Goal: Task Accomplishment & Management: Use online tool/utility

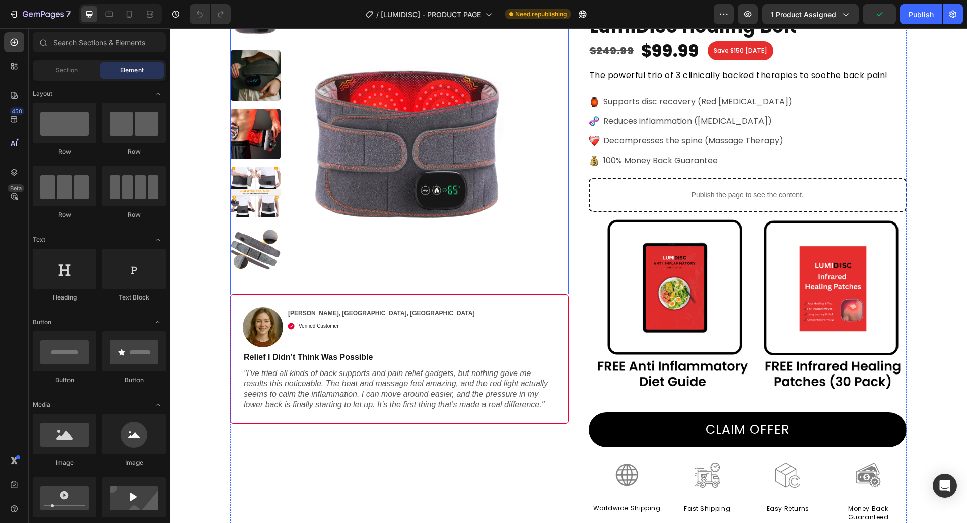
scroll to position [252, 0]
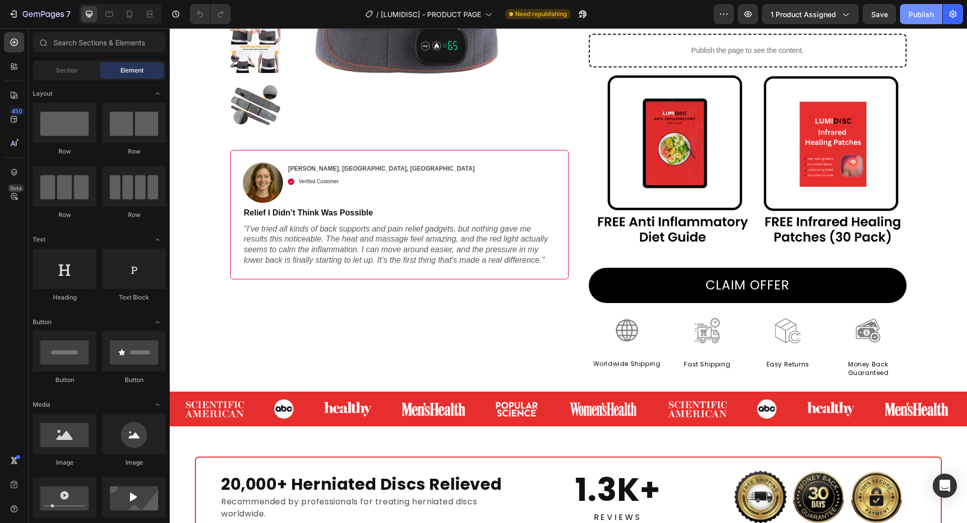
click at [920, 12] on div "Publish" at bounding box center [920, 14] width 25 height 11
click at [135, 18] on div at bounding box center [129, 14] width 16 height 16
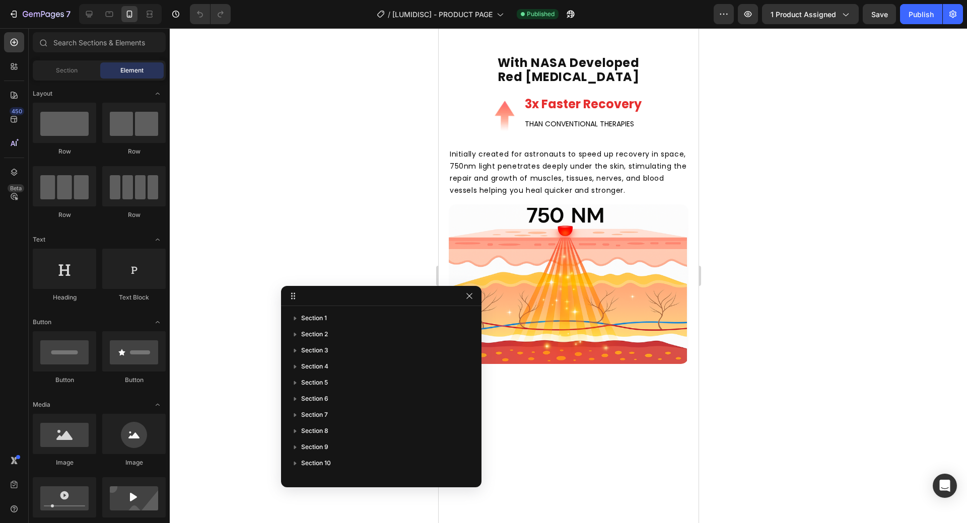
scroll to position [1460, 0]
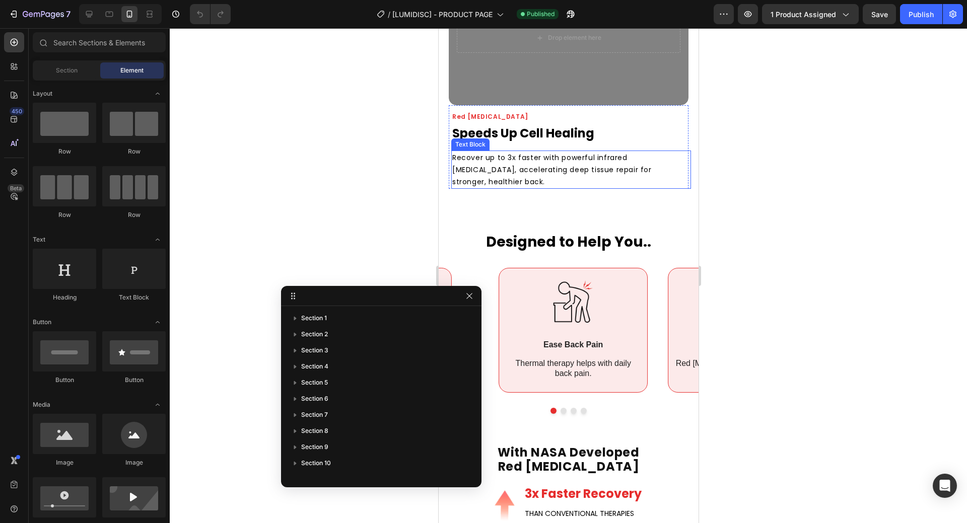
click at [597, 169] on p "Recover up to 3x faster with powerful infrared [MEDICAL_DATA], accelerating dee…" at bounding box center [559, 170] width 214 height 36
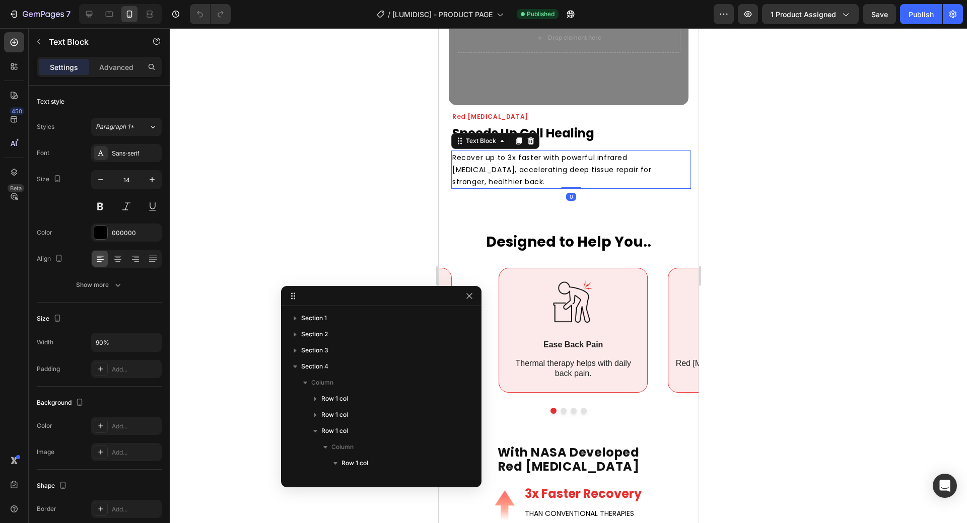
scroll to position [239, 0]
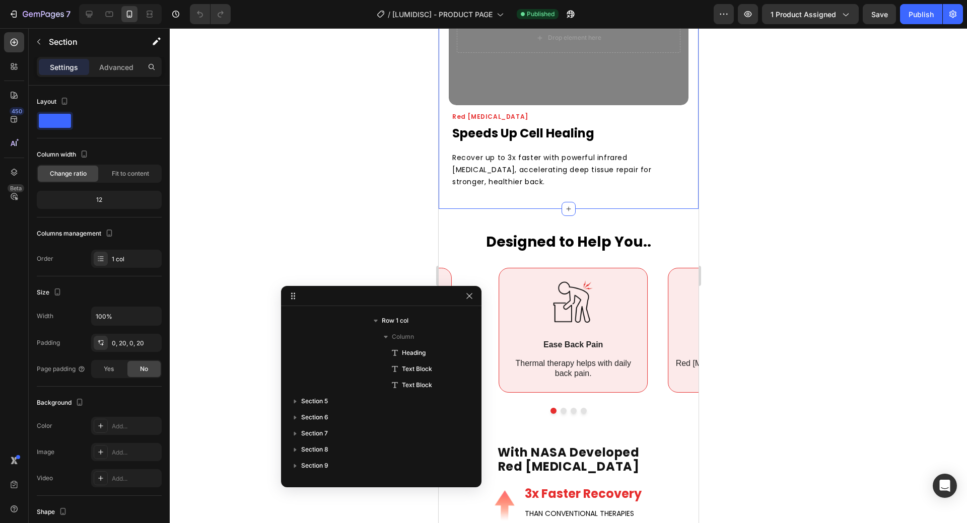
scroll to position [0, 0]
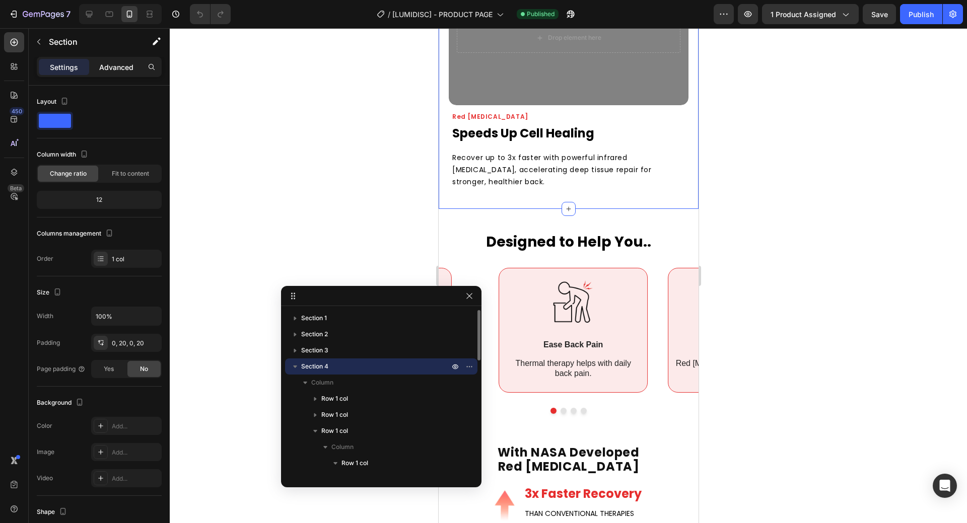
click at [104, 62] on p "Advanced" at bounding box center [116, 67] width 34 height 11
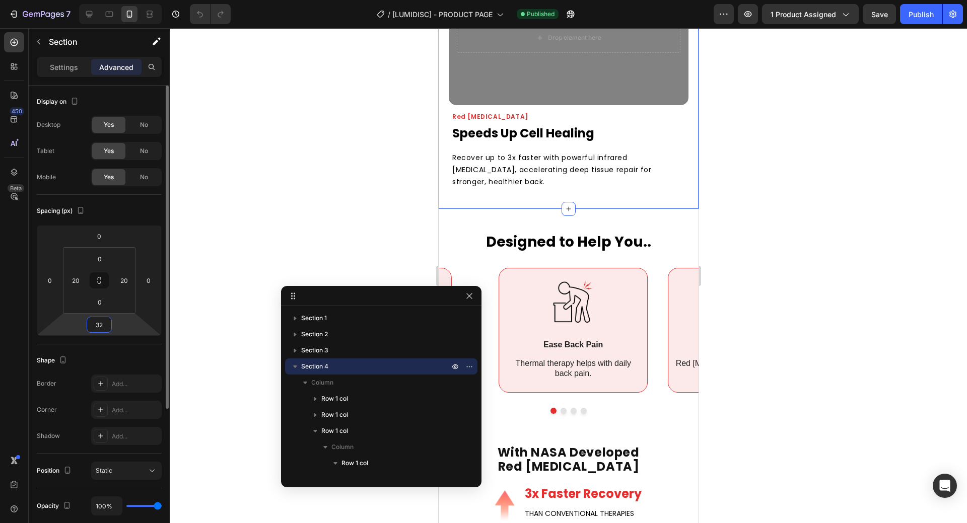
click at [94, 330] on input "32" at bounding box center [99, 324] width 20 height 15
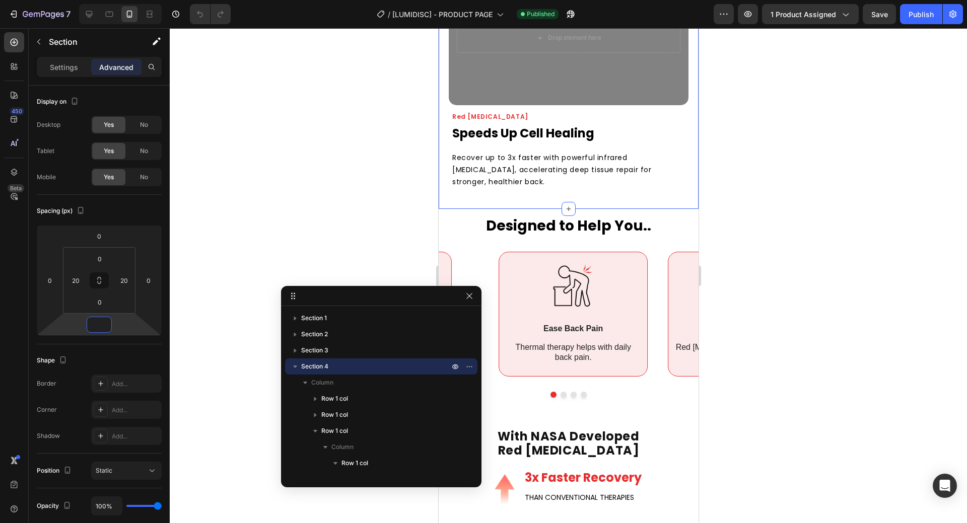
type input "0"
click at [613, 167] on p "Recover up to 3x faster with powerful infrared [MEDICAL_DATA], accelerating dee…" at bounding box center [559, 170] width 214 height 36
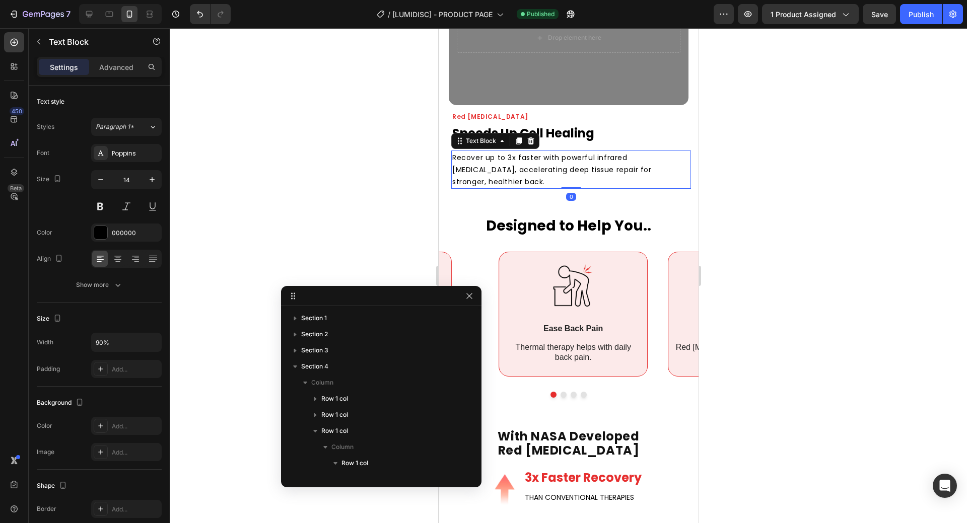
scroll to position [239, 0]
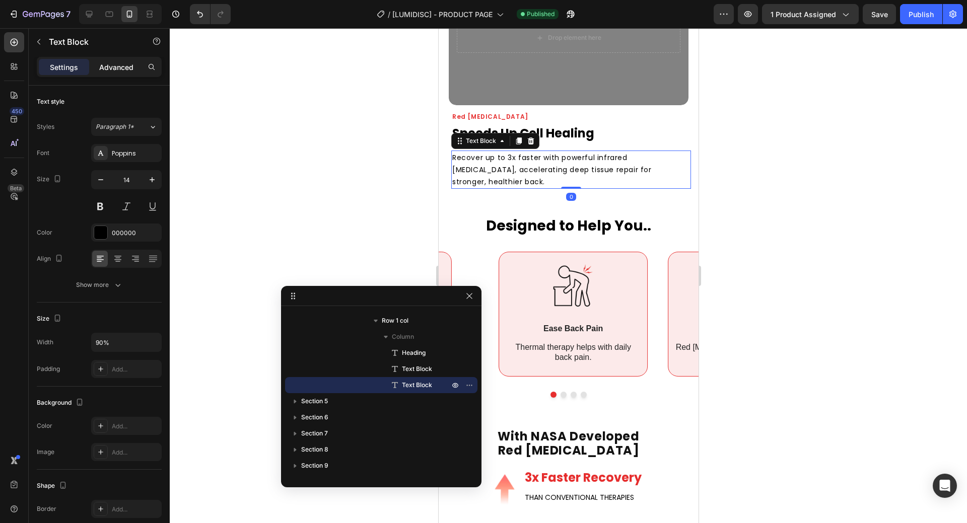
click at [132, 64] on p "Advanced" at bounding box center [116, 67] width 34 height 11
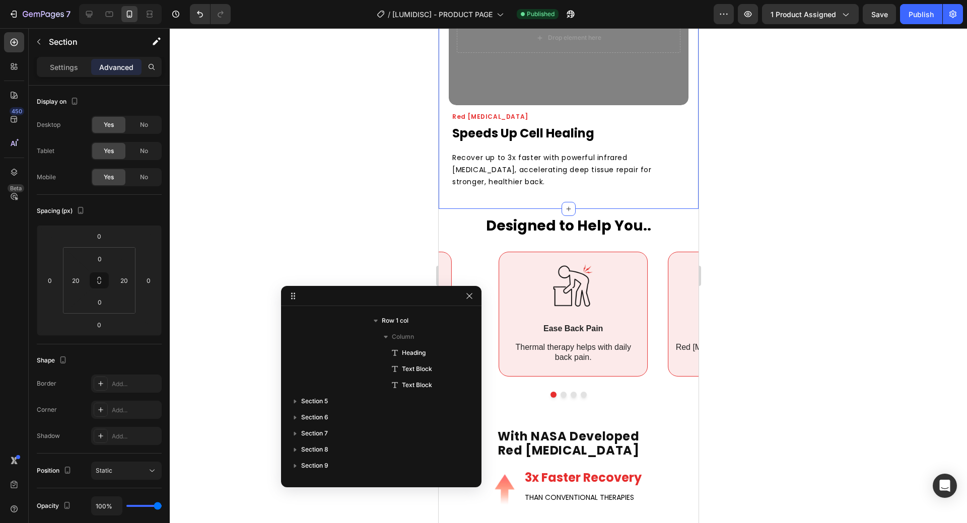
scroll to position [0, 0]
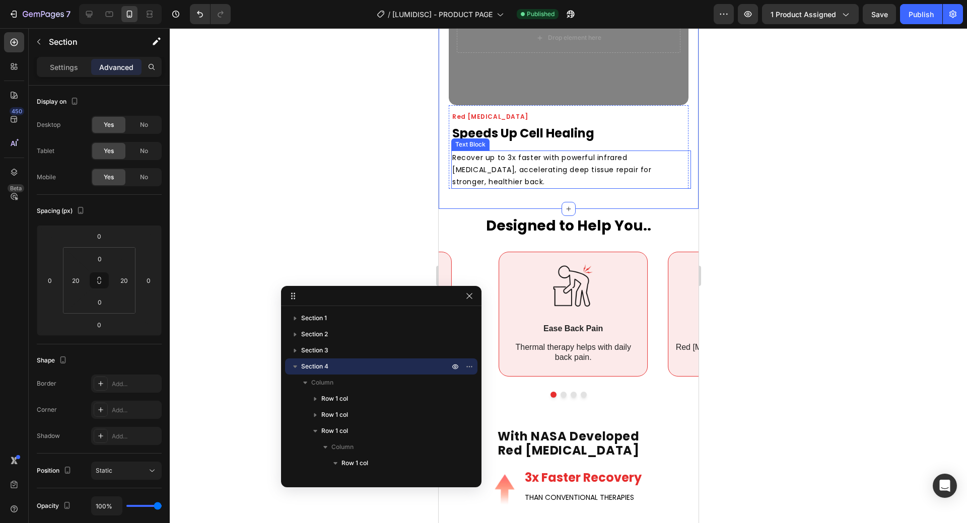
click at [452, 152] on p "Recover up to 3x faster with powerful infrared [MEDICAL_DATA], accelerating dee…" at bounding box center [559, 170] width 214 height 36
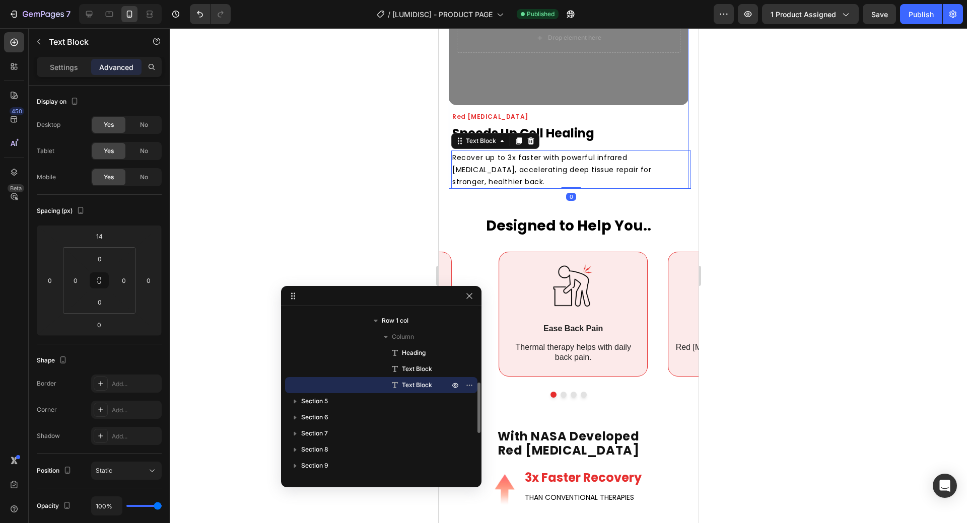
click at [449, 147] on div "Red [MEDICAL_DATA] Heading Speeds Up Cell Healing Text Block Recover up to 3x f…" at bounding box center [568, 147] width 240 height 84
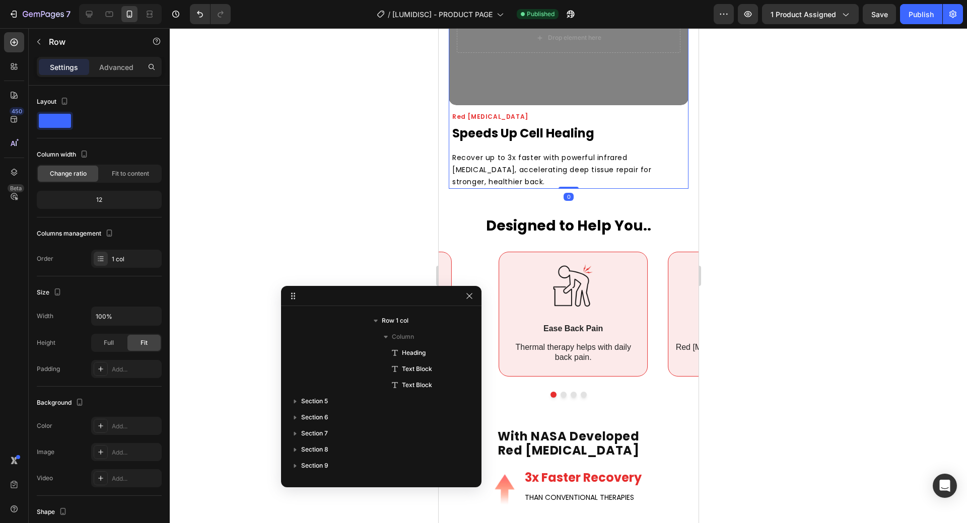
scroll to position [143, 0]
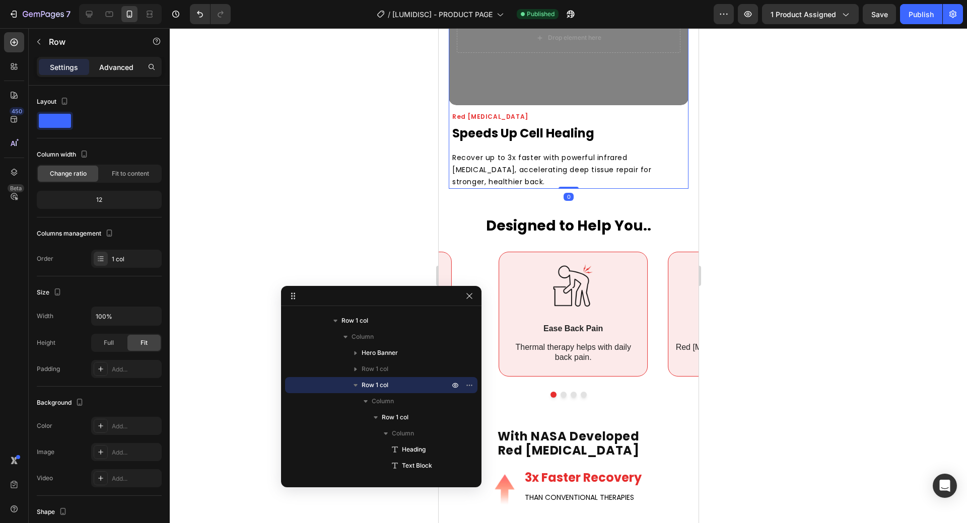
click at [116, 71] on p "Advanced" at bounding box center [116, 67] width 34 height 11
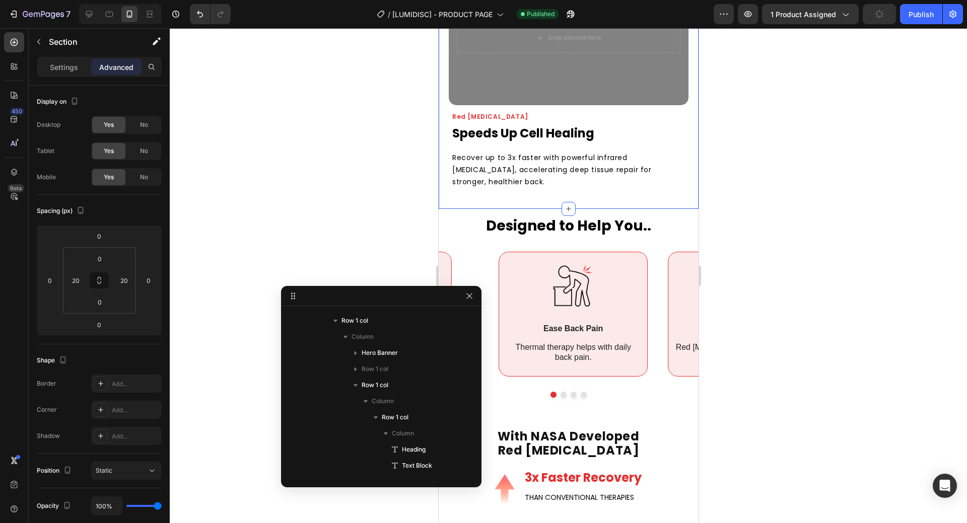
scroll to position [0, 0]
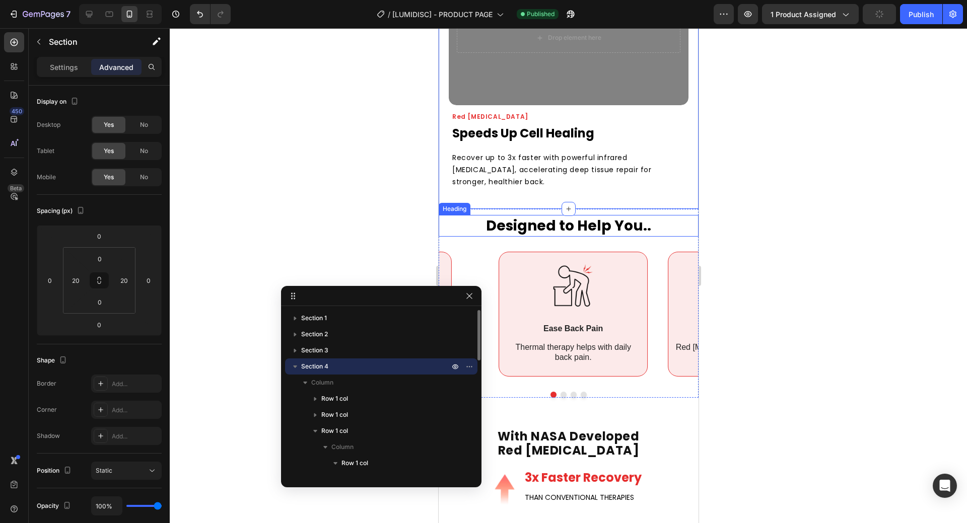
click at [453, 215] on h2 "Designed to Help You.." at bounding box center [568, 226] width 260 height 22
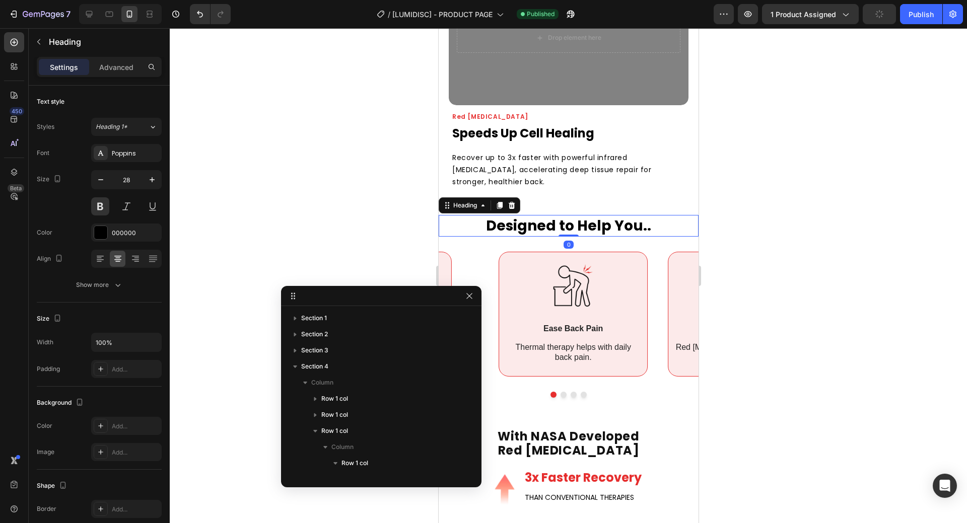
scroll to position [320, 0]
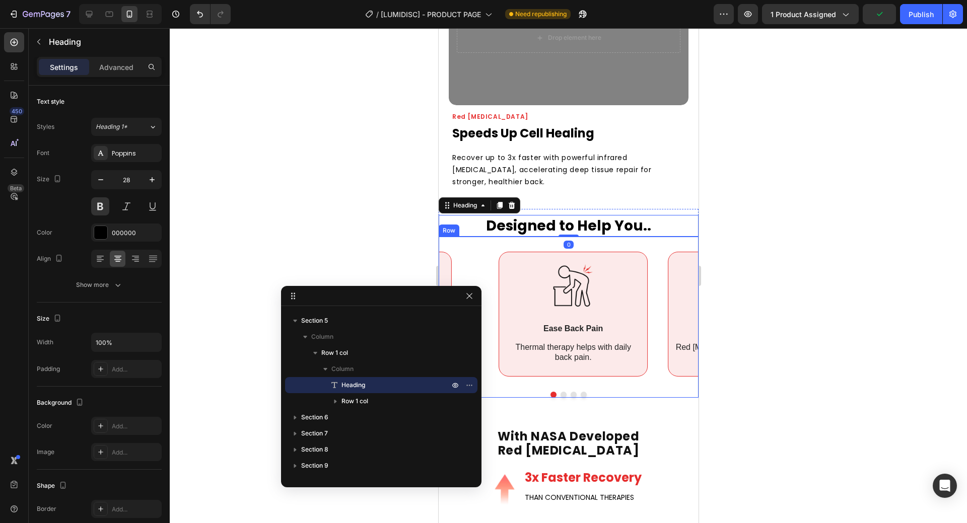
click at [486, 237] on div "Image Ease Back Pain Text Block Thermal therapy helps with daily back pain. Tex…" at bounding box center [568, 317] width 260 height 161
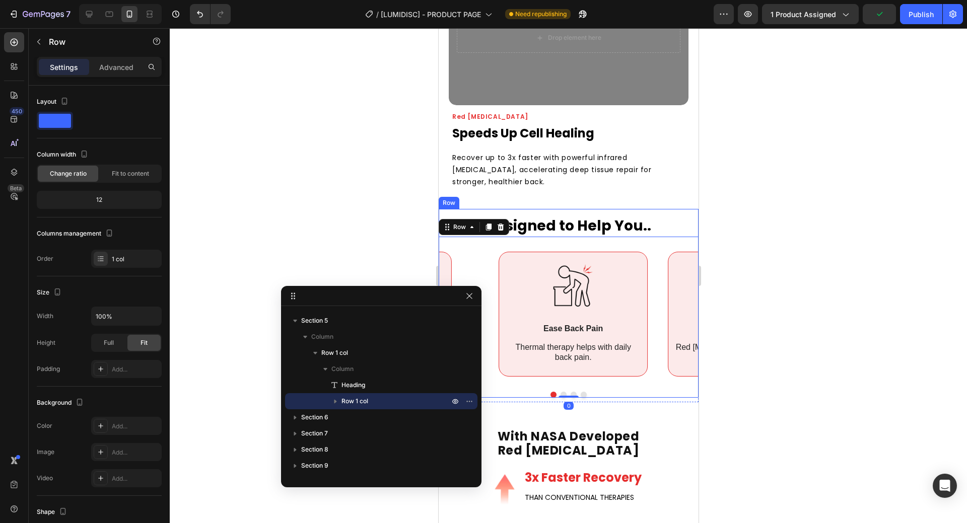
click at [672, 209] on div "Designed to Help You.. Heading Image Ease Back Pain Text Block Thermal therapy …" at bounding box center [568, 303] width 260 height 189
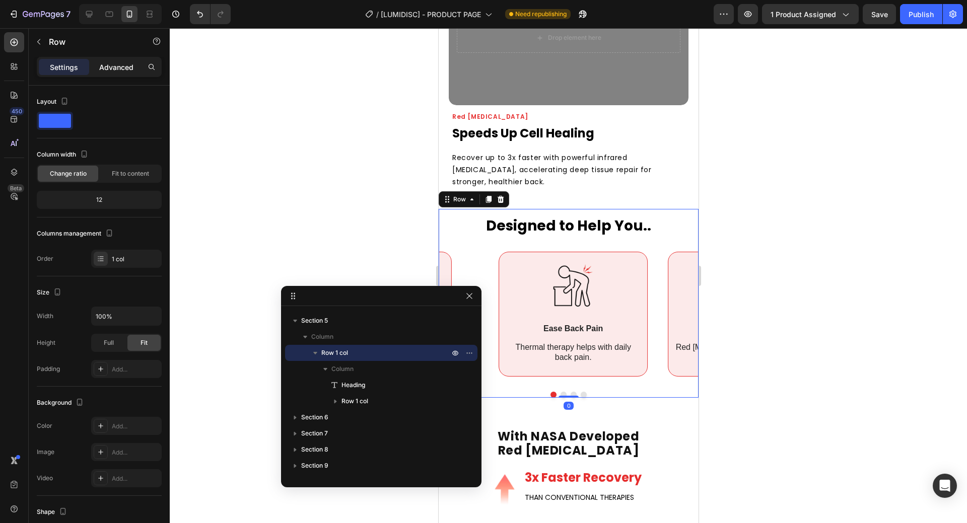
click at [119, 72] on p "Advanced" at bounding box center [116, 67] width 34 height 11
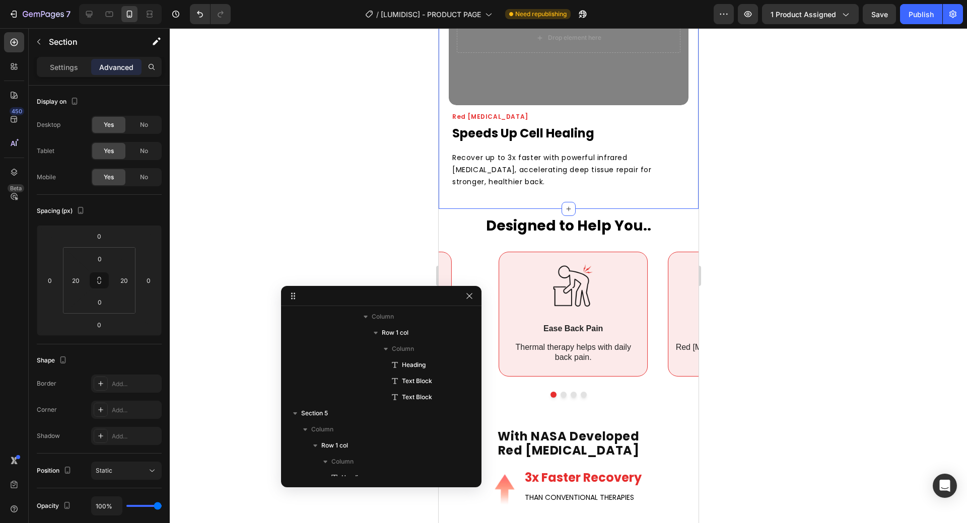
scroll to position [0, 0]
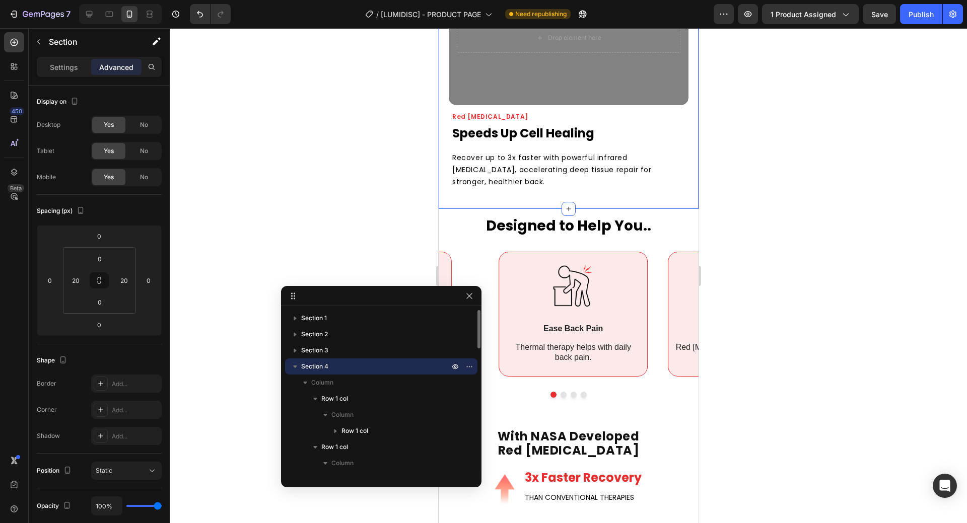
click at [533, 174] on p "Recover up to 3x faster with powerful infrared [MEDICAL_DATA], accelerating dee…" at bounding box center [559, 170] width 214 height 36
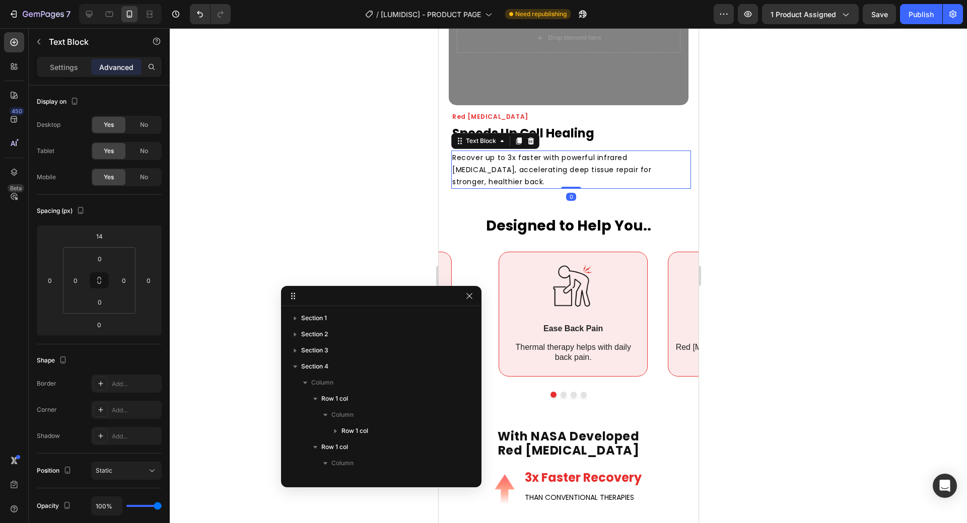
scroll to position [332, 0]
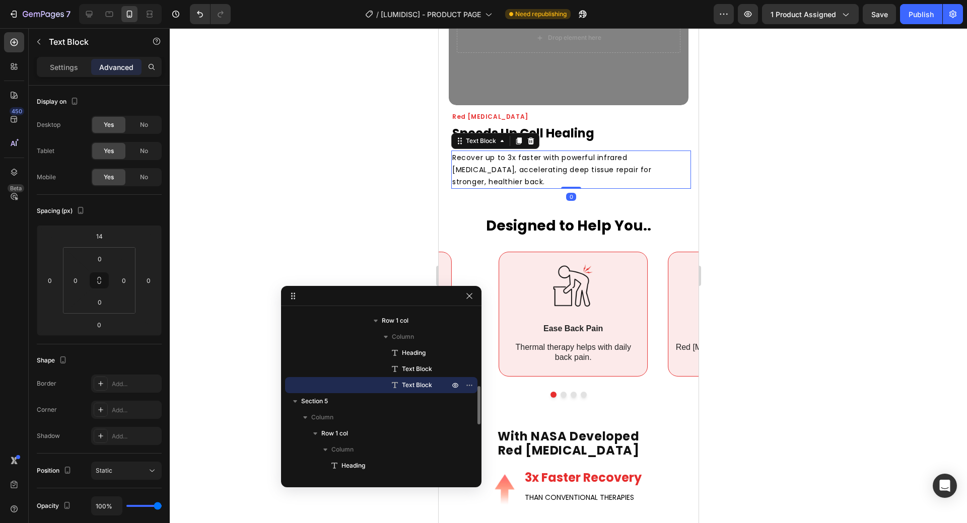
click at [525, 174] on p "Recover up to 3x faster with powerful infrared [MEDICAL_DATA], accelerating dee…" at bounding box center [559, 170] width 214 height 36
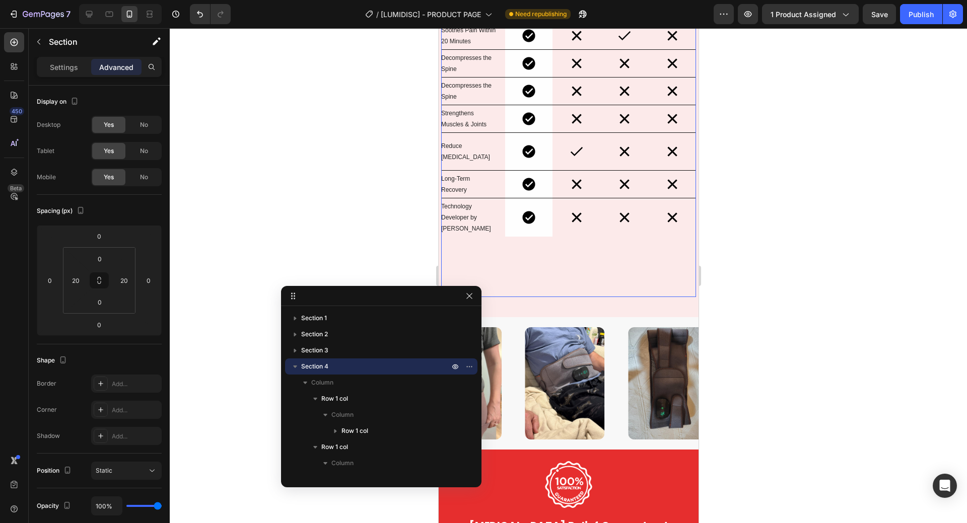
scroll to position [3575, 0]
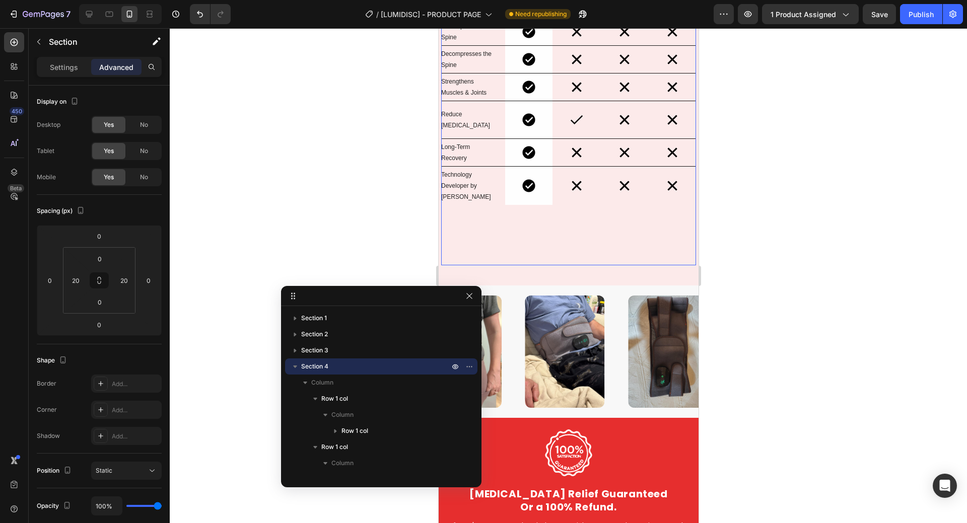
click at [601, 222] on div "Benefit Text Block Image LumiDisc™ Text Block Row Image Chiropractor Text Block…" at bounding box center [568, 80] width 255 height 370
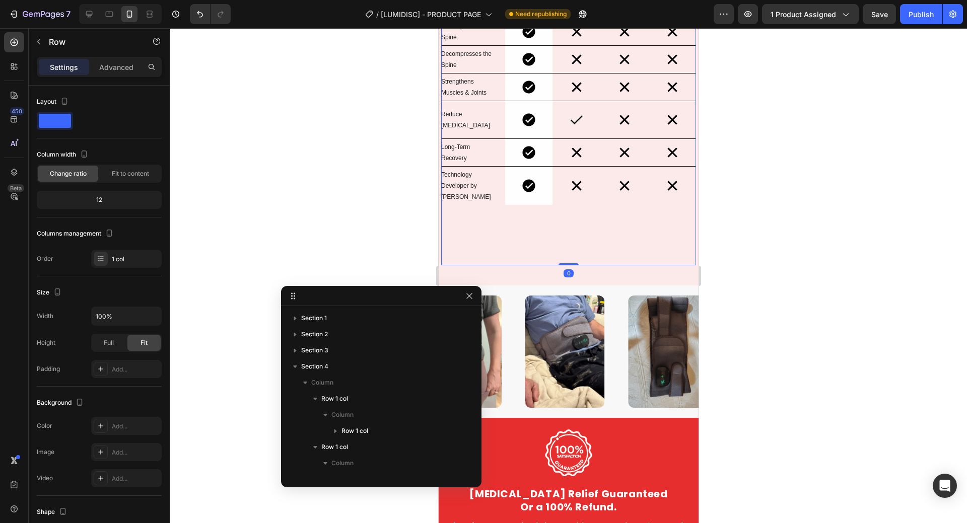
scroll to position [700, 0]
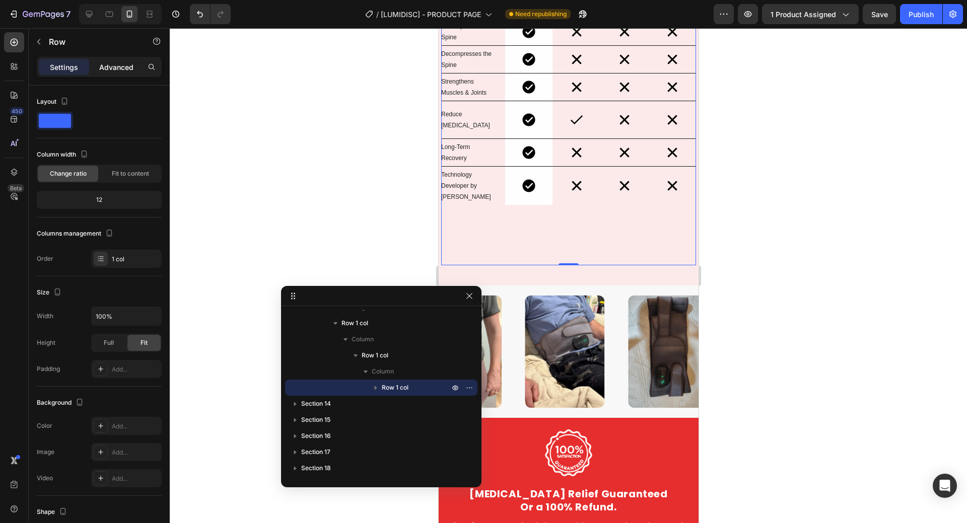
click at [115, 65] on p "Advanced" at bounding box center [116, 67] width 34 height 11
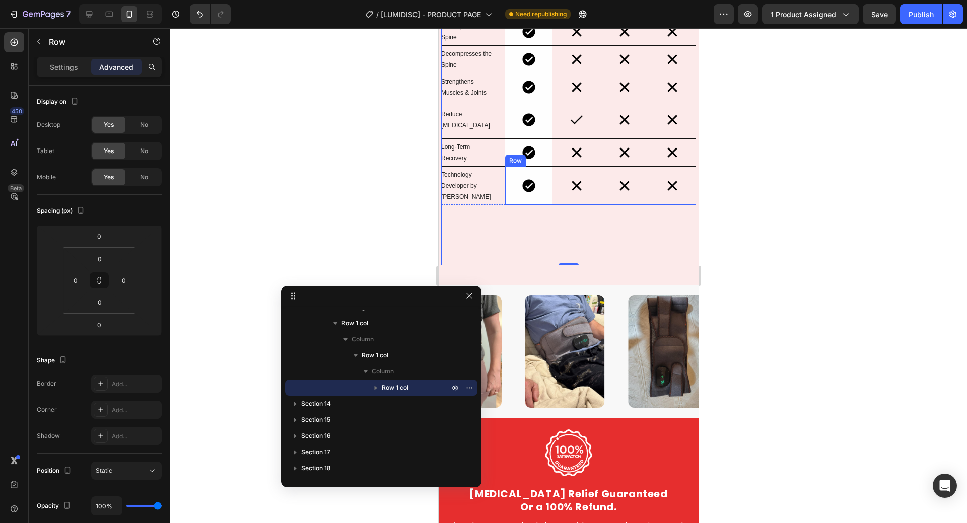
click at [553, 193] on div "Image Row" at bounding box center [576, 186] width 48 height 38
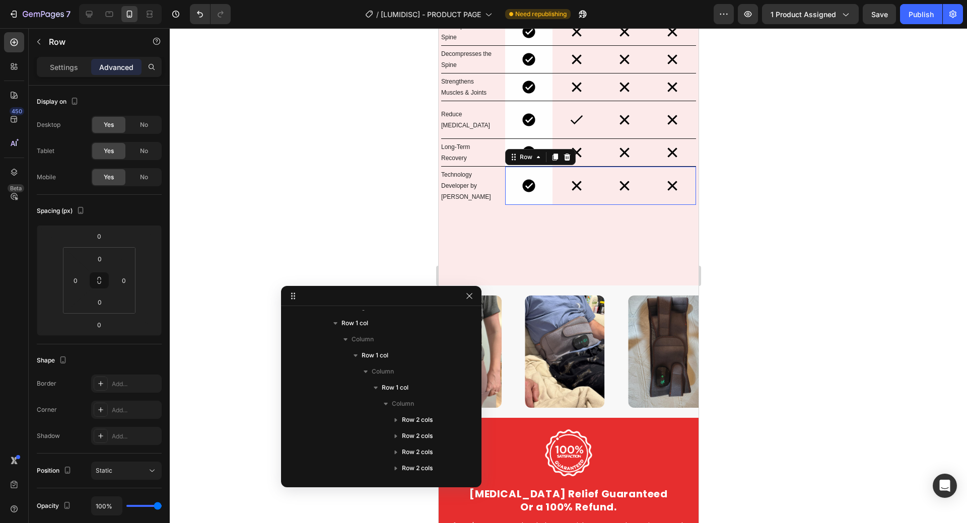
scroll to position [926, 0]
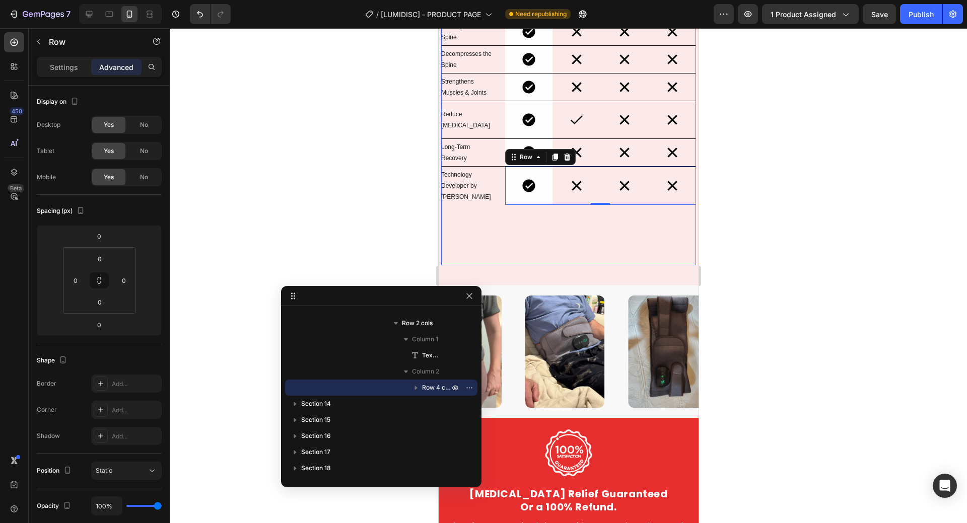
click at [481, 213] on div "Benefit Text Block Image LumiDisc™ Text Block Row Image Chiropractor Text Block…" at bounding box center [568, 80] width 255 height 370
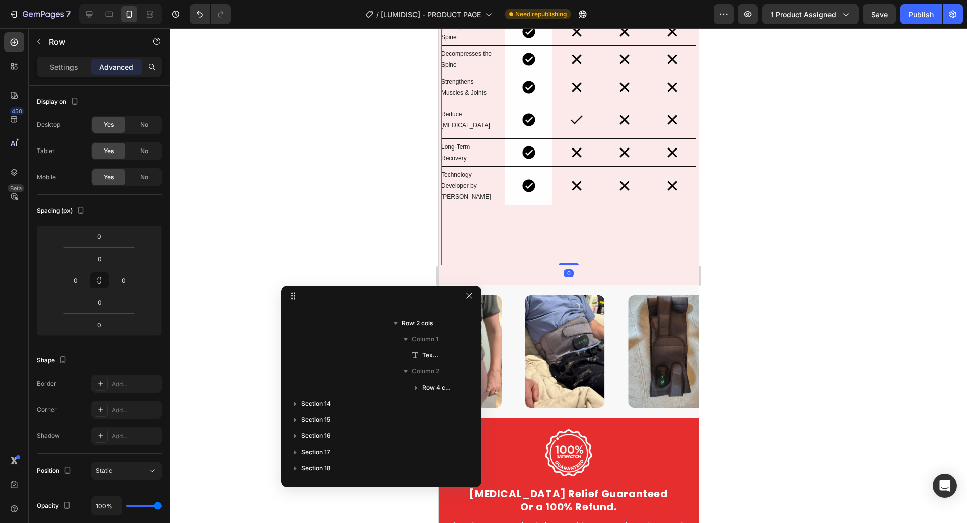
scroll to position [702, 0]
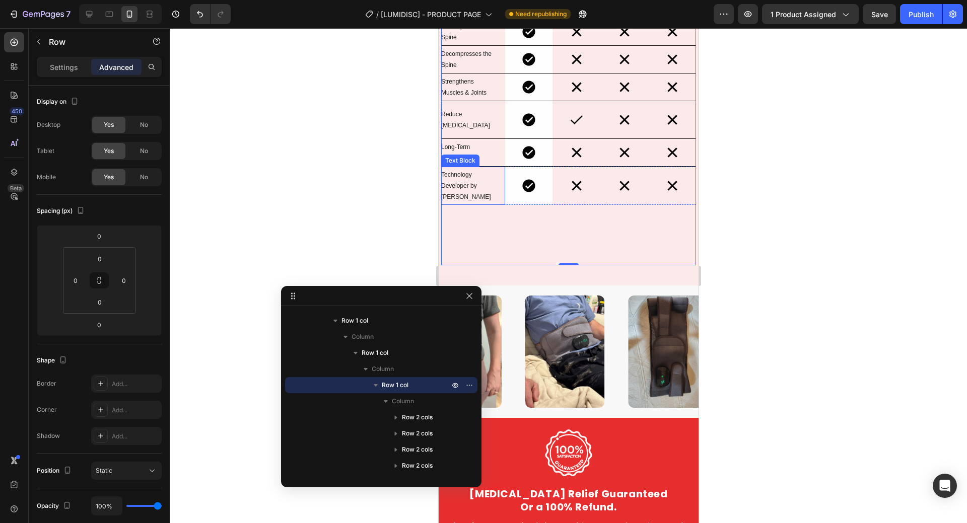
click at [499, 191] on div "Technology Developer by Nasa Text Block" at bounding box center [473, 186] width 64 height 38
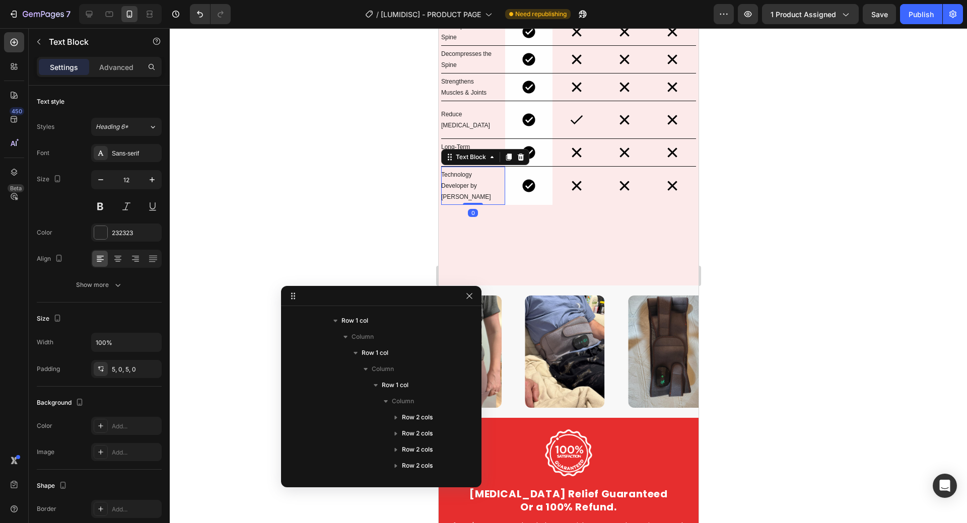
scroll to position [896, 0]
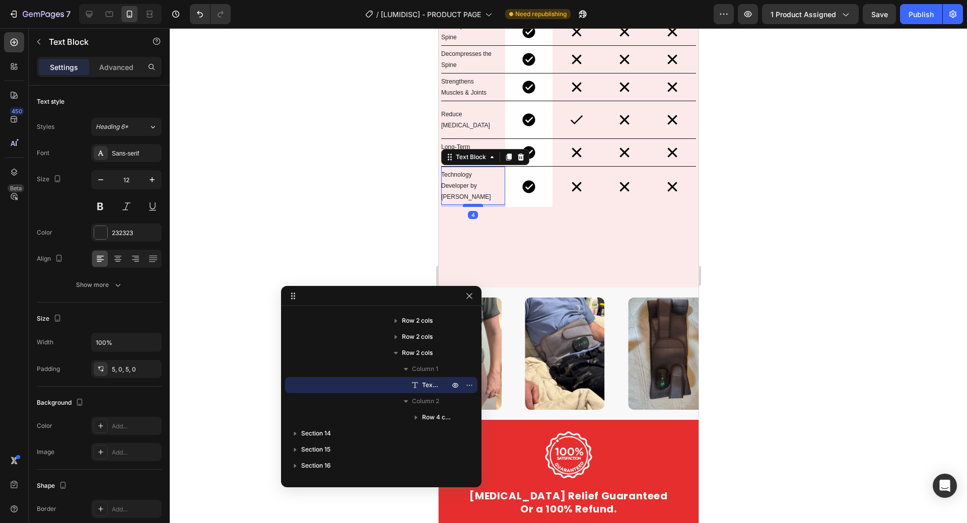
click at [476, 204] on div at bounding box center [472, 205] width 20 height 3
click at [499, 201] on div "Benefit Text Block Image LumiDisc™ Text Block Row Image Chiropractor Text Block…" at bounding box center [568, 81] width 255 height 372
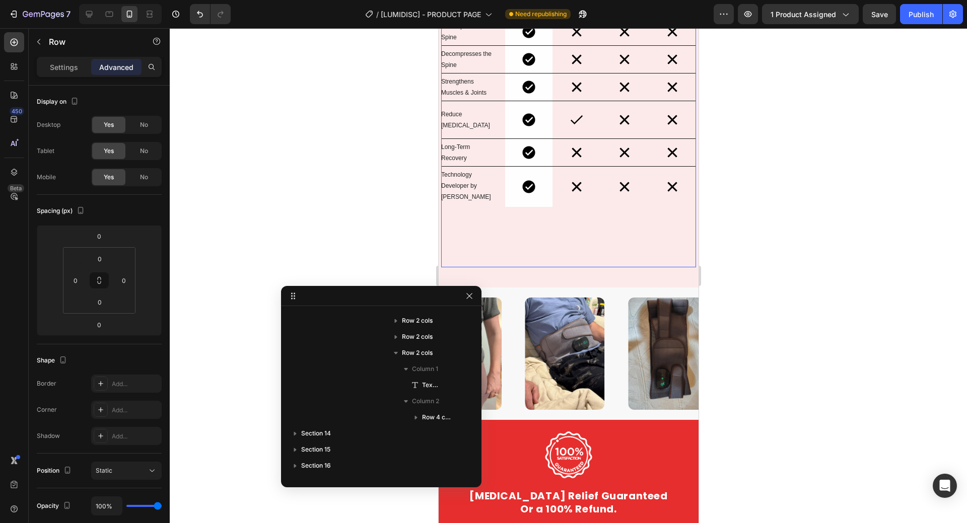
scroll to position [702, 0]
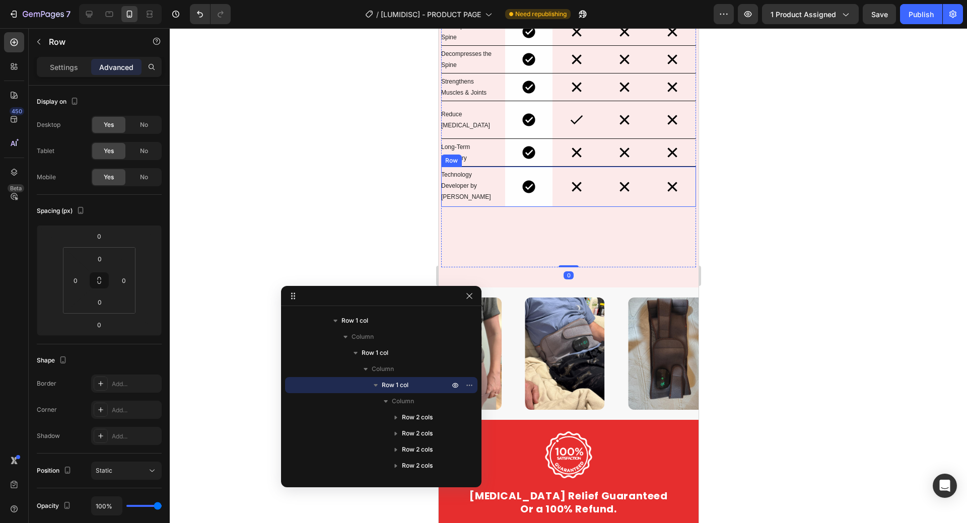
click at [499, 195] on div "Technology Developer by Nasa Text Block" at bounding box center [473, 187] width 64 height 40
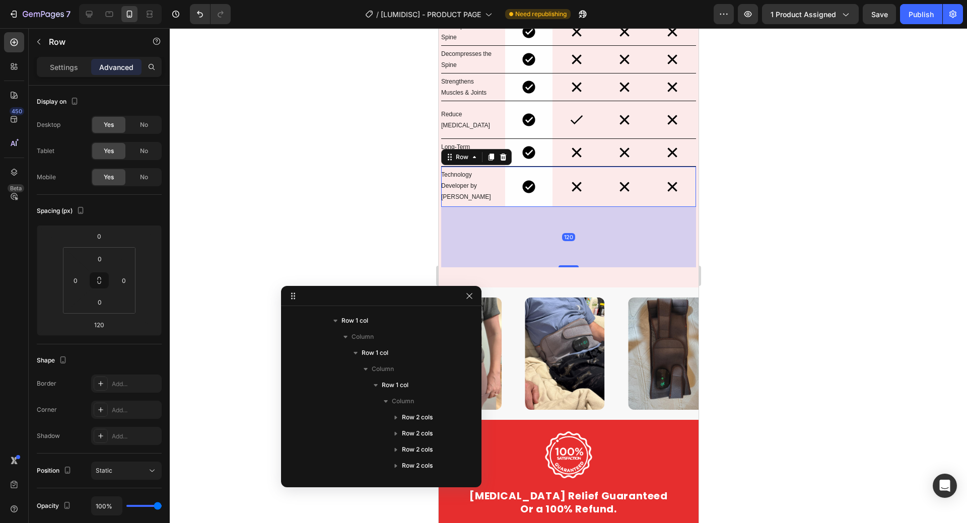
scroll to position [864, 0]
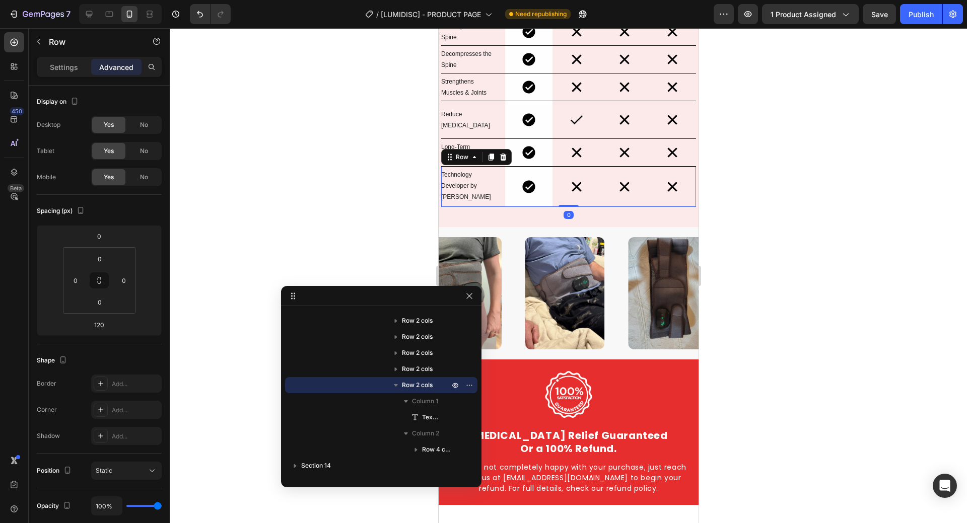
drag, startPoint x: 561, startPoint y: 255, endPoint x: 555, endPoint y: 191, distance: 64.7
click at [555, 191] on div "Technology Developer by Nasa Text Block Image Row Image Row Image Row Image Row…" at bounding box center [568, 187] width 255 height 40
type input "0"
click at [495, 186] on div "Technology Developer by Nasa Text Block" at bounding box center [473, 186] width 64 height 38
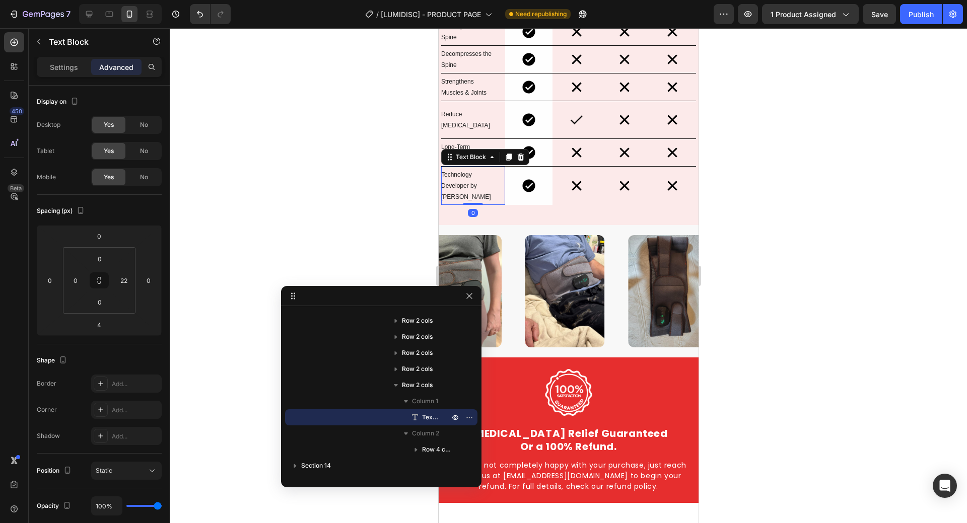
drag, startPoint x: 476, startPoint y: 194, endPoint x: 476, endPoint y: 189, distance: 5.6
click at [476, 189] on div "Technology Developer by Nasa Text Block 0" at bounding box center [473, 186] width 64 height 38
type input "0"
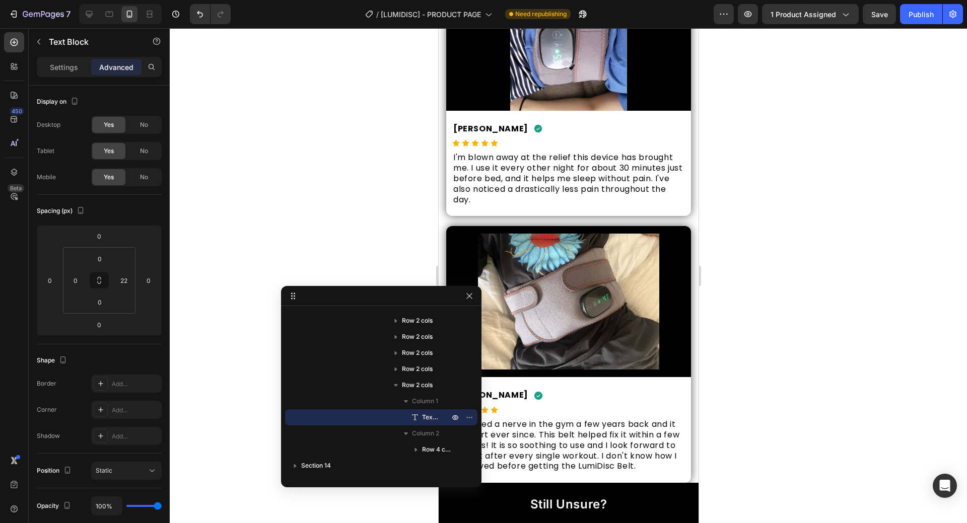
scroll to position [4683, 0]
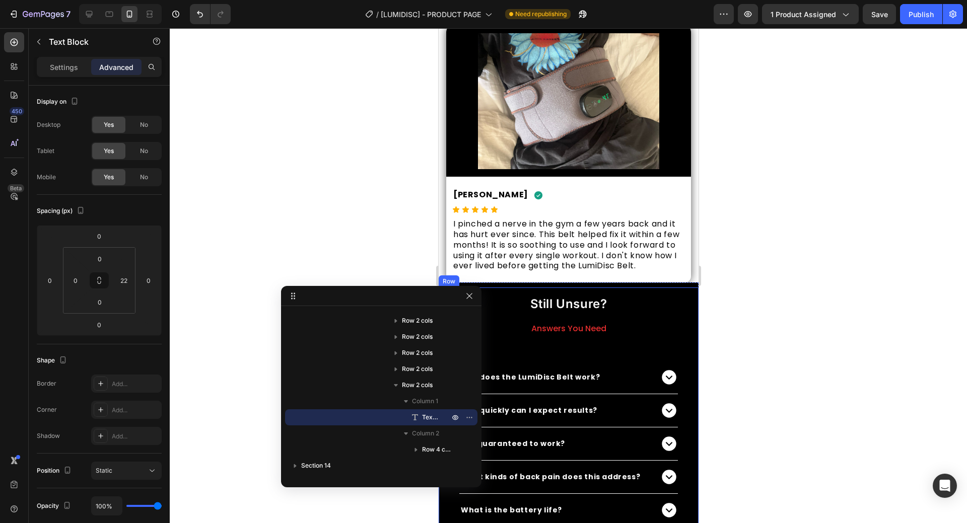
click at [605, 324] on div "Still Unsure? Heading Answers You Need Text Block How does the LumiDisc Belt wo…" at bounding box center [568, 488] width 260 height 401
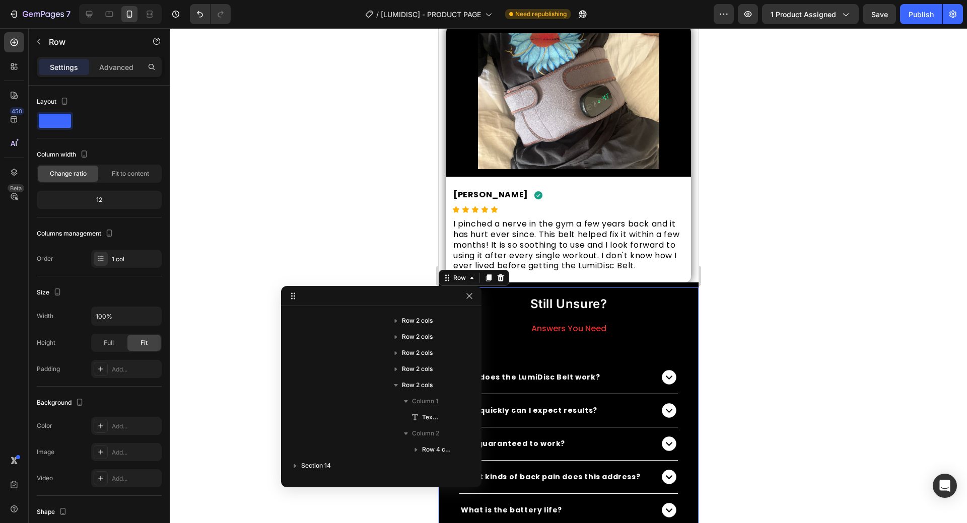
scroll to position [958, 0]
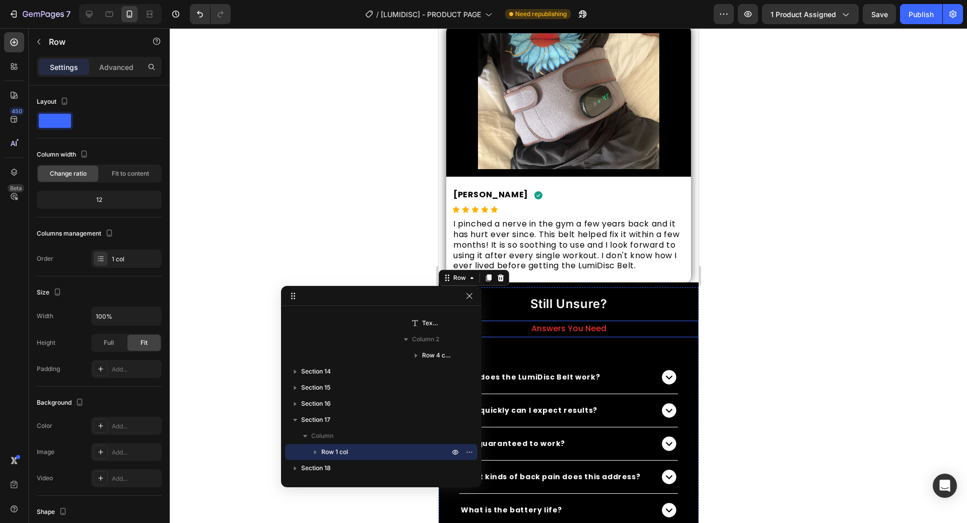
click at [621, 334] on p "Answers You Need" at bounding box center [568, 329] width 243 height 15
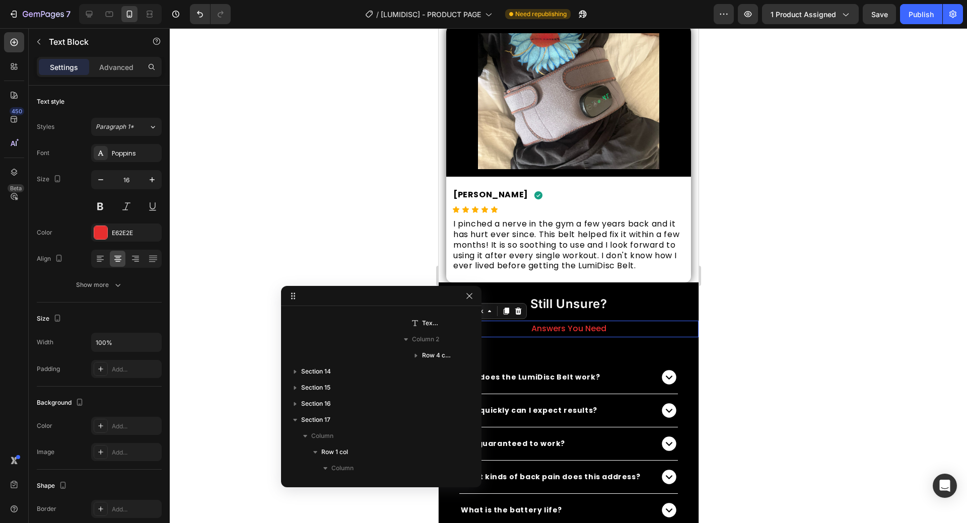
scroll to position [1022, 0]
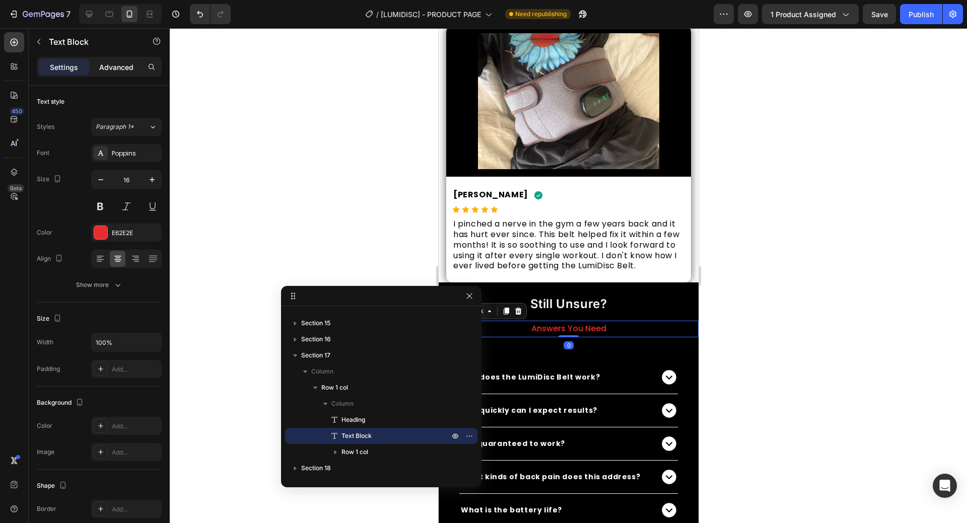
click at [122, 67] on p "Advanced" at bounding box center [116, 67] width 34 height 11
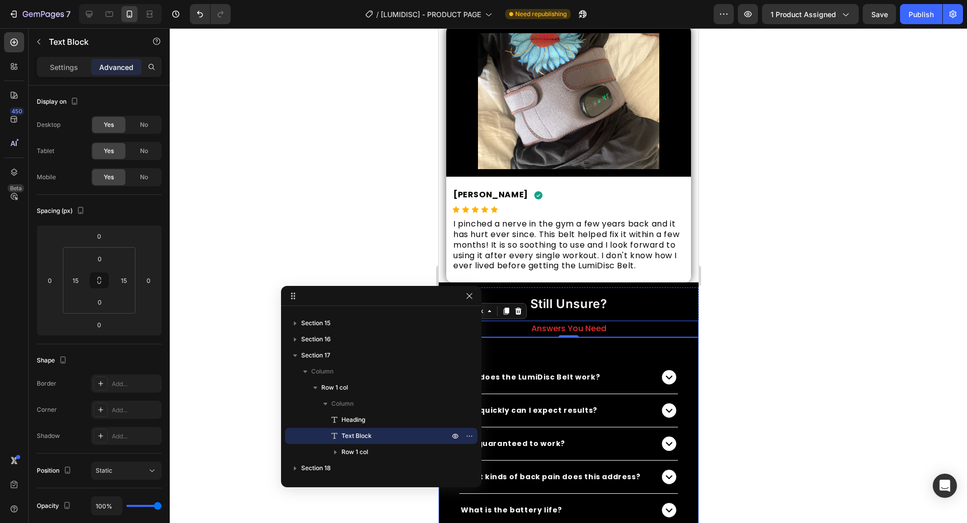
click at [630, 353] on div "How does the LumiDisc Belt work? How quickly can I expect results? Is it guaran…" at bounding box center [568, 512] width 260 height 351
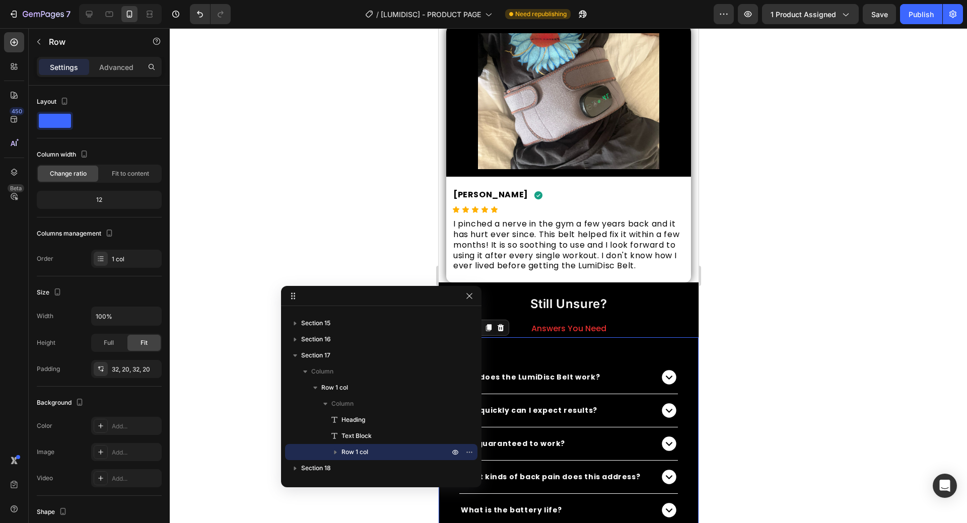
click at [630, 360] on div "How does the LumiDisc Belt work? How quickly can I expect results? Is it guaran…" at bounding box center [568, 512] width 260 height 351
click at [650, 301] on div "Still Unsure? Heading Answers You Need Text Block How does the LumiDisc Belt wo…" at bounding box center [568, 488] width 260 height 401
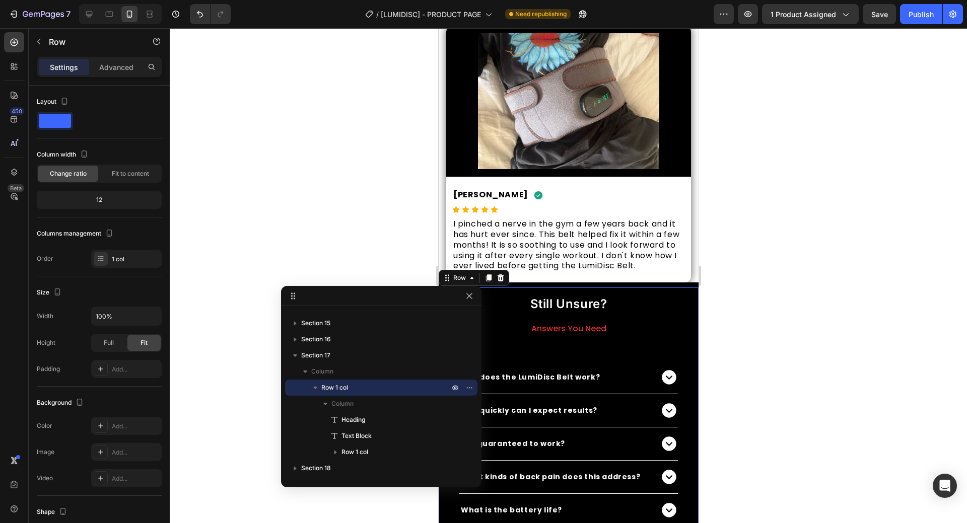
click at [626, 327] on div "Still Unsure? Heading Answers You Need Text Block How does the LumiDisc Belt wo…" at bounding box center [568, 488] width 260 height 401
click at [587, 313] on h2 "Still Unsure?" at bounding box center [568, 304] width 245 height 18
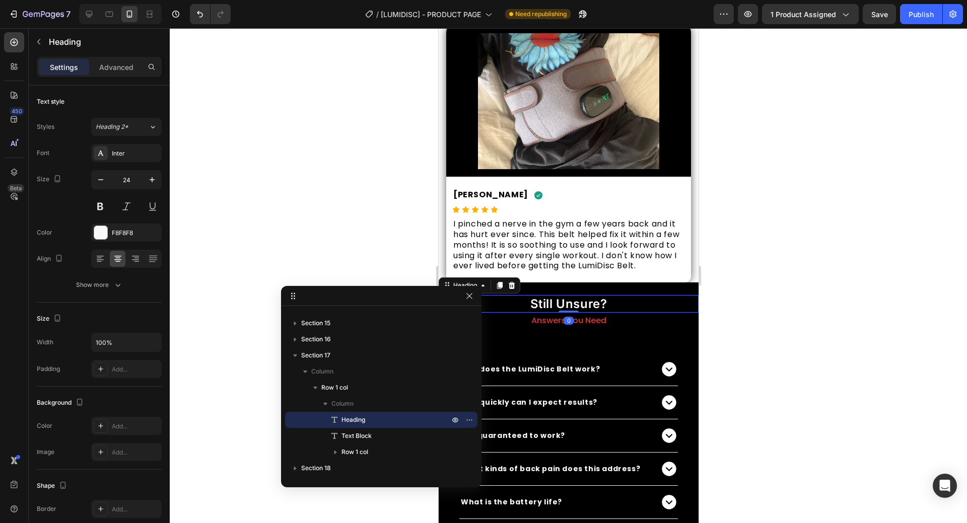
drag, startPoint x: 566, startPoint y: 331, endPoint x: 570, endPoint y: 310, distance: 21.0
click at [570, 310] on div "Still Unsure? Heading 0" at bounding box center [568, 304] width 260 height 18
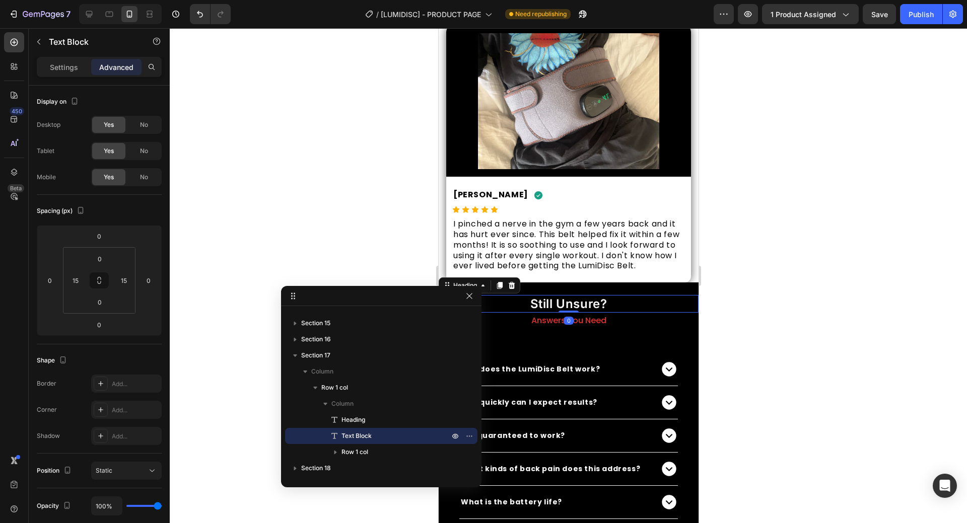
click at [618, 328] on p "Answers You Need" at bounding box center [568, 321] width 243 height 15
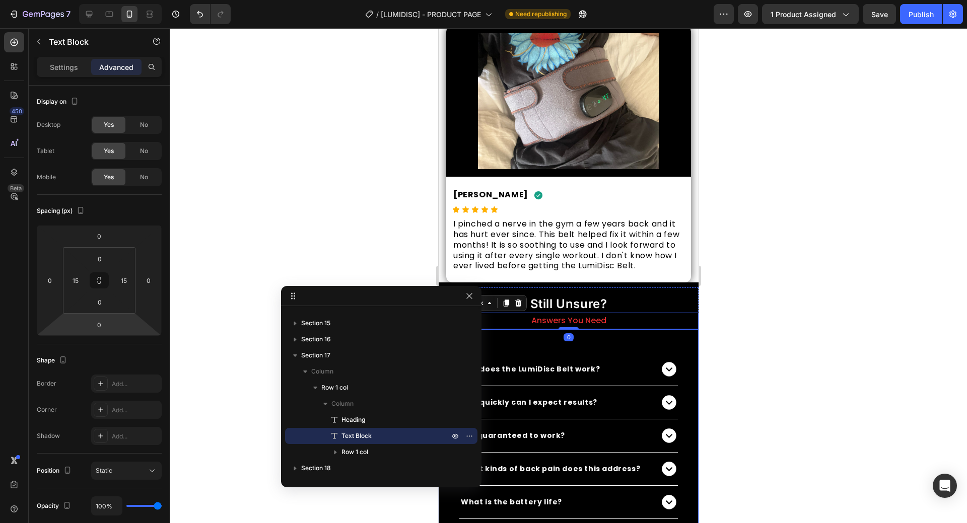
click at [613, 352] on div "How does the LumiDisc Belt work? How quickly can I expect results? Is it guaran…" at bounding box center [568, 504] width 260 height 351
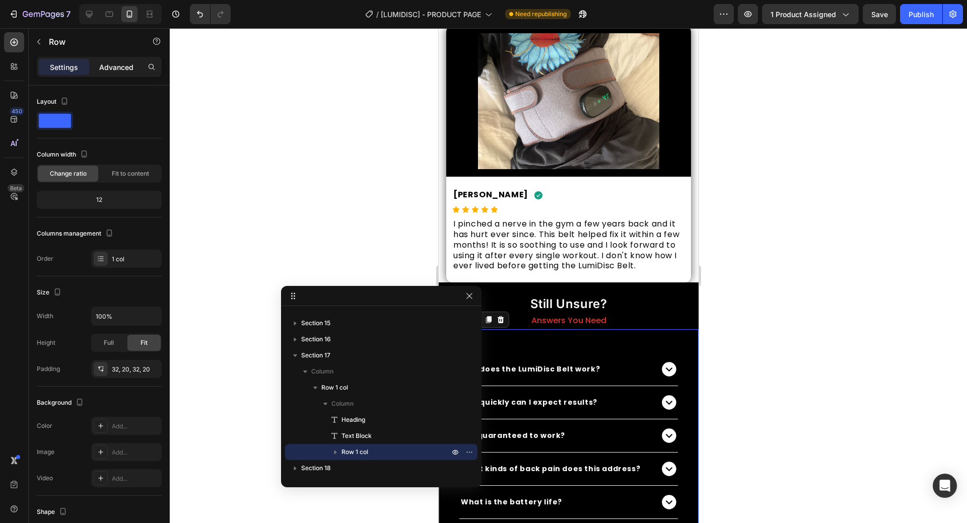
click at [110, 74] on div "Advanced" at bounding box center [116, 67] width 50 height 16
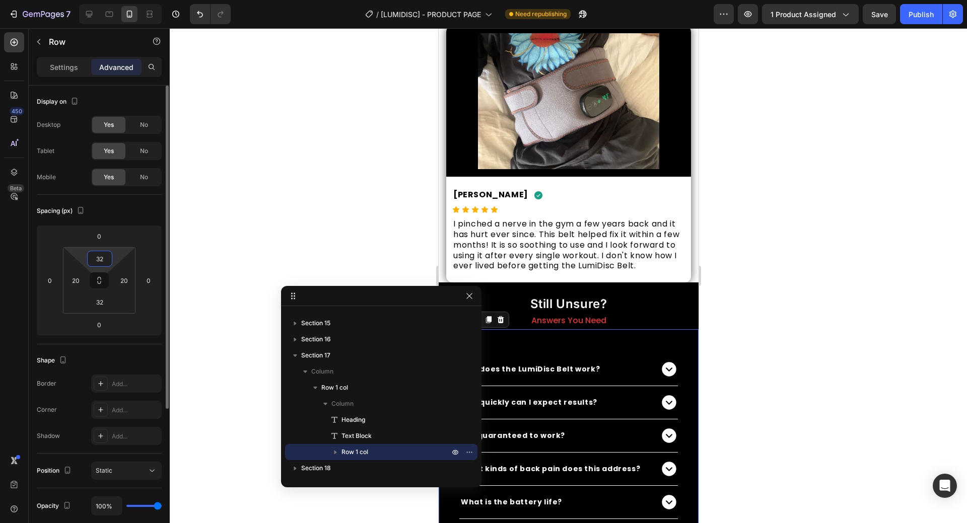
click at [108, 260] on input "32" at bounding box center [100, 258] width 20 height 15
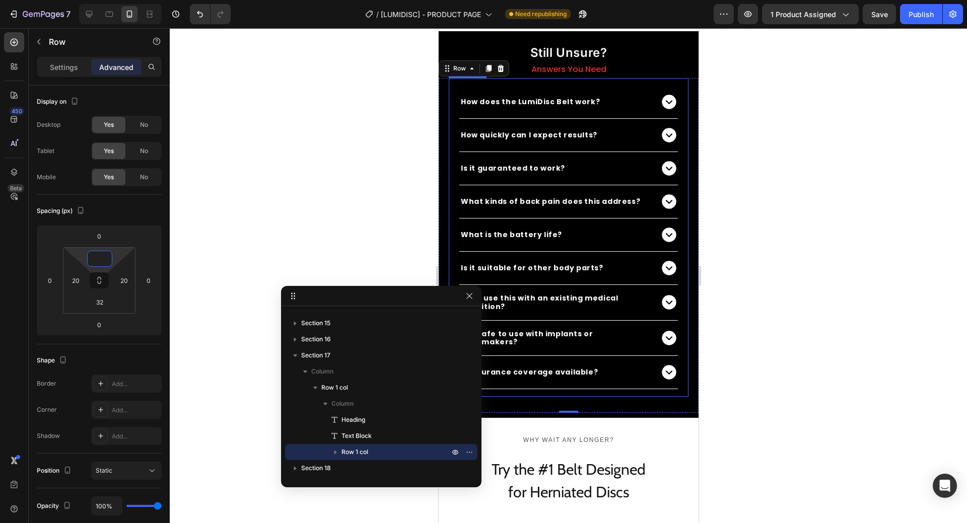
scroll to position [4985, 0]
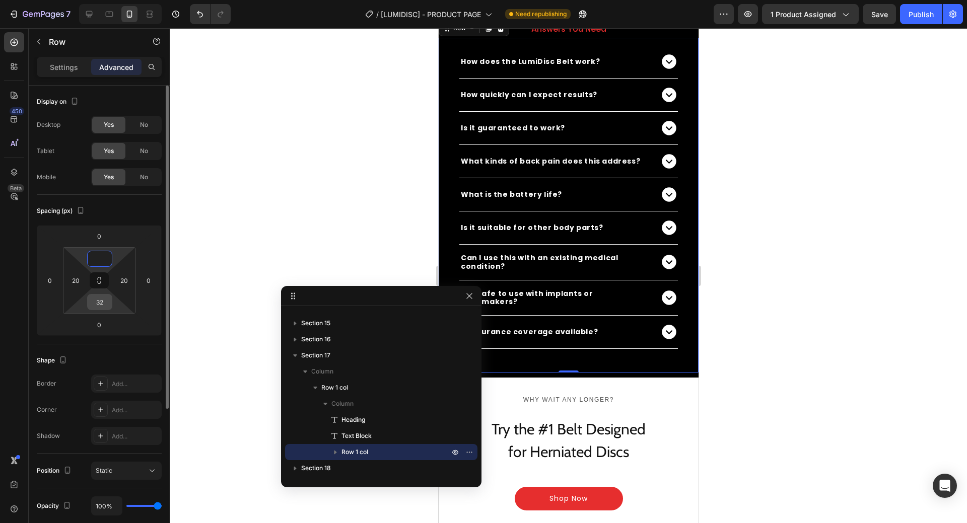
type input "0"
click at [105, 304] on input "32" at bounding box center [100, 302] width 20 height 15
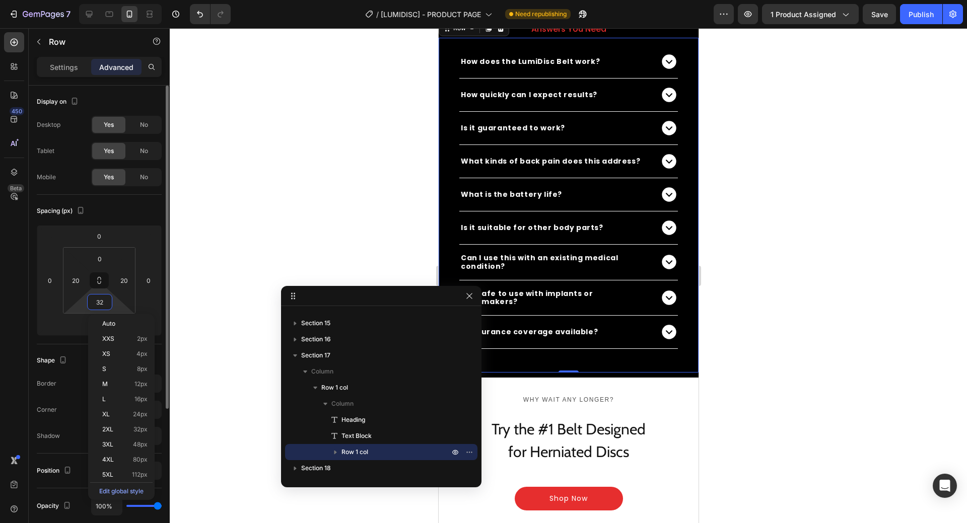
click at [105, 304] on input "32" at bounding box center [100, 302] width 20 height 15
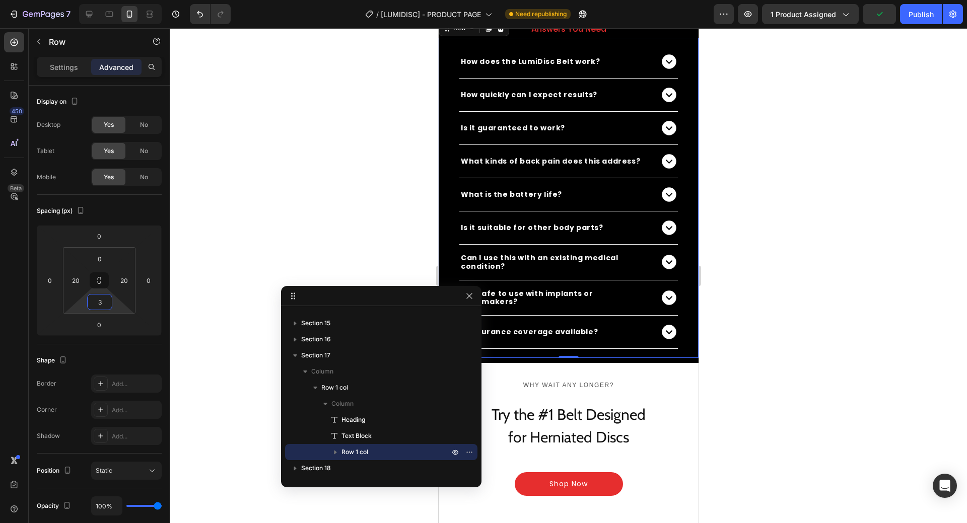
type input "3"
click at [913, 11] on div "Publish" at bounding box center [920, 14] width 25 height 11
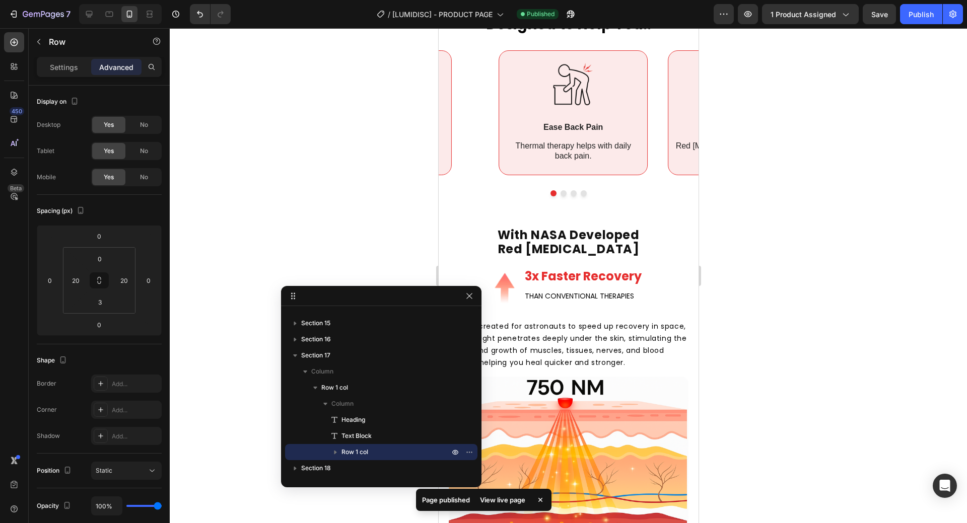
scroll to position [1460, 0]
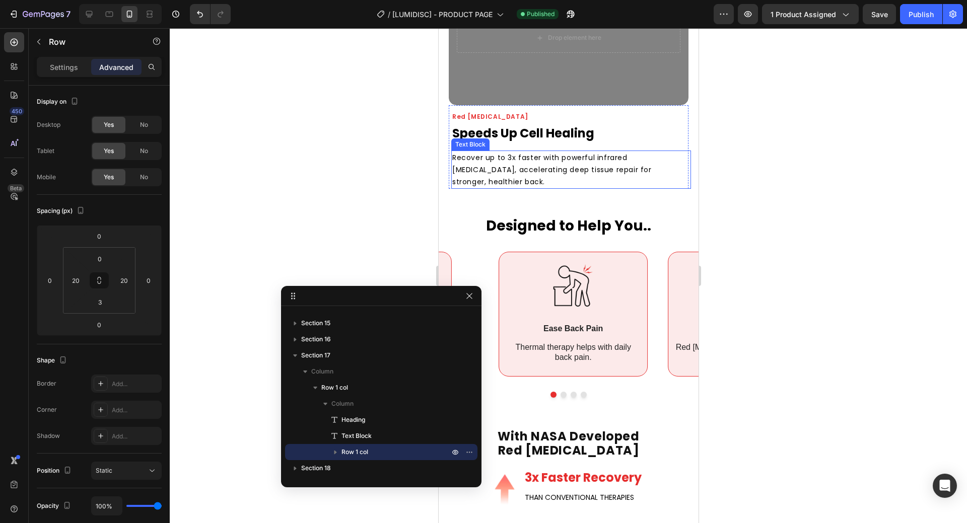
click at [578, 165] on p "Recover up to 3x faster with powerful infrared [MEDICAL_DATA], accelerating dee…" at bounding box center [559, 170] width 214 height 36
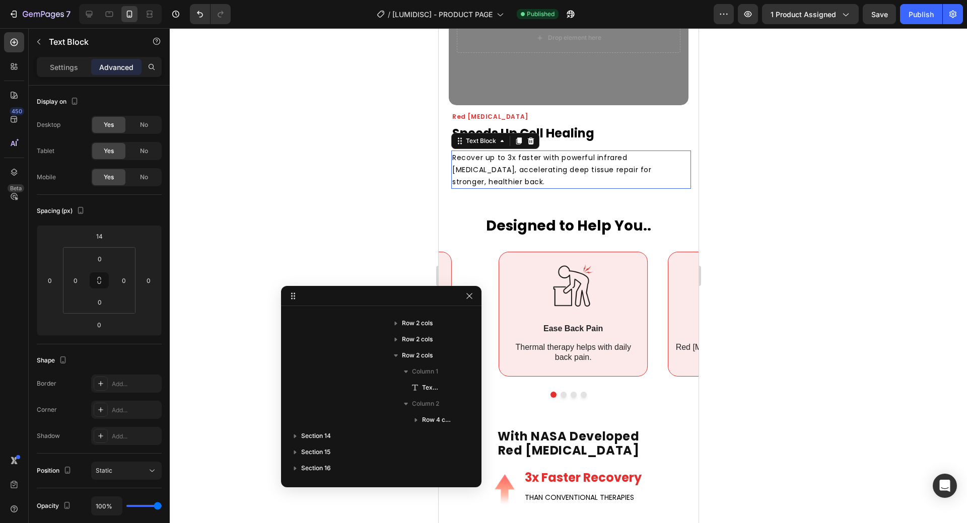
scroll to position [461, 0]
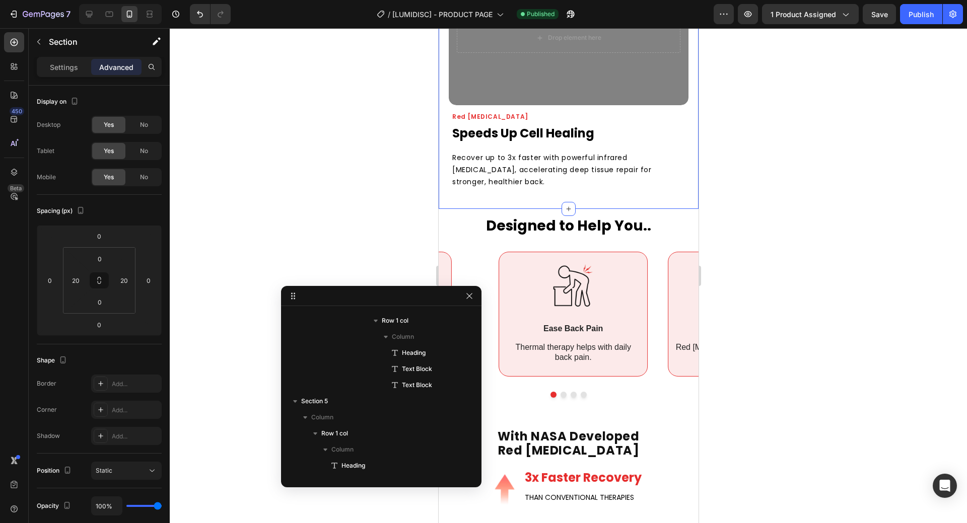
scroll to position [0, 0]
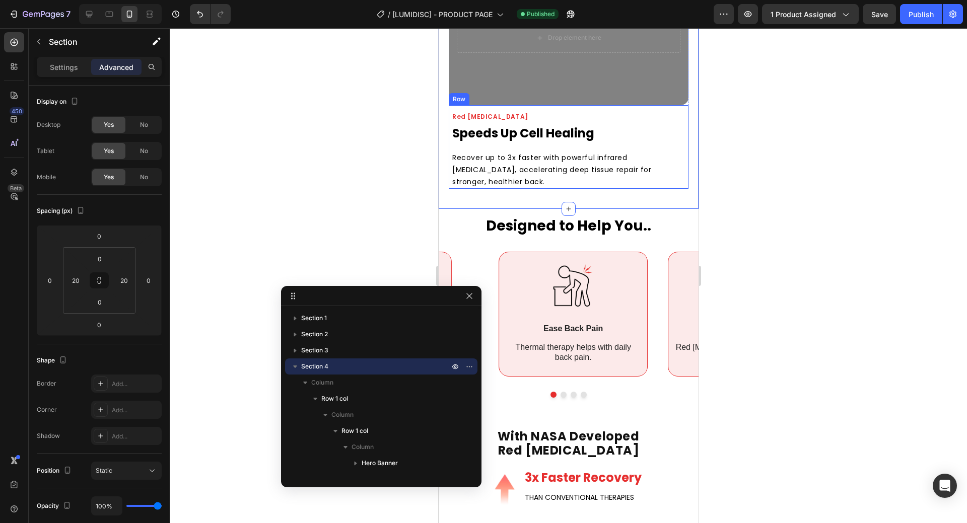
click at [594, 132] on div "Red [MEDICAL_DATA] Heading Speeds Up Cell Healing Text Block Recover up to 3x f…" at bounding box center [571, 149] width 240 height 79
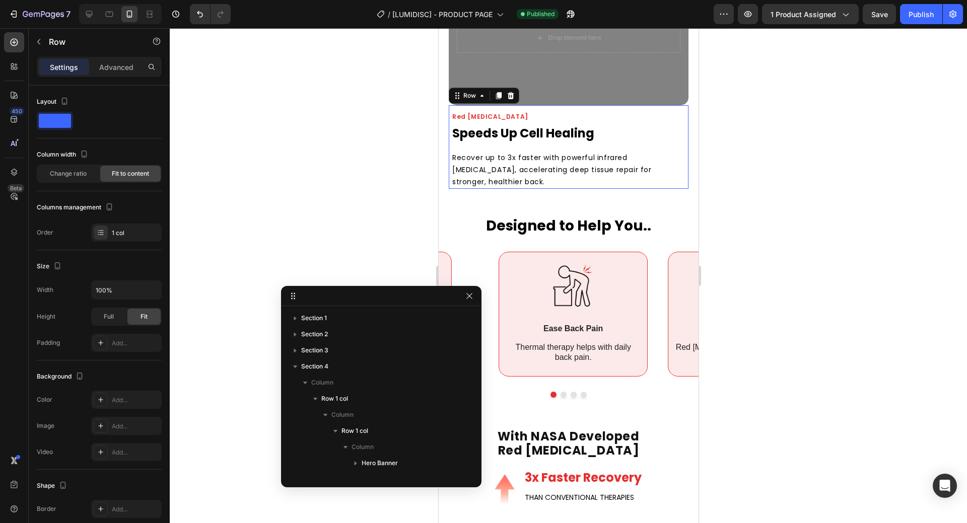
scroll to position [396, 0]
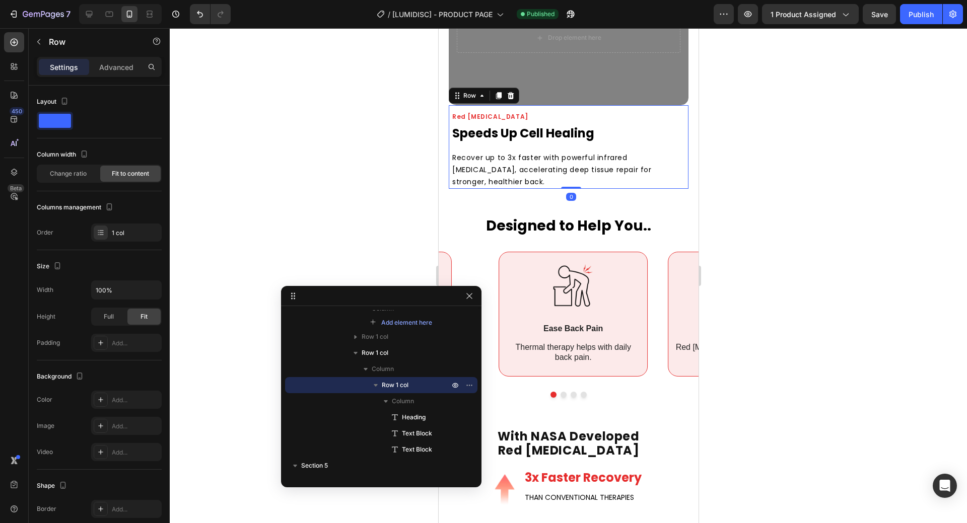
click at [123, 58] on div "Settings Advanced" at bounding box center [99, 67] width 125 height 20
click at [117, 62] on p "Advanced" at bounding box center [116, 67] width 34 height 11
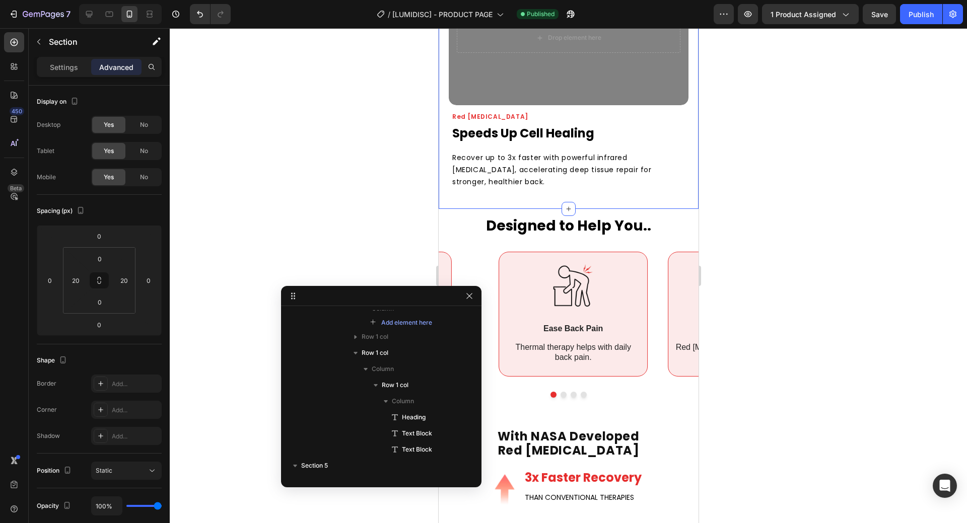
scroll to position [0, 0]
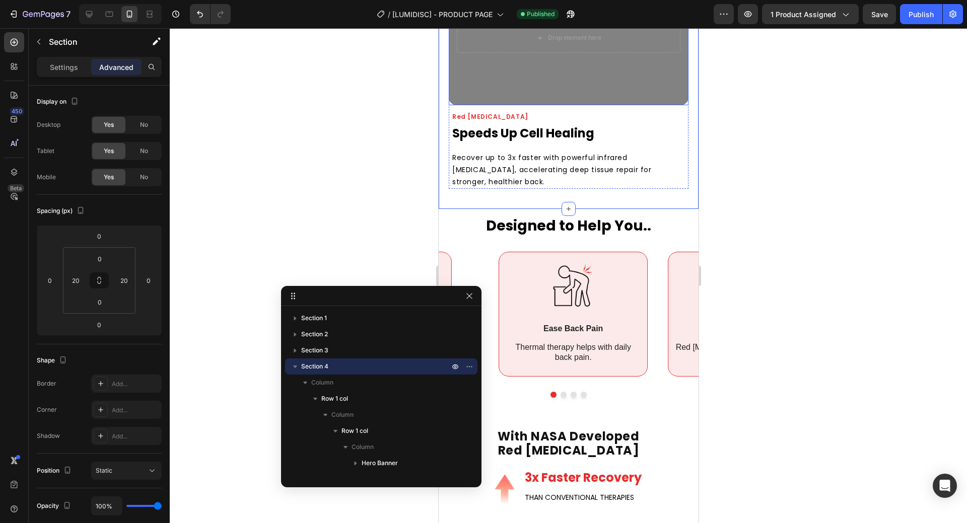
click at [551, 81] on div "Overlay" at bounding box center [568, 37] width 240 height 135
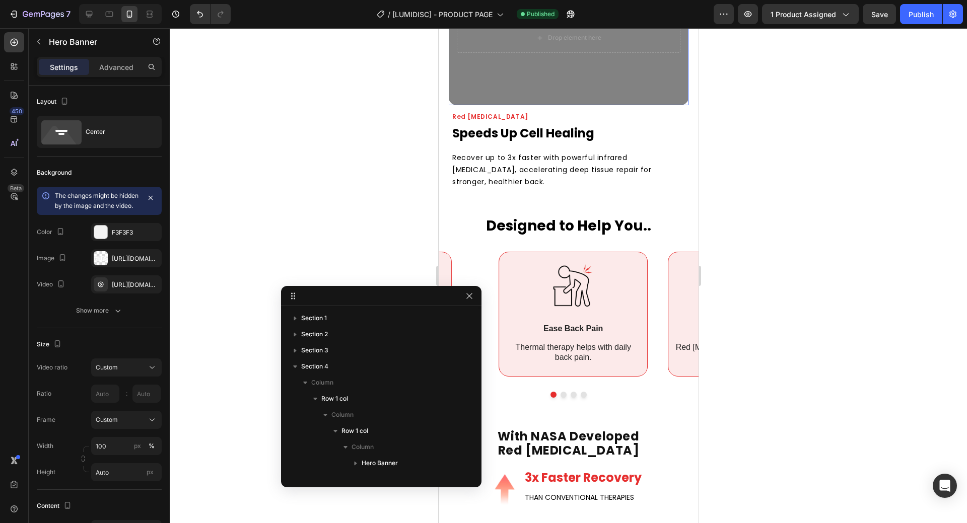
scroll to position [304, 0]
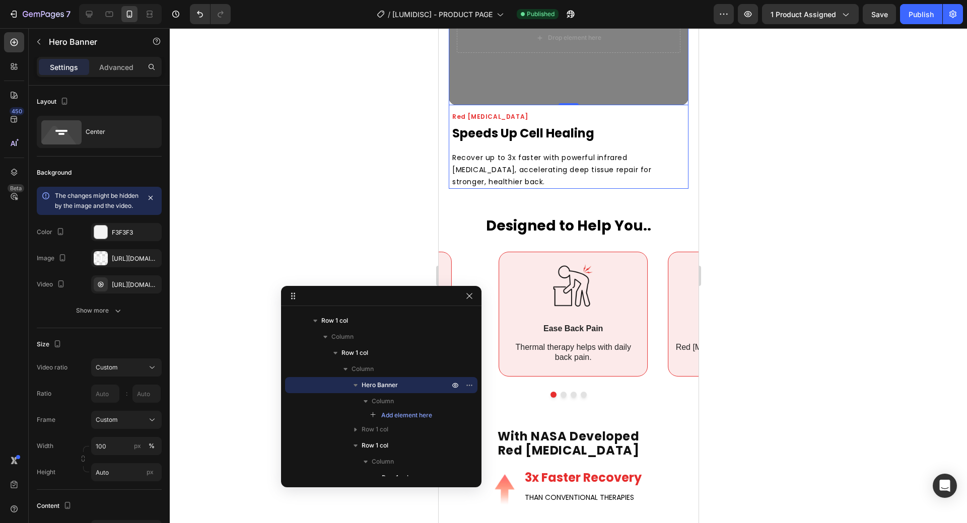
click at [449, 105] on div "Red [MEDICAL_DATA] Heading Speeds Up Cell Healing Text Block Recover up to 3x f…" at bounding box center [568, 147] width 240 height 84
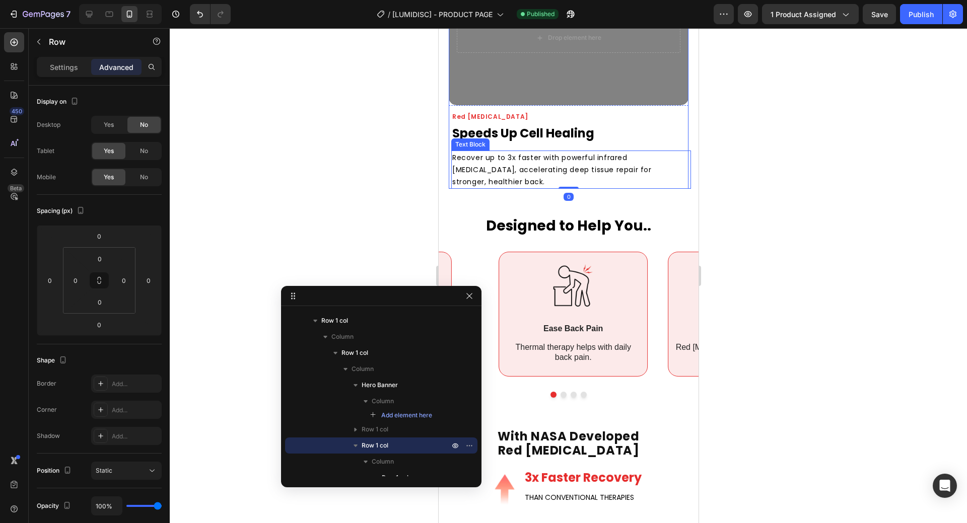
click at [475, 170] on p "Recover up to 3x faster with powerful infrared [MEDICAL_DATA], accelerating dee…" at bounding box center [559, 170] width 214 height 36
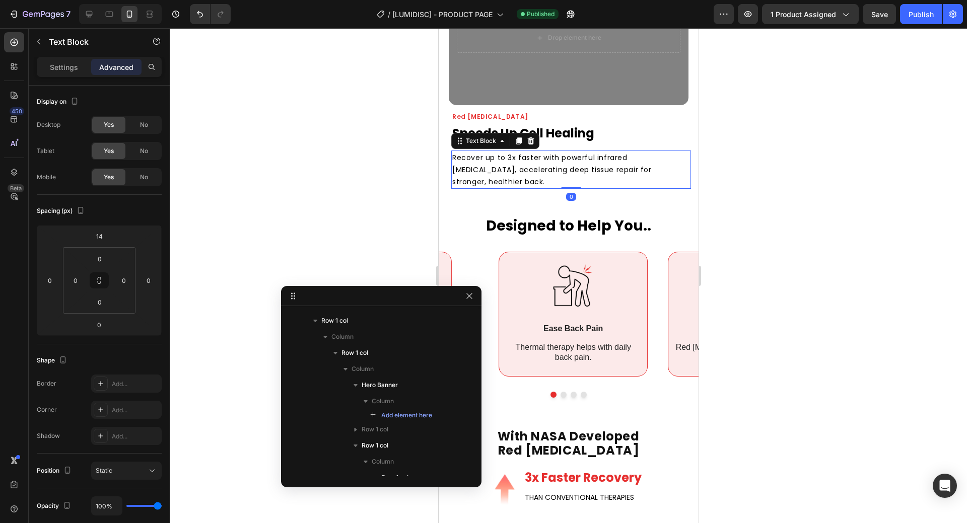
scroll to position [461, 0]
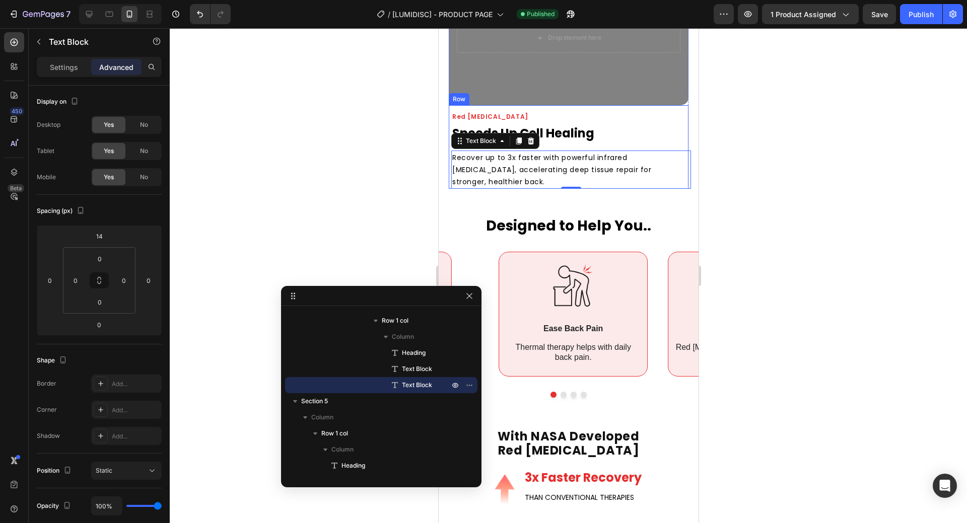
click at [573, 133] on div "Red [MEDICAL_DATA] Heading Speeds Up Cell Healing Text Block Recover up to 3x f…" at bounding box center [571, 149] width 240 height 79
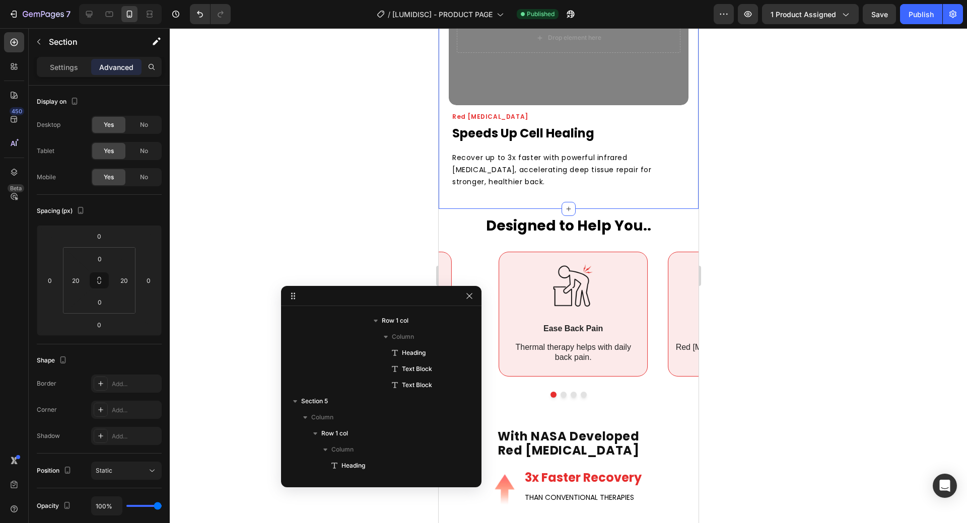
scroll to position [0, 0]
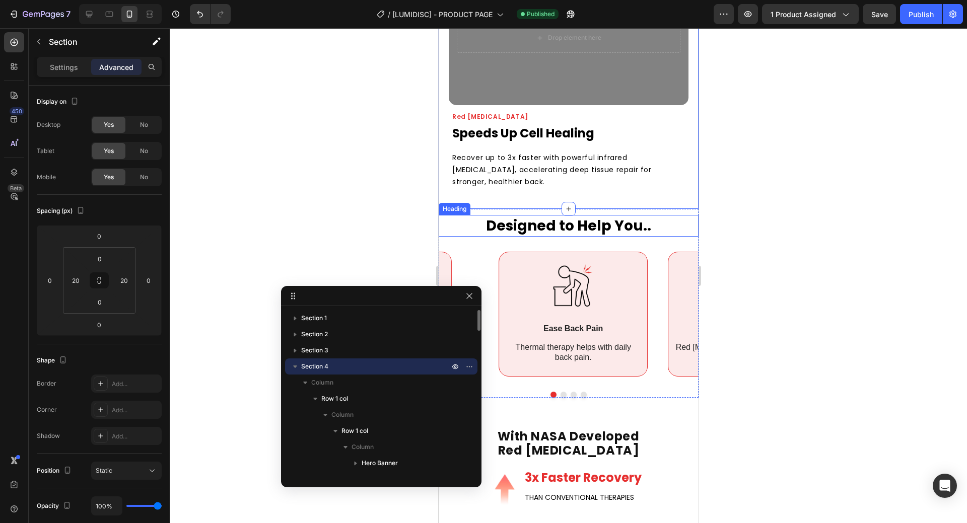
click at [541, 215] on h2 "Designed to Help You.." at bounding box center [568, 226] width 260 height 22
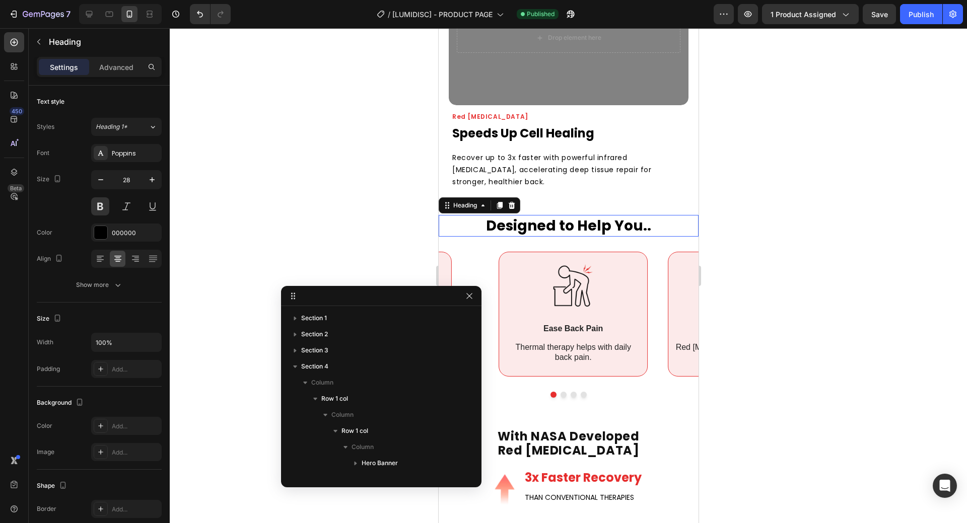
scroll to position [541, 0]
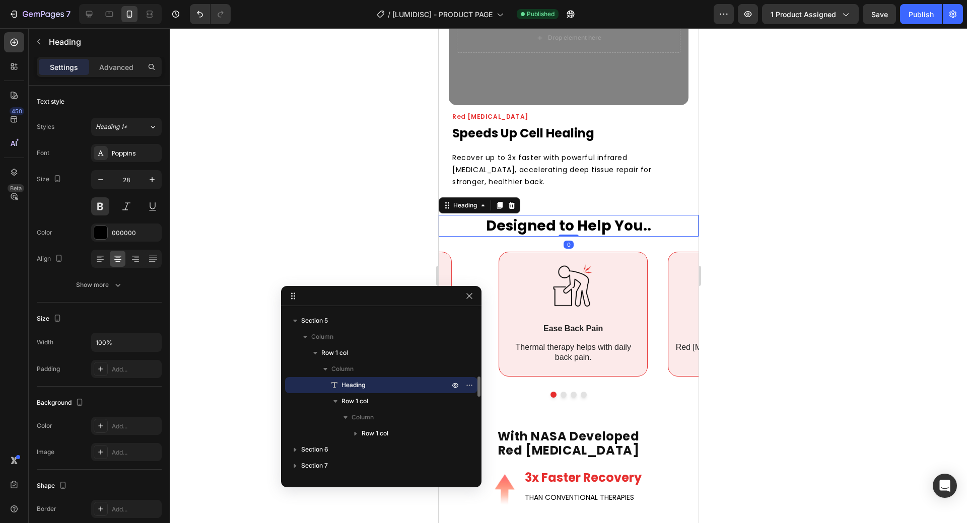
click at [540, 215] on h2 "Designed to Help You.." at bounding box center [568, 226] width 260 height 22
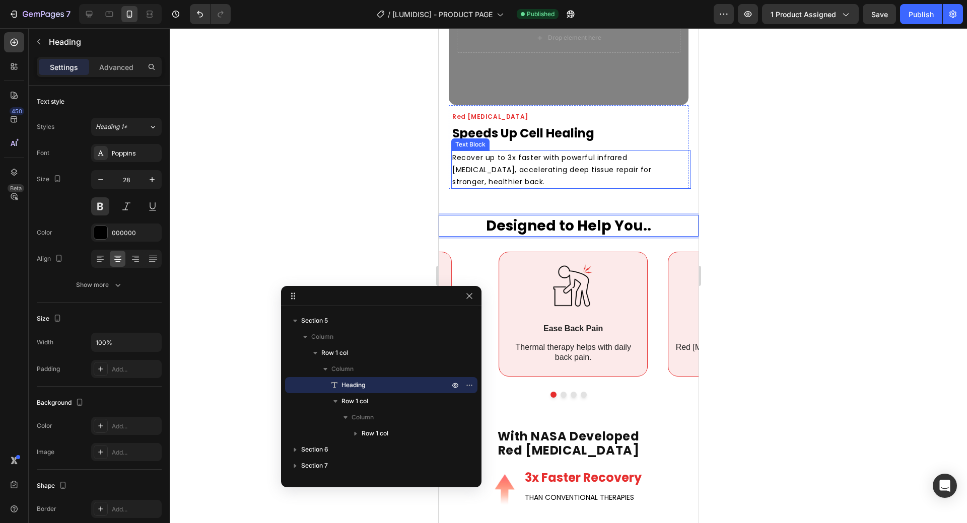
click at [603, 166] on p "Recover up to 3x faster with powerful infrared [MEDICAL_DATA], accelerating dee…" at bounding box center [559, 170] width 214 height 36
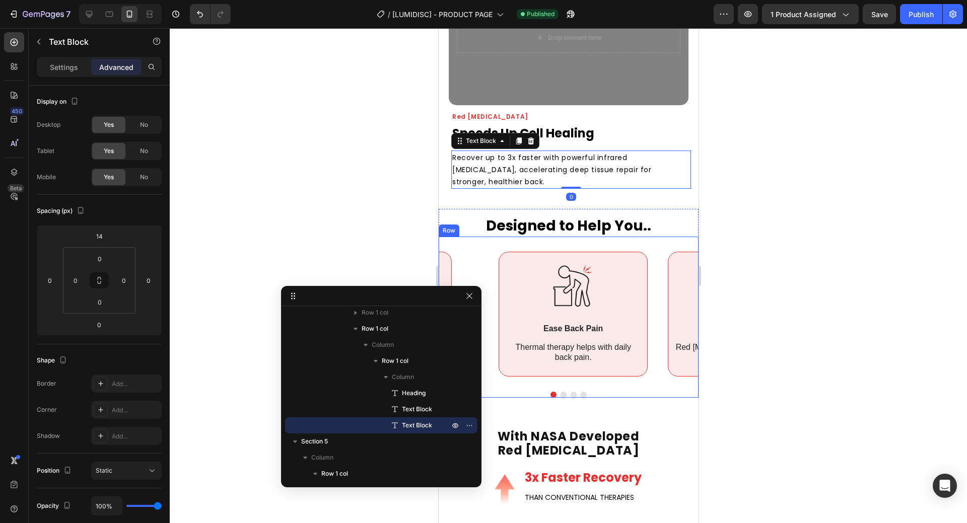
scroll to position [1259, 0]
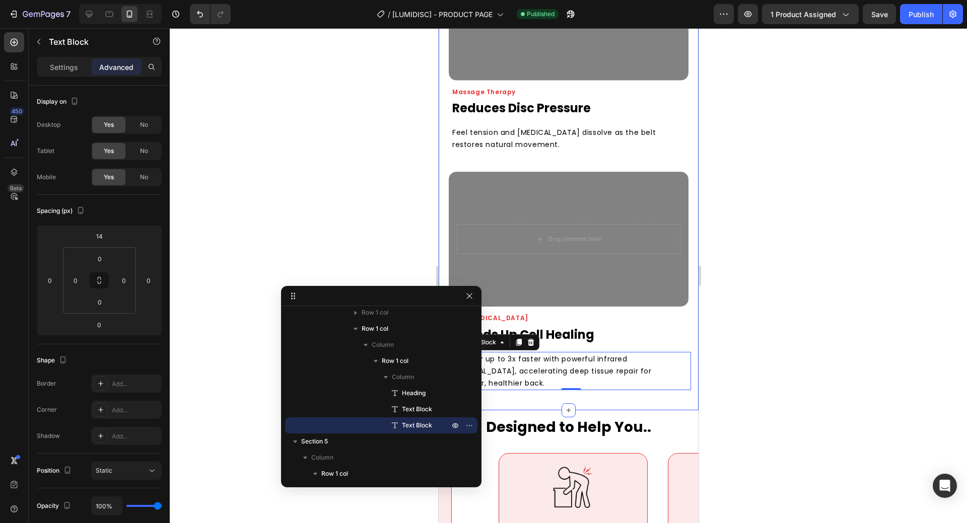
click at [688, 201] on div "Drop element here Hero Banner [MEDICAL_DATA] Heading Eases [MEDICAL_DATA] Pain …" at bounding box center [568, 64] width 260 height 691
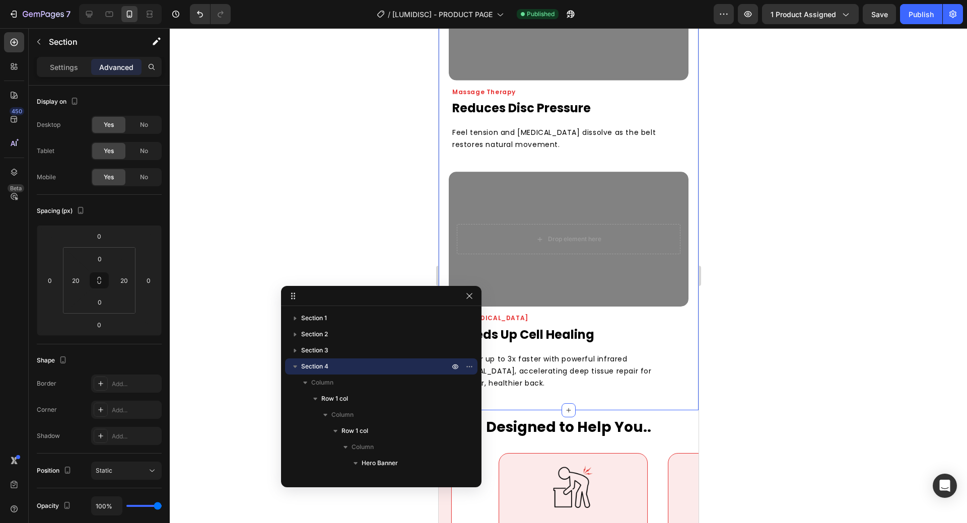
scroll to position [1460, 0]
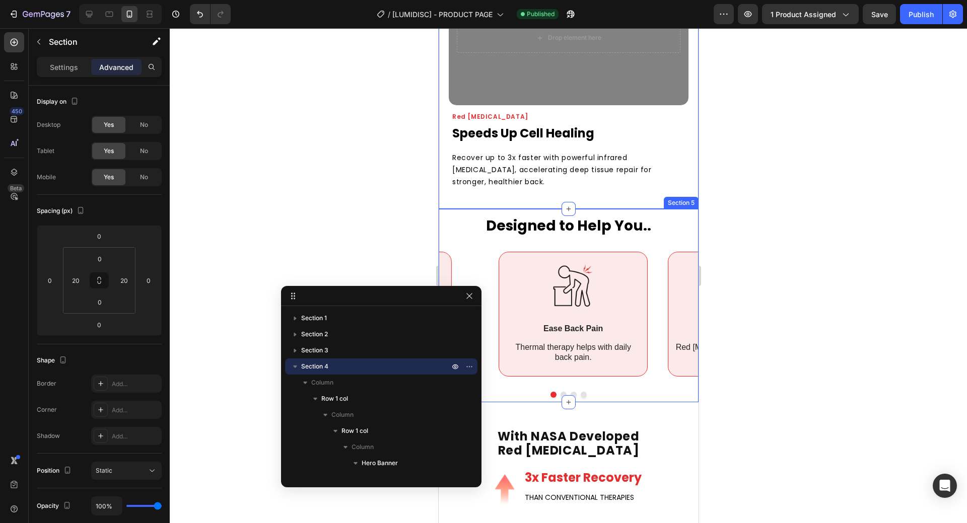
click at [643, 388] on div "Designed to Help You.. Heading Image Ease Back Pain Text Block Thermal therapy …" at bounding box center [568, 306] width 260 height 194
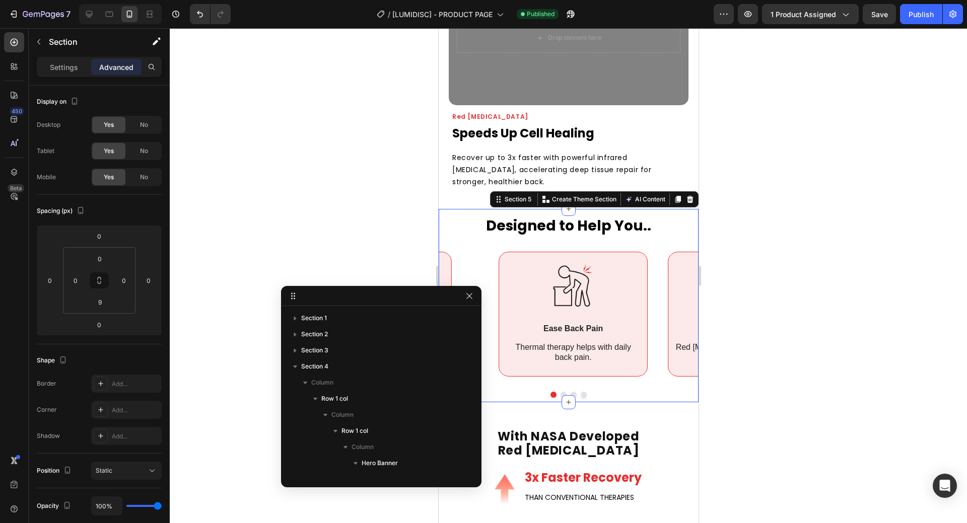
scroll to position [598, 0]
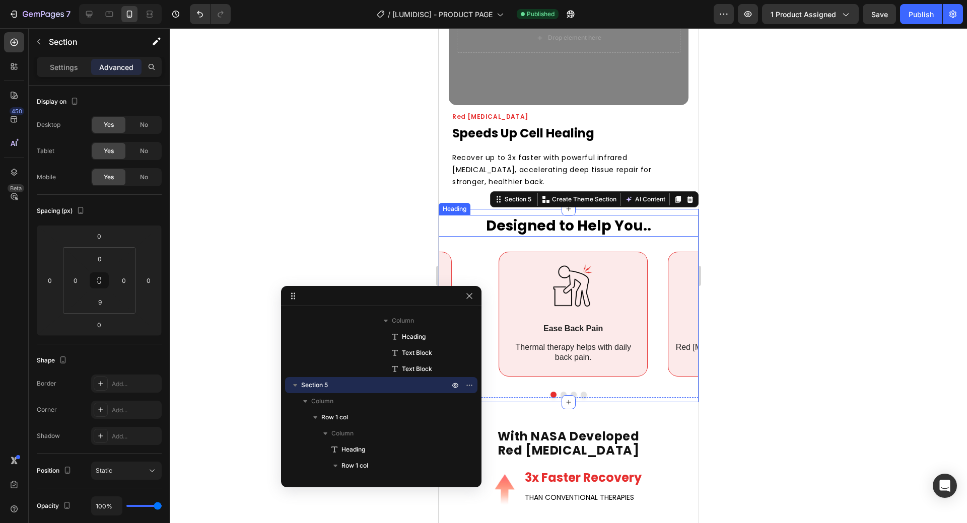
click at [586, 221] on p "Designed to Help You.." at bounding box center [568, 226] width 258 height 20
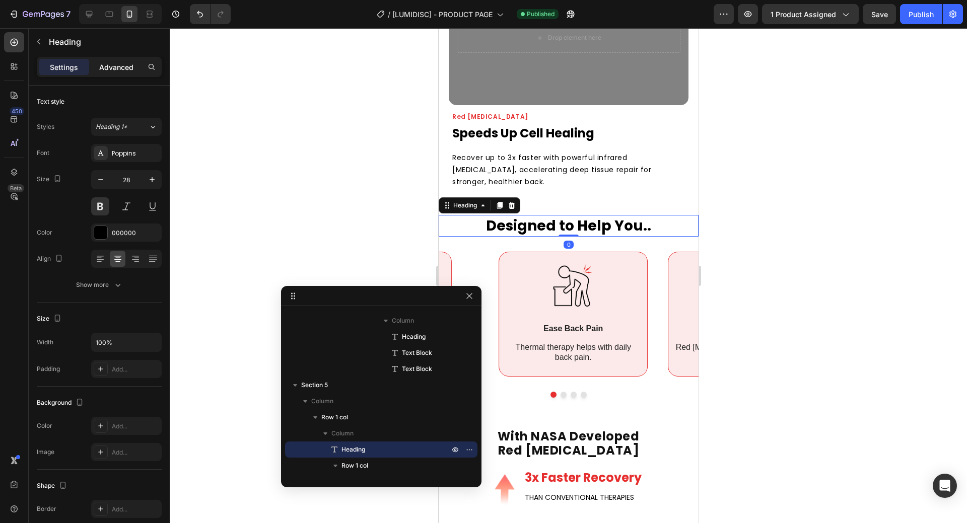
click at [115, 66] on p "Advanced" at bounding box center [116, 67] width 34 height 11
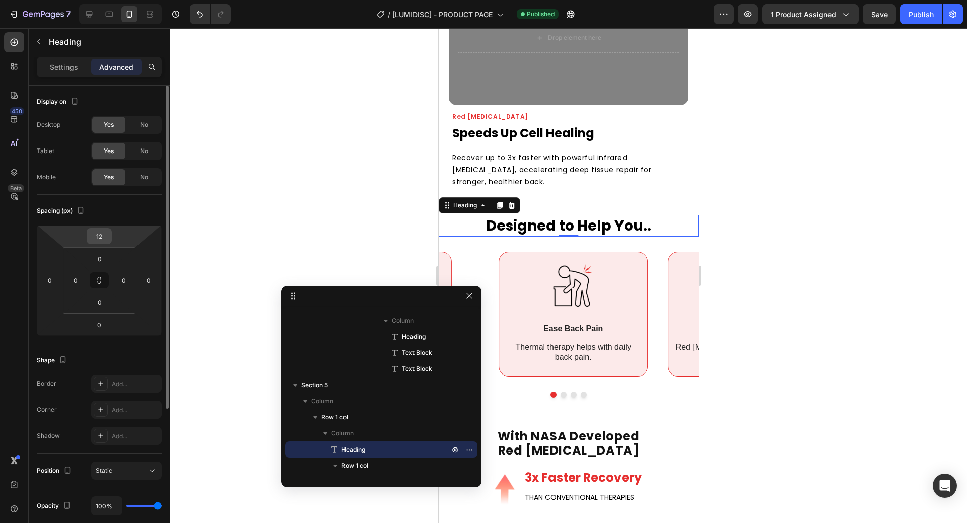
click at [103, 231] on input "12" at bounding box center [99, 236] width 20 height 15
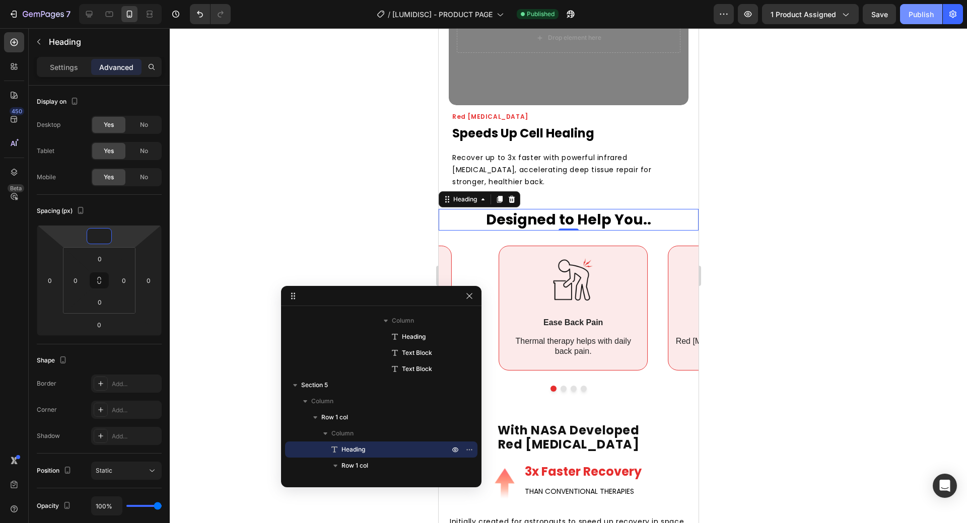
type input "0"
click at [921, 20] on button "Publish" at bounding box center [921, 14] width 42 height 20
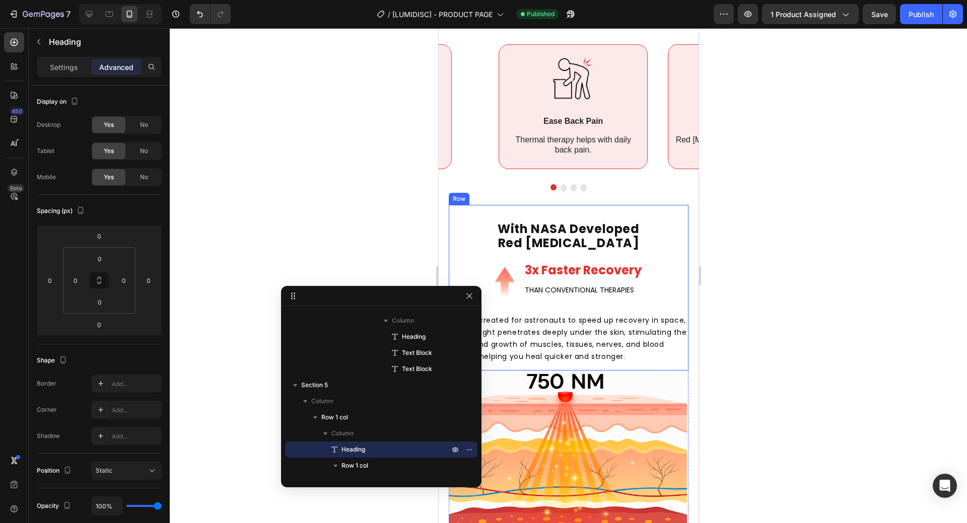
scroll to position [1460, 0]
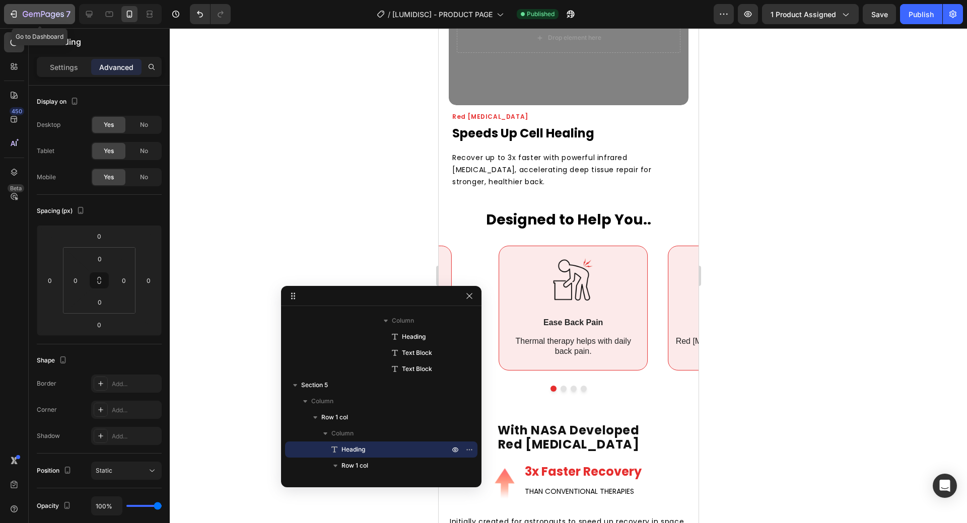
click at [17, 13] on icon "button" at bounding box center [15, 14] width 5 height 7
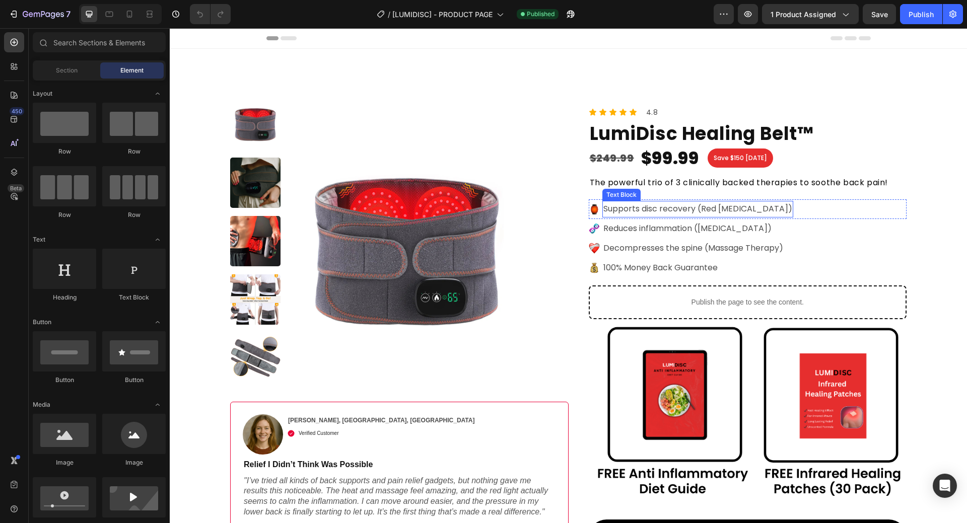
click at [740, 219] on div "Image Supports disc recovery (Red Light Therapy) Text Block Row" at bounding box center [748, 209] width 318 height 20
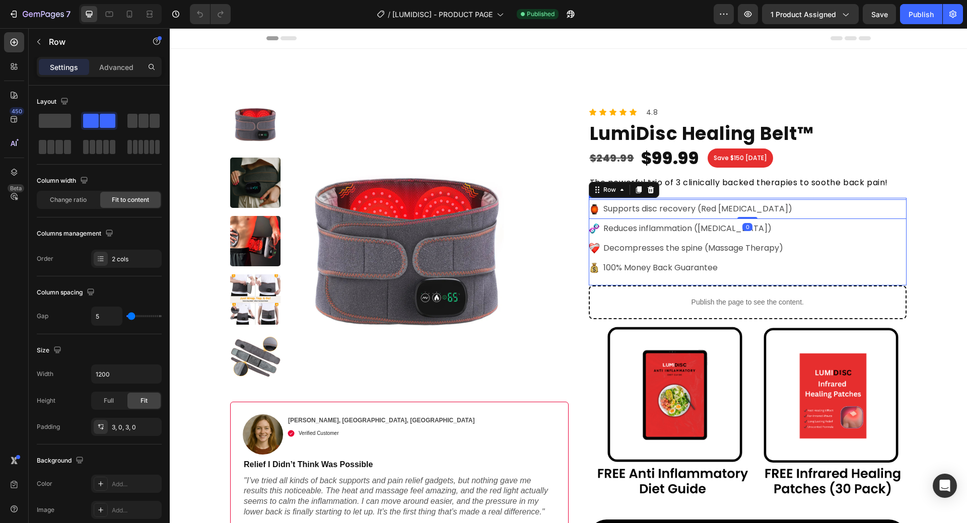
click at [822, 283] on div "Image Supports disc recovery (Red Light Therapy) Text Block Row 0 Image Reduces…" at bounding box center [748, 241] width 318 height 85
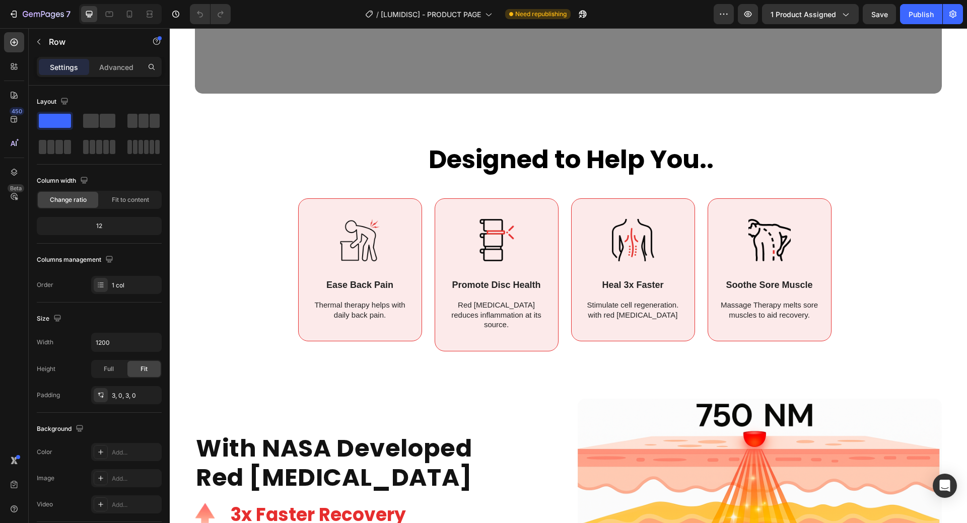
scroll to position [1863, 0]
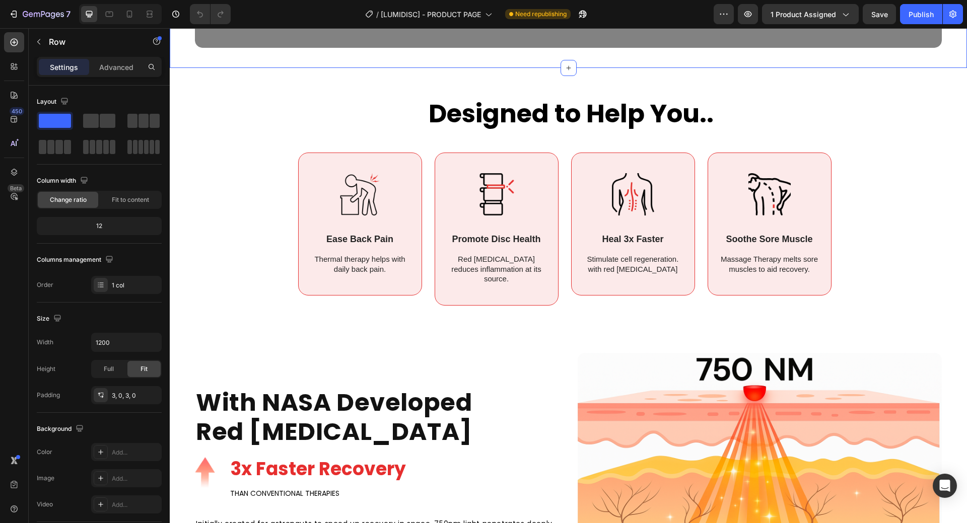
click at [128, 66] on p "Advanced" at bounding box center [116, 67] width 34 height 11
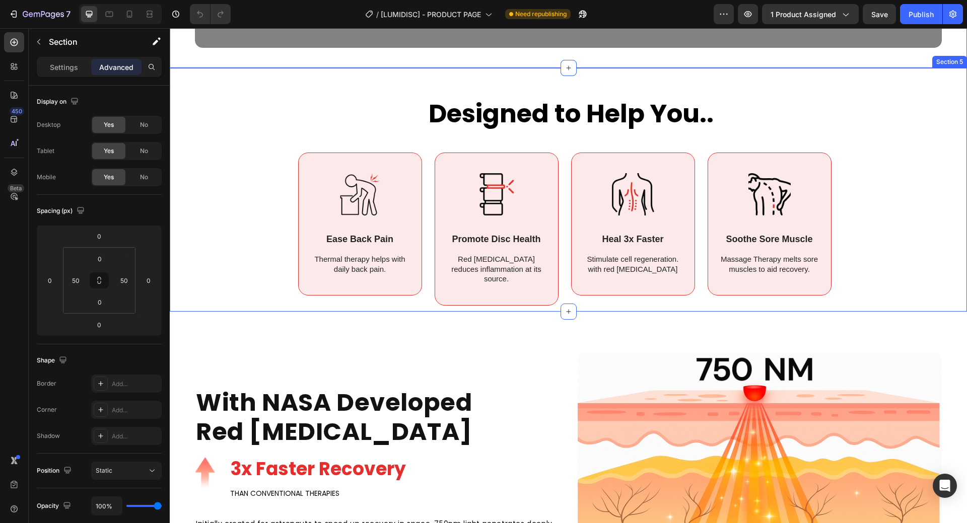
click at [205, 167] on div "Designed to Help You.. Heading Image Ease Back Pain Text Block Thermal therapy …" at bounding box center [568, 197] width 747 height 218
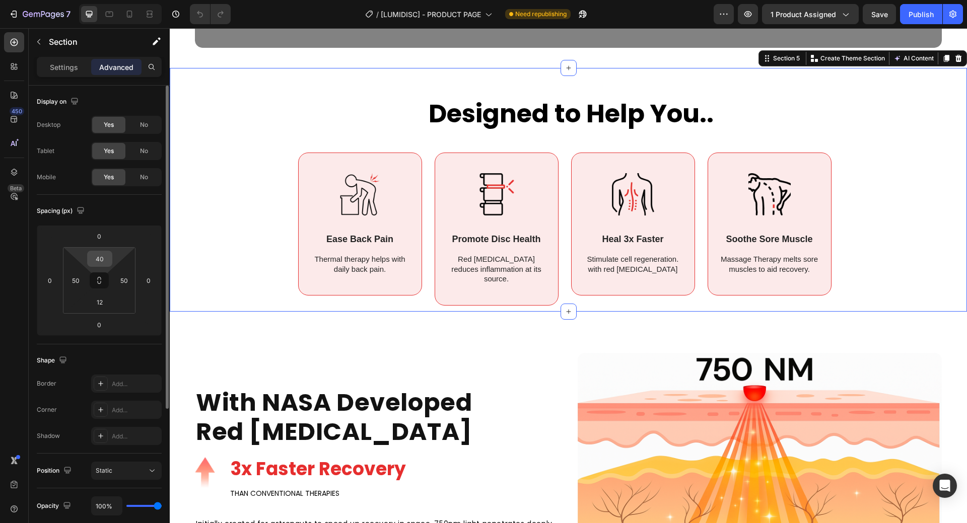
click at [96, 265] on input "40" at bounding box center [100, 258] width 20 height 15
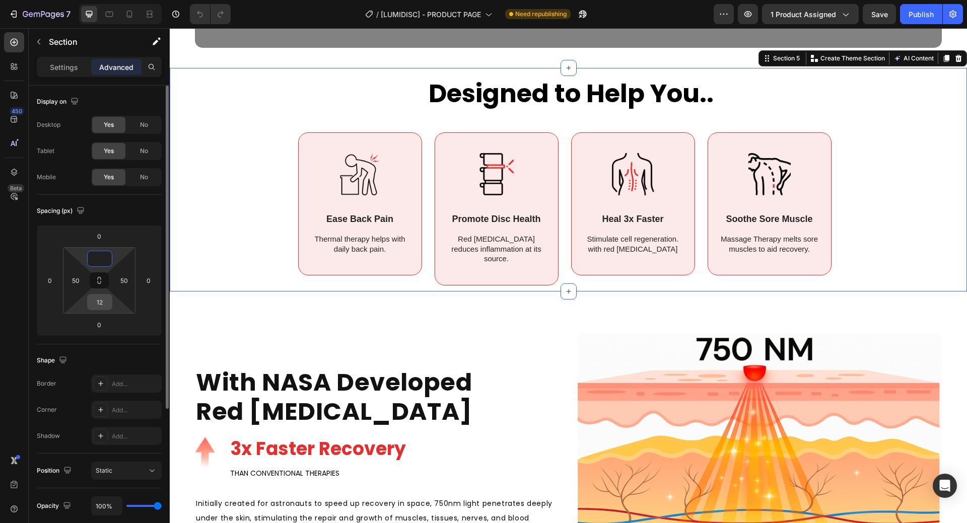
type input "0"
click at [97, 305] on input "12" at bounding box center [100, 302] width 20 height 15
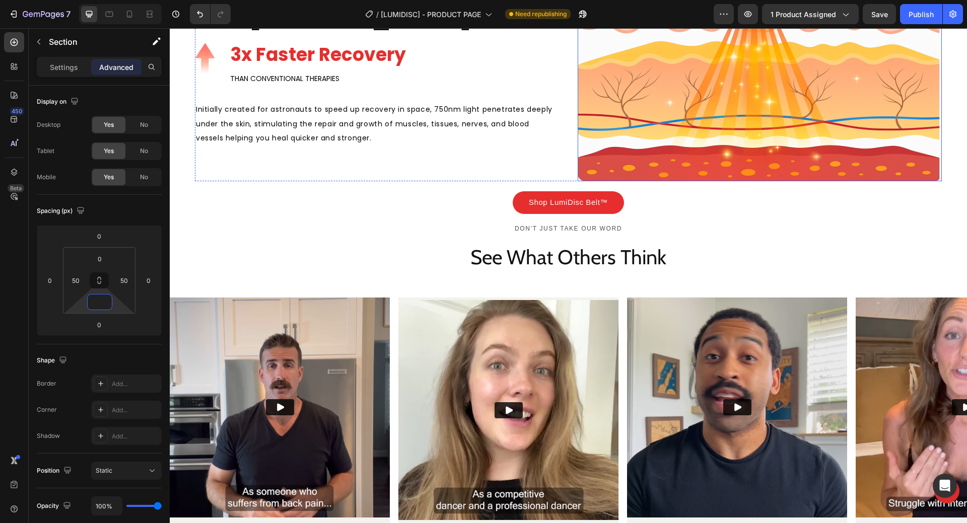
scroll to position [2266, 0]
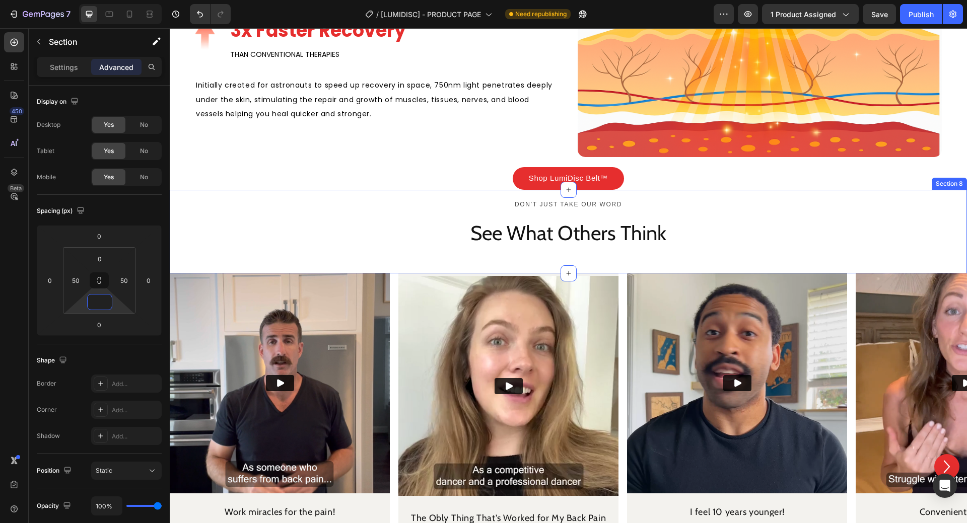
click at [692, 244] on h2 "See What Others Think" at bounding box center [568, 233] width 604 height 28
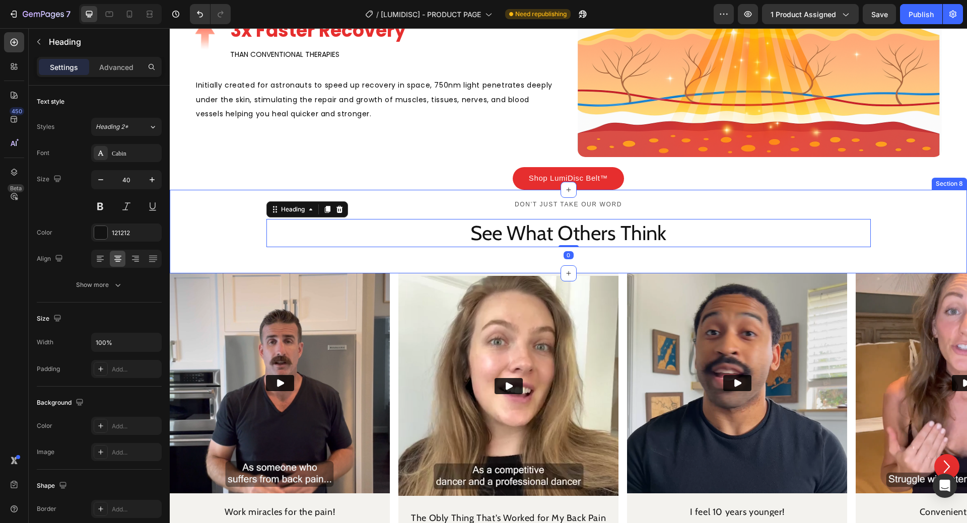
click at [407, 254] on div "Don’t just take our word Text Block See What Others Think Heading 0 Row Row Sec…" at bounding box center [568, 232] width 797 height 84
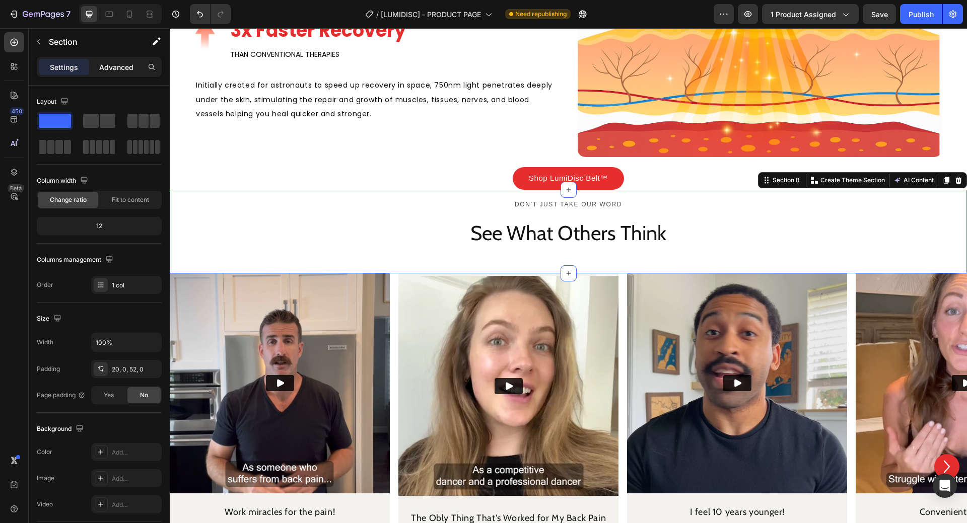
drag, startPoint x: 100, startPoint y: 74, endPoint x: 106, endPoint y: 69, distance: 7.3
click at [101, 74] on div "Advanced" at bounding box center [116, 67] width 50 height 16
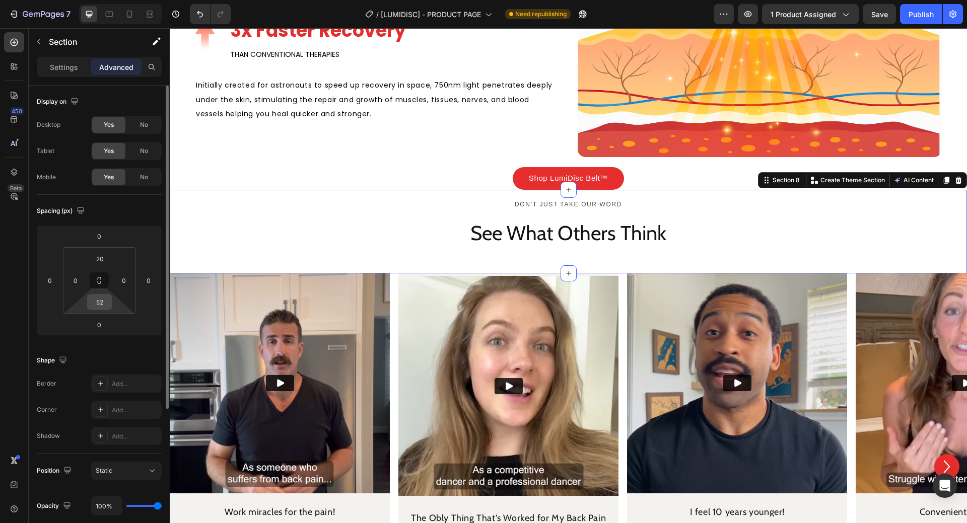
click at [97, 307] on input "52" at bounding box center [100, 302] width 20 height 15
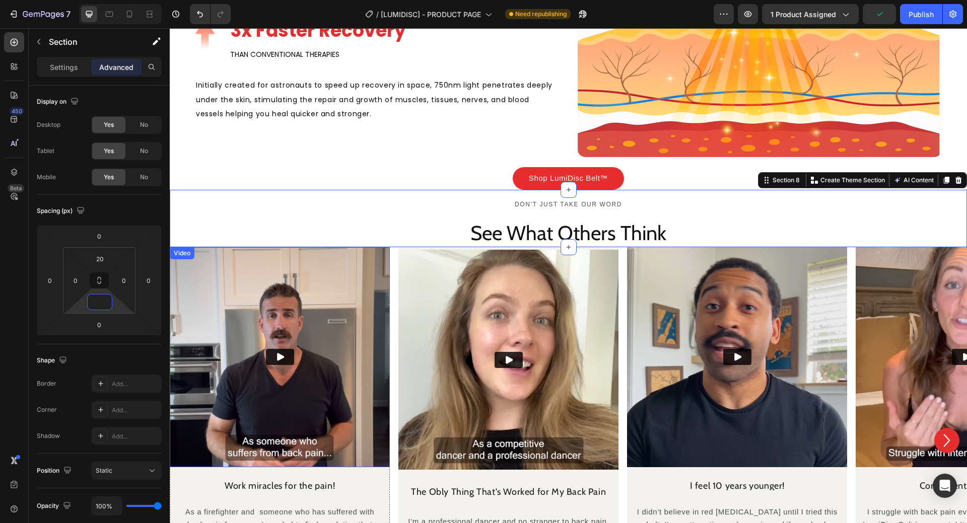
type input "9"
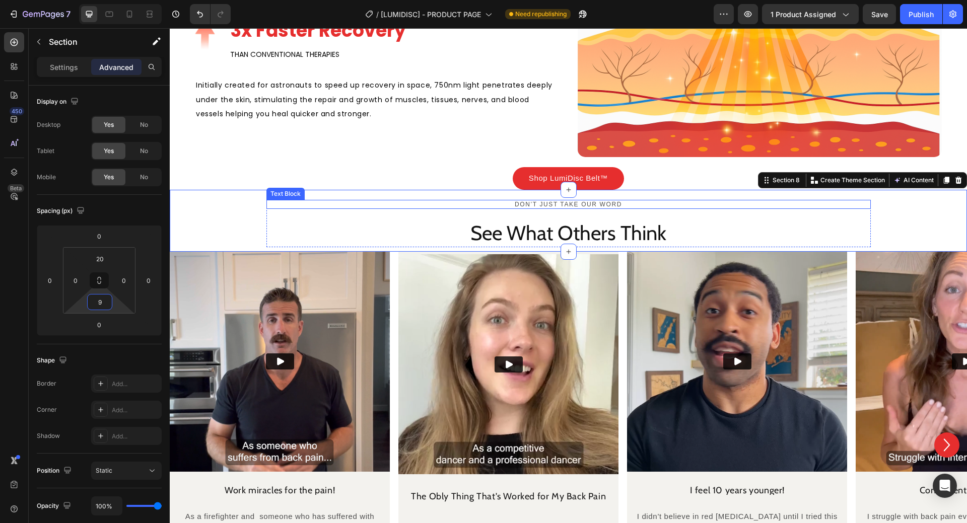
click at [619, 206] on div "Don’t just take our word" at bounding box center [568, 204] width 604 height 9
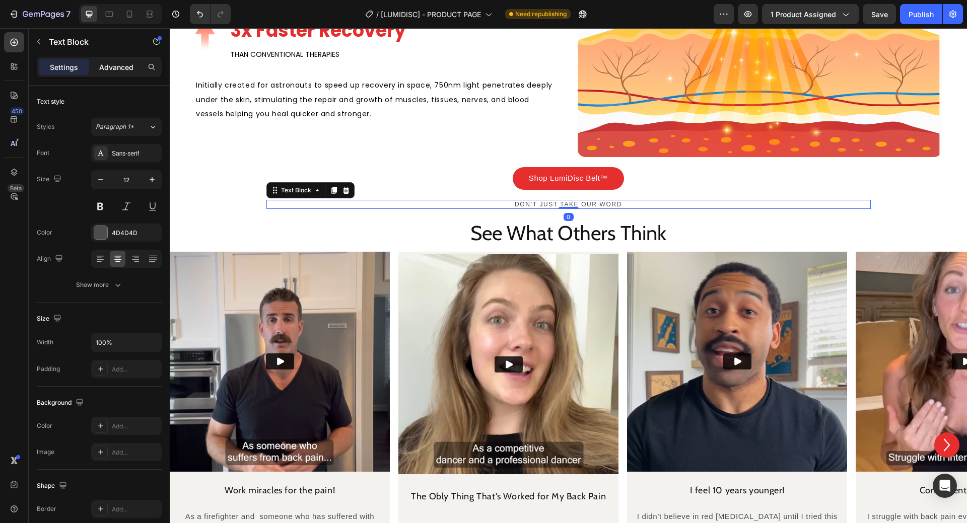
click at [126, 68] on p "Advanced" at bounding box center [116, 67] width 34 height 11
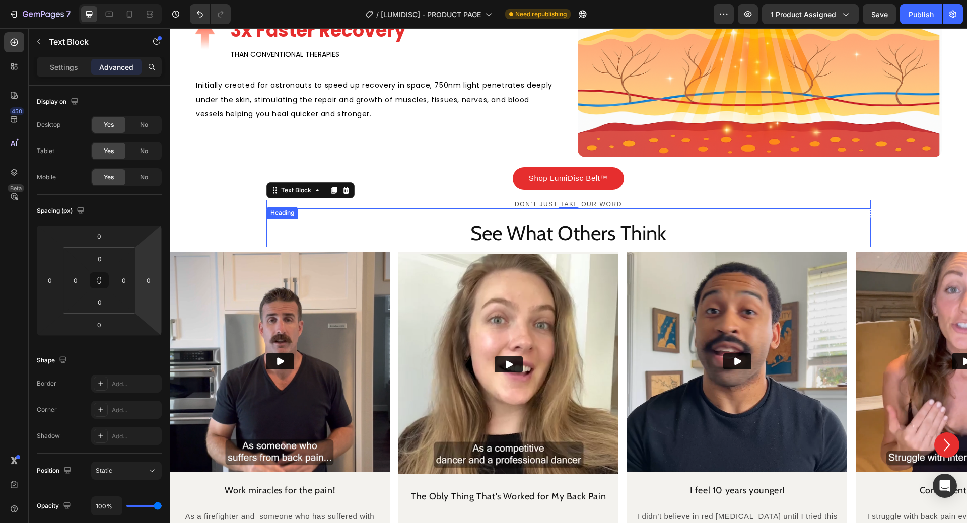
click at [511, 219] on h2 "See What Others Think" at bounding box center [568, 233] width 604 height 28
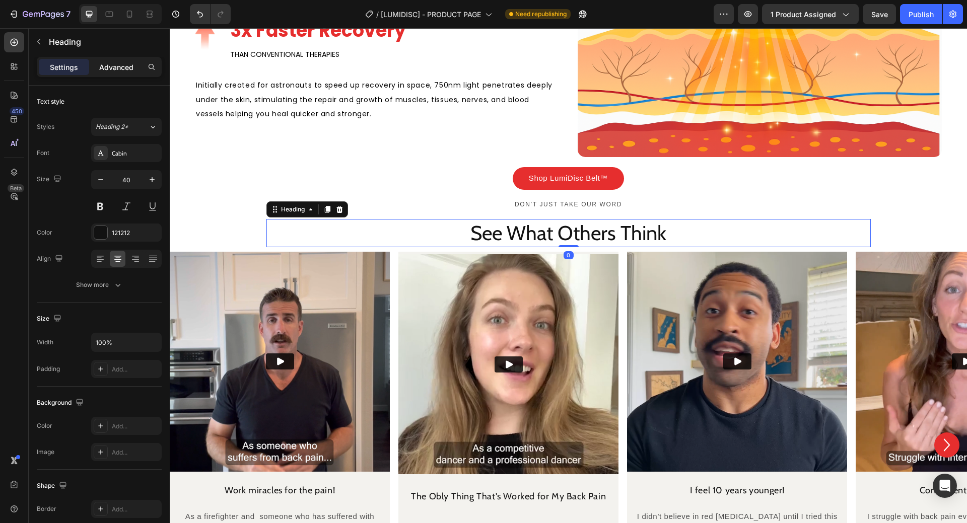
click at [123, 68] on p "Advanced" at bounding box center [116, 67] width 34 height 11
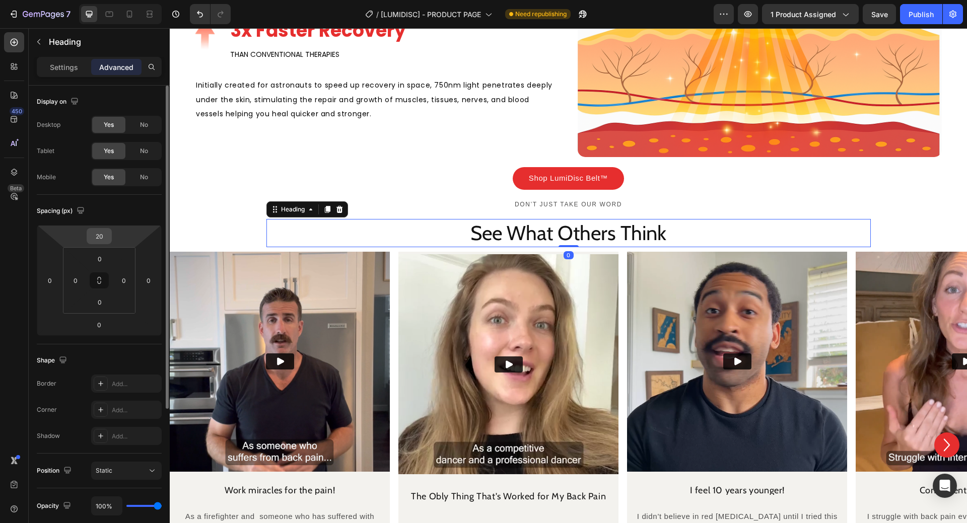
click at [102, 235] on input "20" at bounding box center [99, 236] width 20 height 15
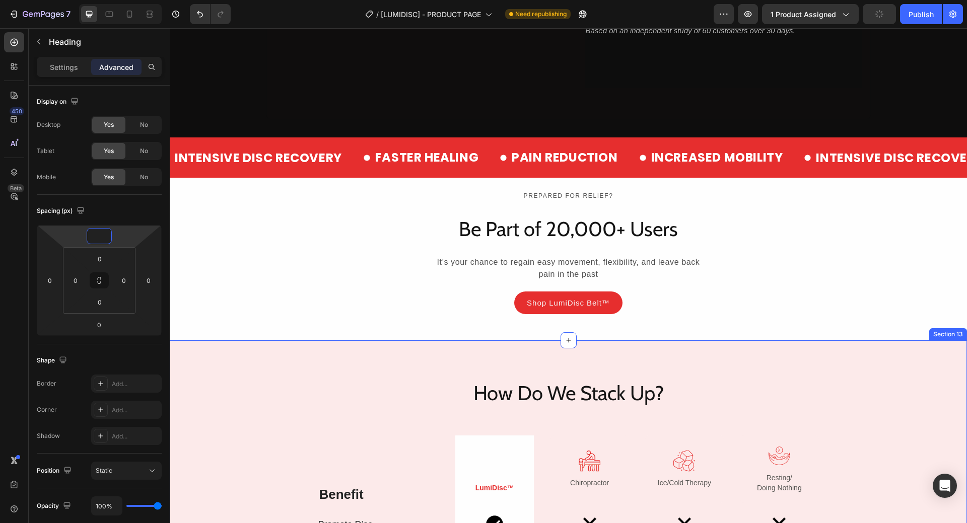
scroll to position [3223, 0]
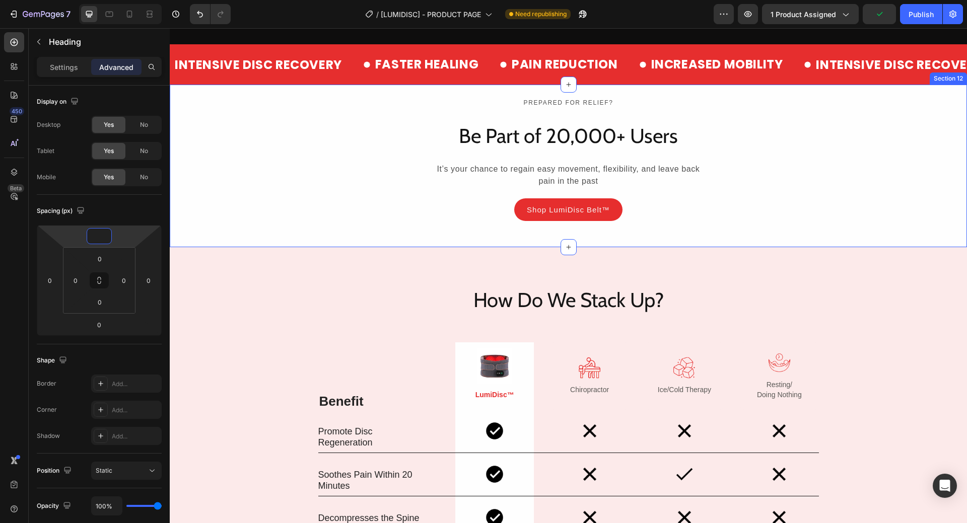
click at [686, 222] on div "Prepared for relief? Text Block Be Part of 20,000+ Users Heading It’s your chan…" at bounding box center [568, 166] width 797 height 163
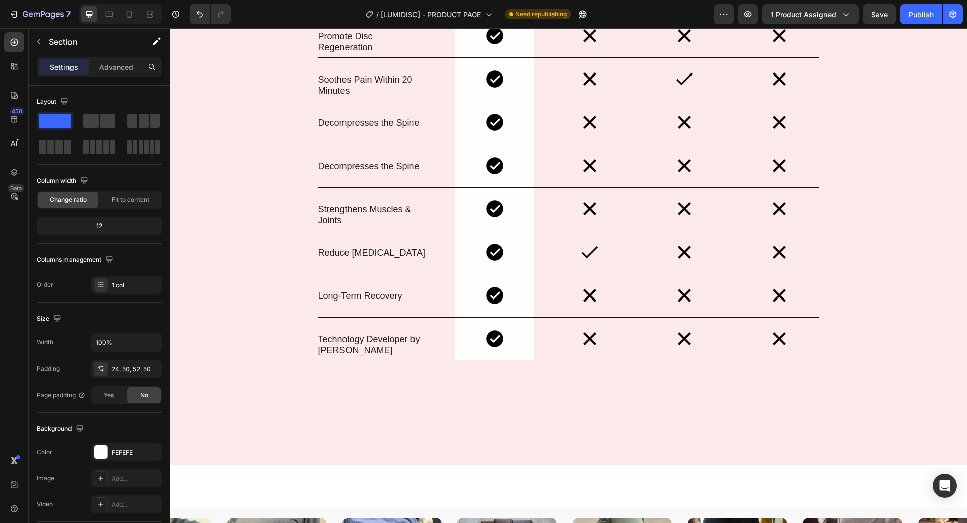
scroll to position [3676, 0]
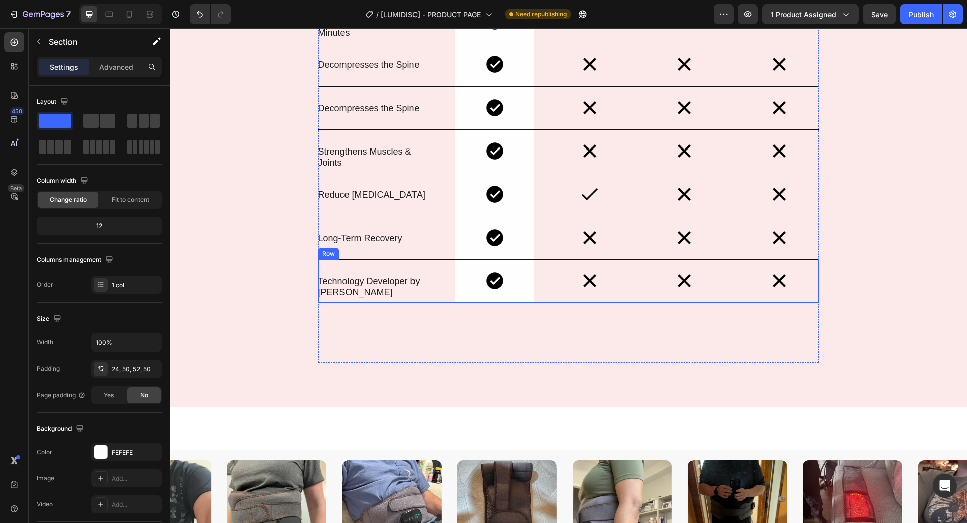
click at [451, 301] on div "Technology Developer by Nasa Text Block Image Row Image Row Image Row Image Row…" at bounding box center [568, 281] width 501 height 43
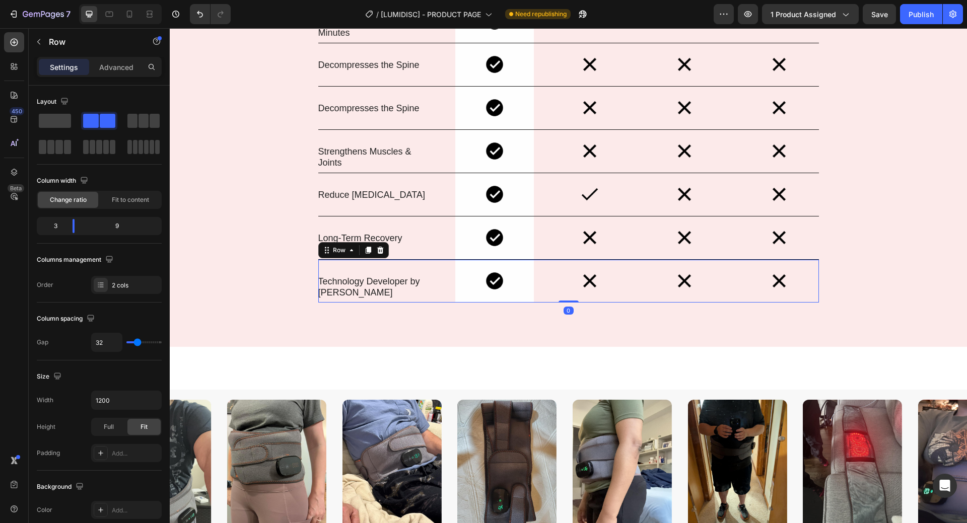
drag, startPoint x: 558, startPoint y: 362, endPoint x: 557, endPoint y: 293, distance: 69.0
click at [557, 293] on div "Technology Developer by Nasa Text Block Image Row Image Row Image Row Image Row…" at bounding box center [568, 281] width 501 height 43
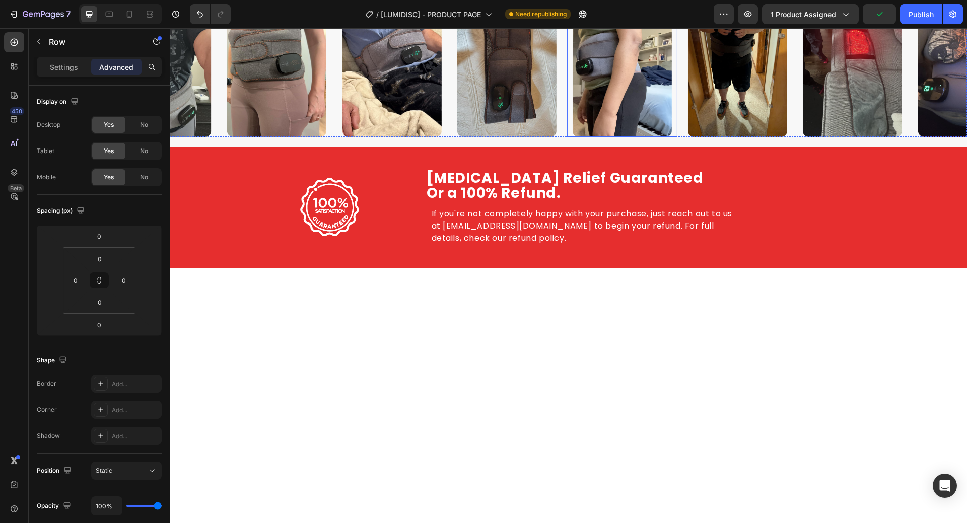
scroll to position [3827, 0]
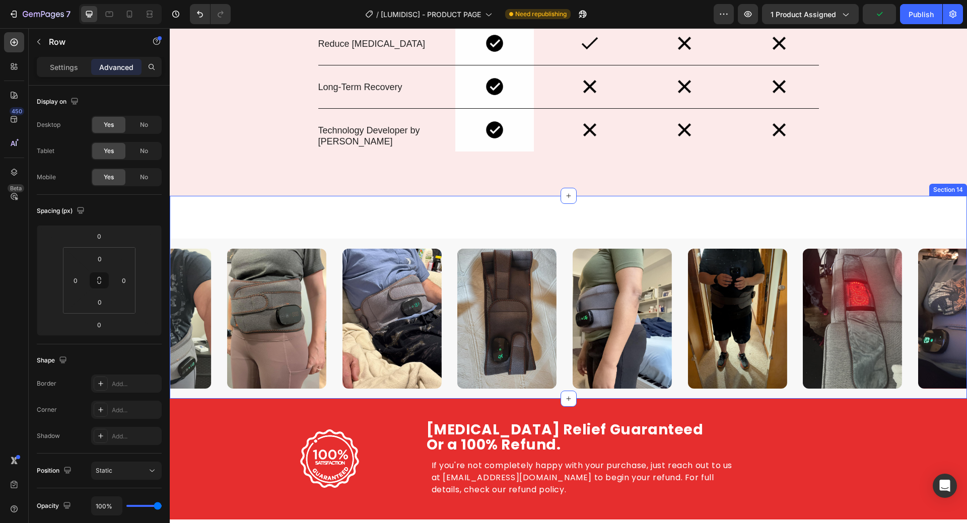
click at [596, 211] on div "Image Image Image Image Image Image Image Image Carousel Row" at bounding box center [568, 297] width 797 height 203
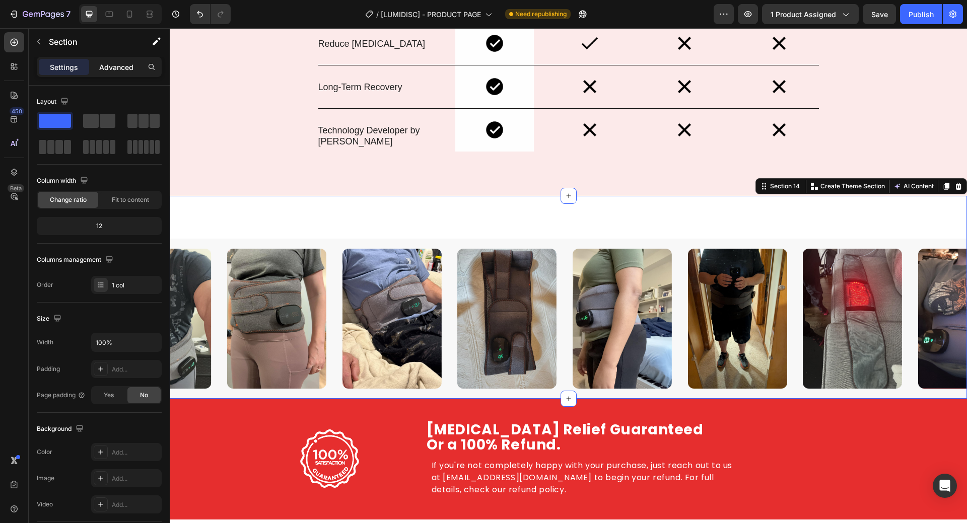
click at [110, 75] on div "Advanced" at bounding box center [116, 67] width 50 height 16
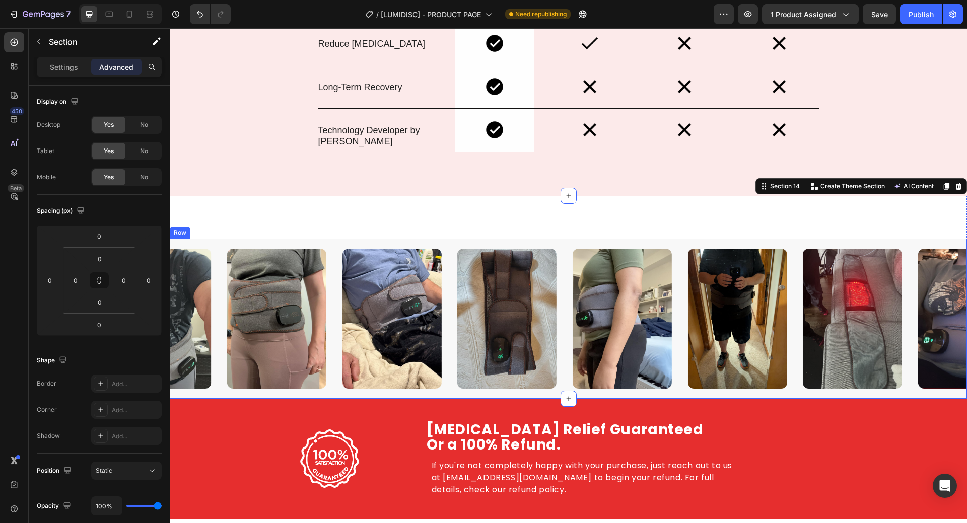
click at [441, 242] on div "Image Image Image Image Image Image Image Image Carousel Row" at bounding box center [568, 319] width 797 height 160
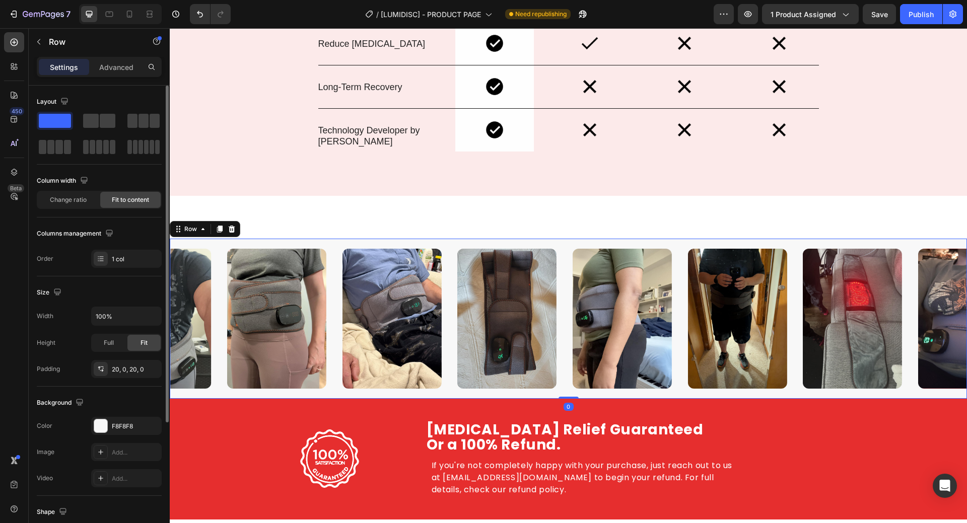
click at [120, 68] on p "Advanced" at bounding box center [116, 67] width 34 height 11
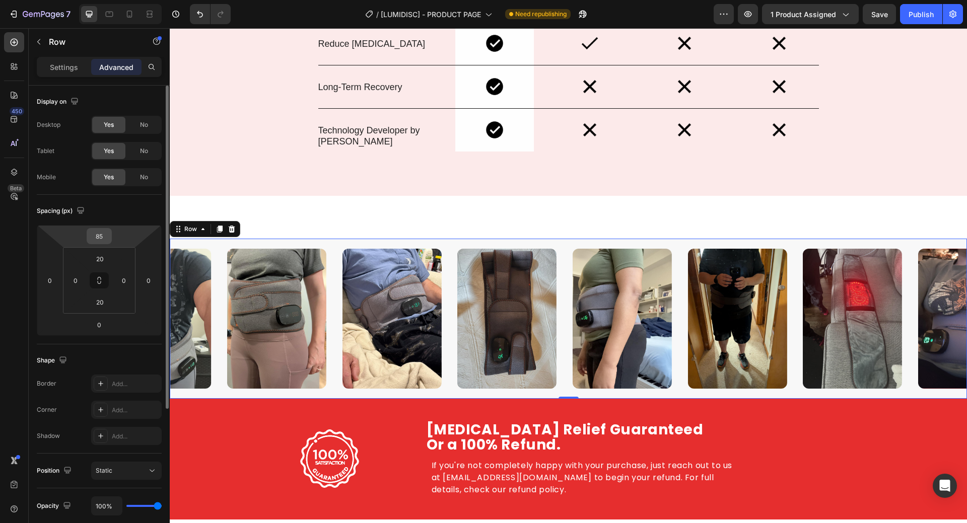
click at [102, 241] on input "85" at bounding box center [99, 236] width 20 height 15
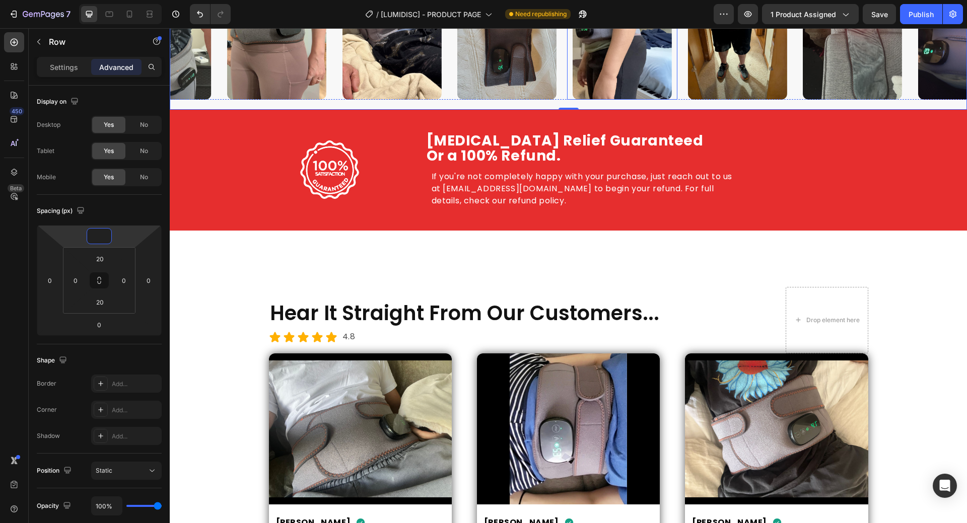
scroll to position [4079, 0]
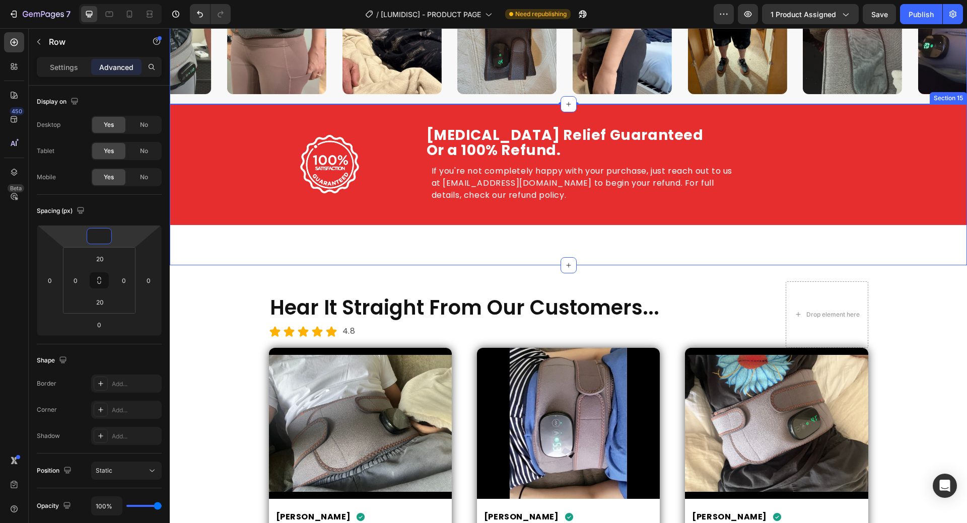
click at [615, 247] on div "Image Row Herniated Disc Relief Guaranteed Or a 100% Refund. Heading Herniated …" at bounding box center [568, 184] width 797 height 161
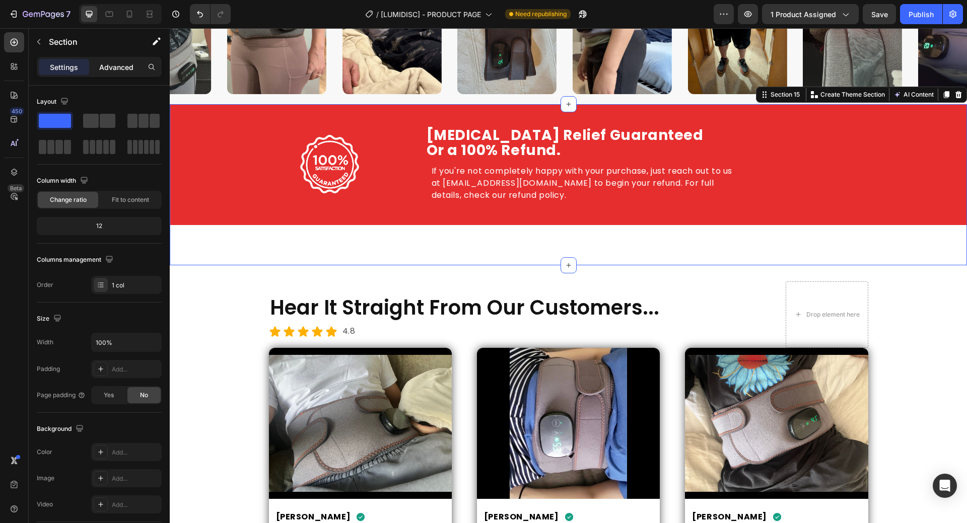
click at [105, 67] on p "Advanced" at bounding box center [116, 67] width 34 height 11
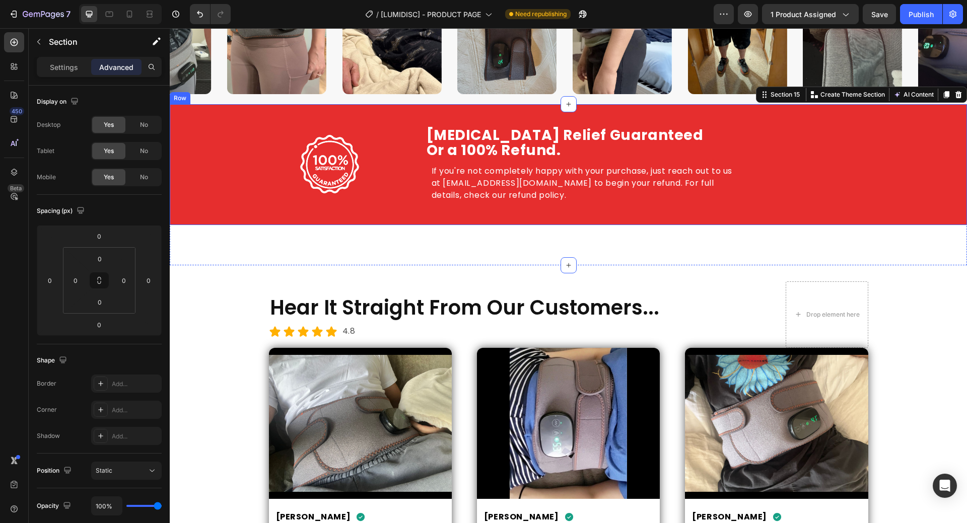
click at [370, 223] on div "Image Row Herniated Disc Relief Guaranteed Or a 100% Refund. Heading Herniated …" at bounding box center [568, 164] width 797 height 121
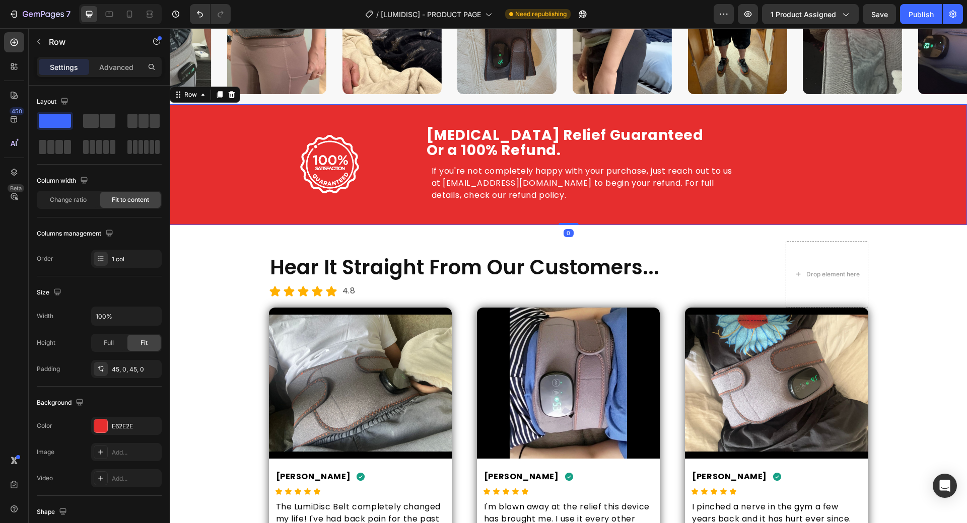
drag, startPoint x: 570, startPoint y: 263, endPoint x: 567, endPoint y: 201, distance: 62.0
click at [567, 201] on div "Image Row Herniated Disc Relief Guaranteed Or a 100% Refund. Heading Herniated …" at bounding box center [568, 164] width 797 height 121
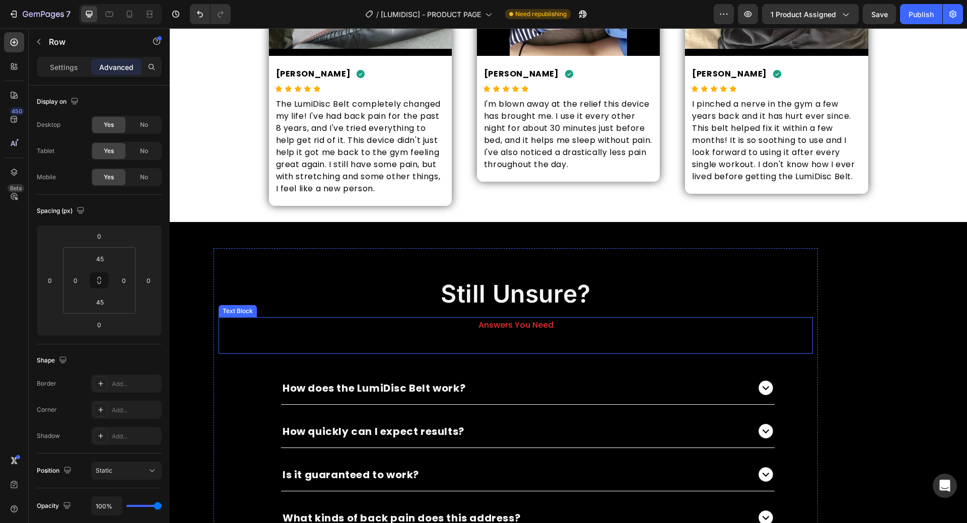
scroll to position [4633, 0]
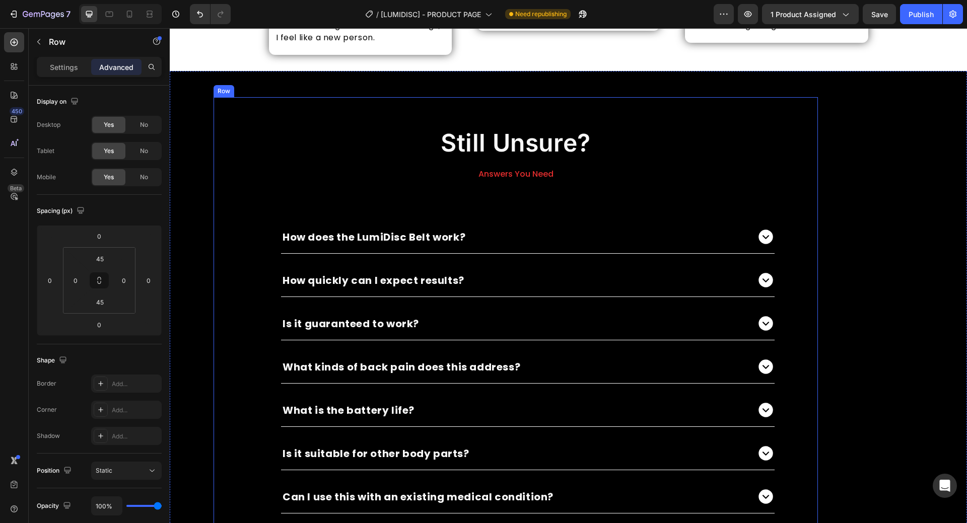
click at [570, 108] on div "Still Unsure? Heading Answers You Need Text Block How does the LumiDisc Belt wo…" at bounding box center [516, 367] width 604 height 541
click at [109, 259] on div "60" at bounding box center [99, 259] width 25 height 16
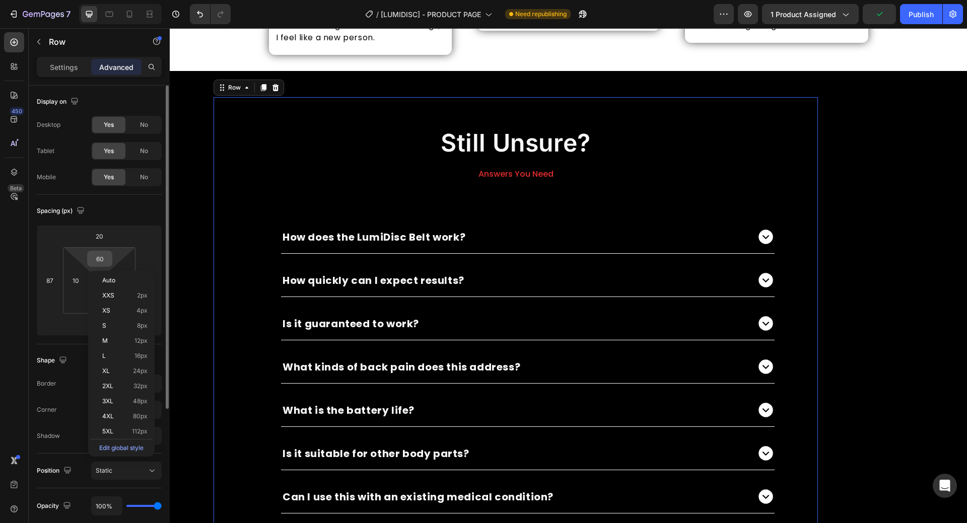
click at [104, 257] on input "60" at bounding box center [100, 258] width 20 height 15
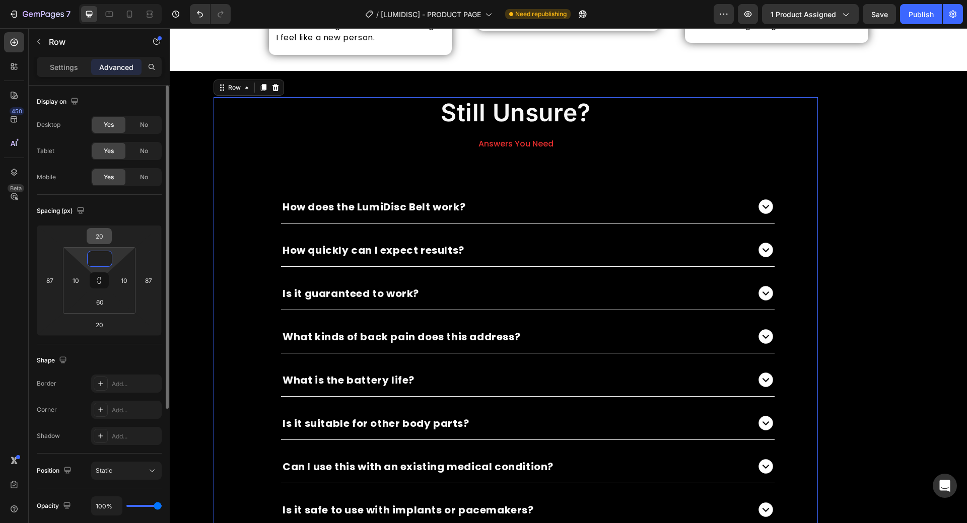
click at [103, 0] on html "7 Version history / [LUMIDISC] - PRODUCT PAGE Need republishing Preview 1 produ…" at bounding box center [483, 0] width 967 height 0
click at [104, 241] on input "20" at bounding box center [99, 236] width 20 height 15
type input "0"
click at [104, 241] on input "20" at bounding box center [99, 236] width 20 height 15
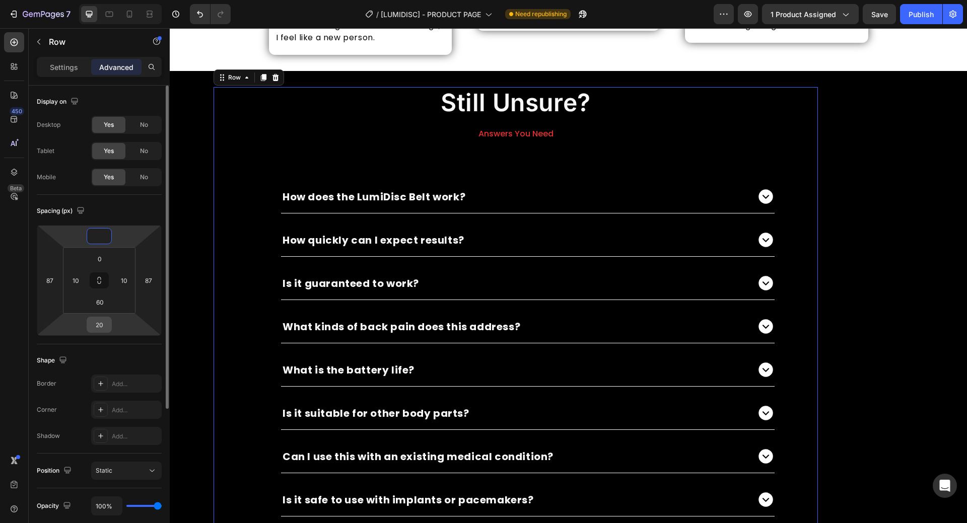
type input "0"
click at [95, 324] on input "20" at bounding box center [99, 324] width 20 height 15
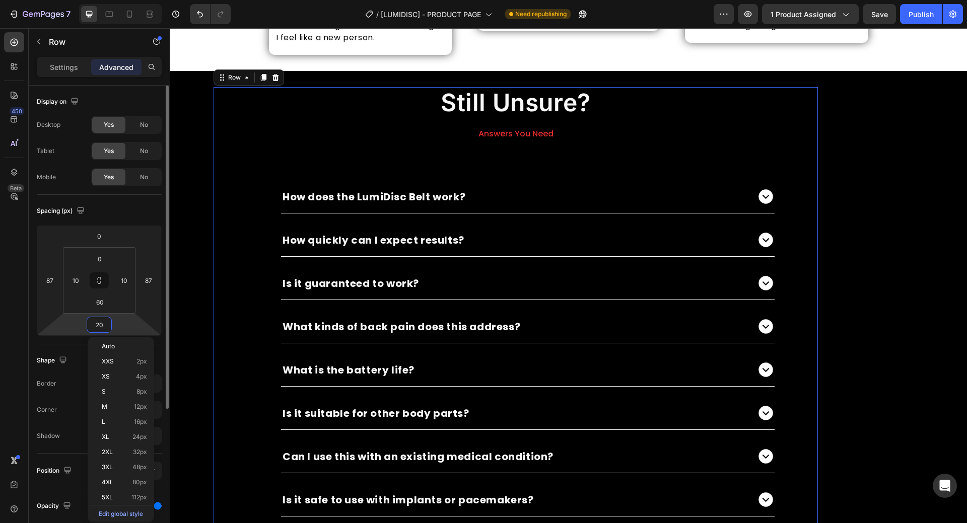
click at [95, 324] on input "20" at bounding box center [99, 324] width 20 height 15
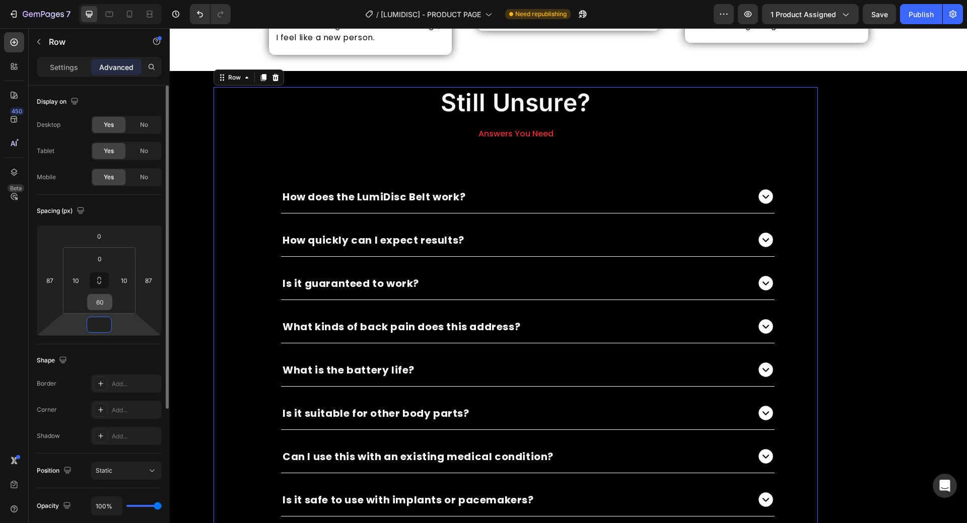
type input "0"
click at [101, 304] on input "60" at bounding box center [100, 302] width 20 height 15
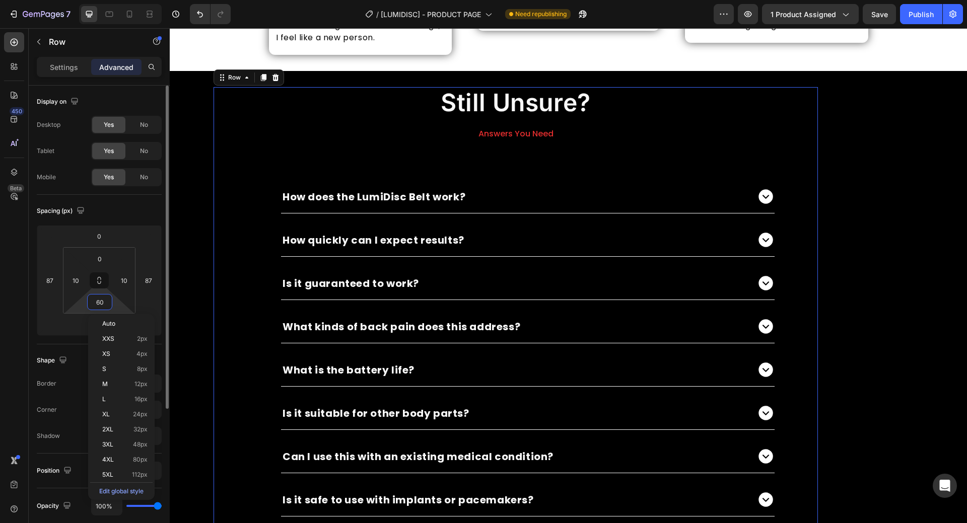
click at [101, 304] on input "60" at bounding box center [100, 302] width 20 height 15
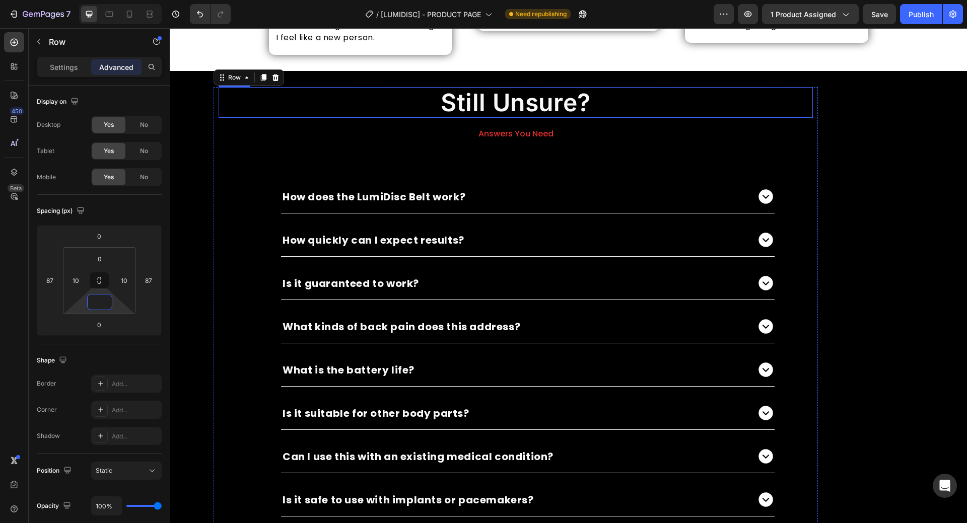
click at [560, 112] on h2 "Still Unsure?" at bounding box center [515, 102] width 579 height 31
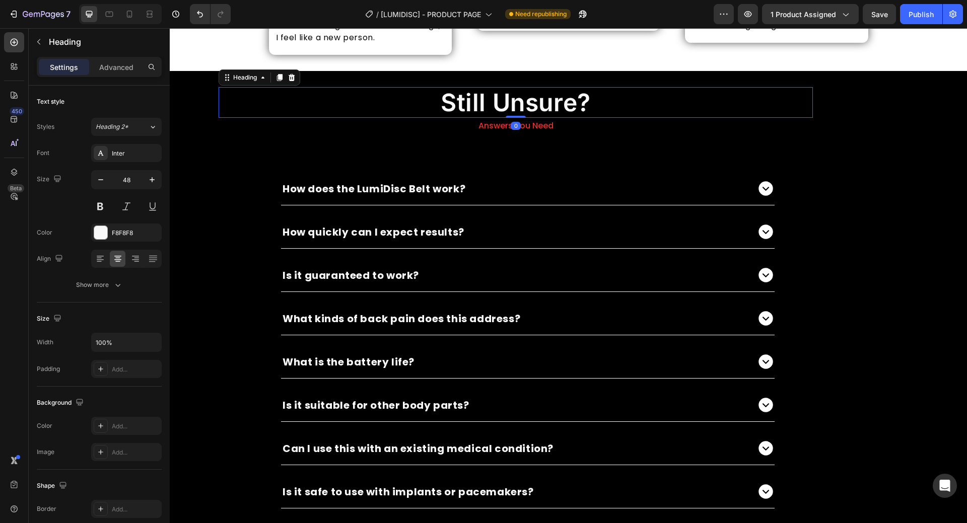
drag, startPoint x: 521, startPoint y: 126, endPoint x: 528, endPoint y: 107, distance: 20.2
click at [528, 107] on div "Still Unsure? Heading 0" at bounding box center [516, 102] width 594 height 31
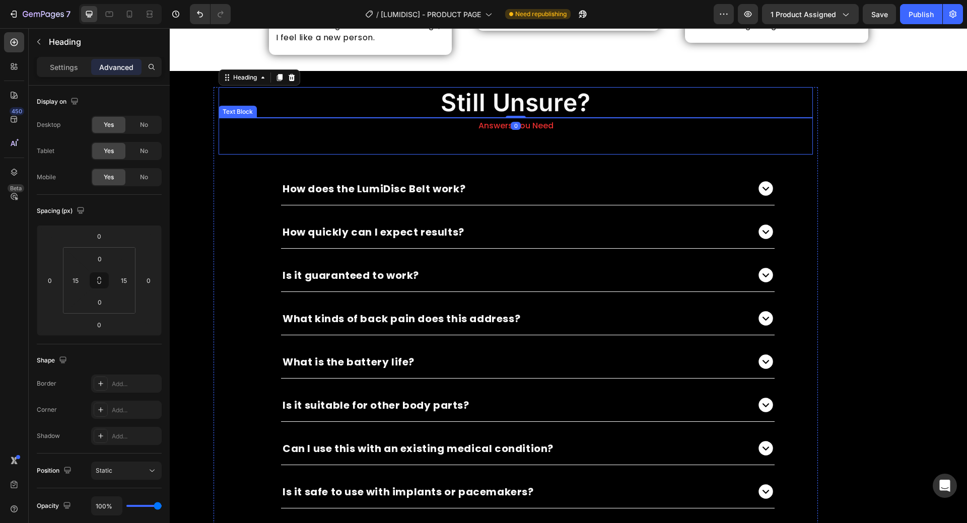
click at [571, 125] on p "Answers You Need" at bounding box center [515, 126] width 577 height 15
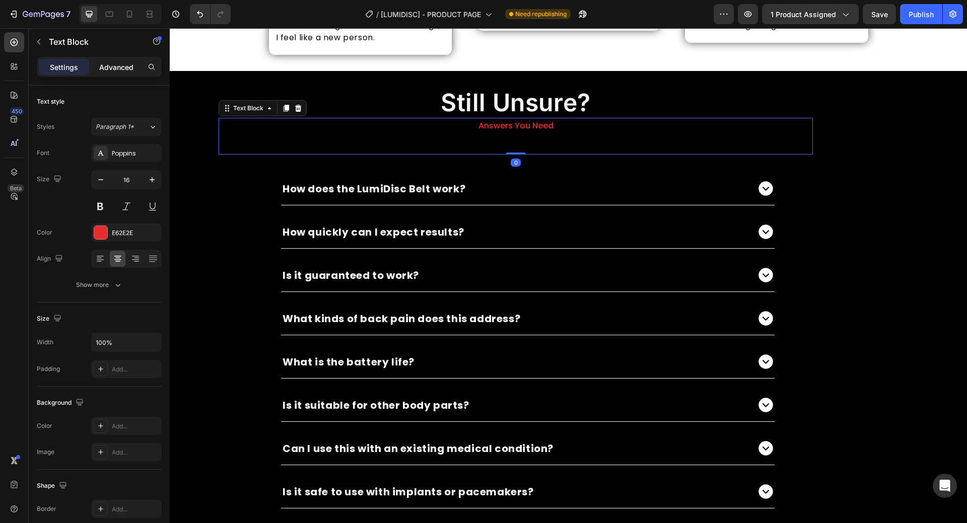
click at [129, 73] on div "Advanced" at bounding box center [116, 67] width 50 height 16
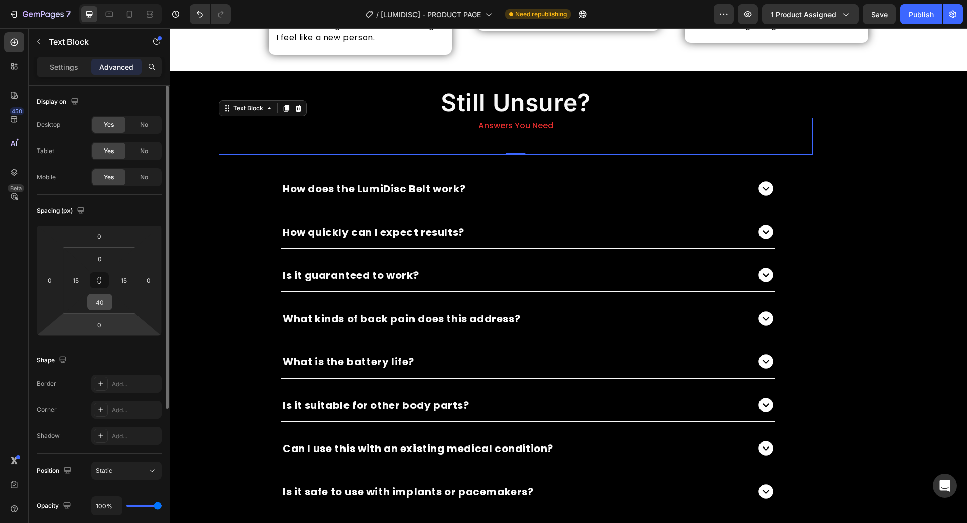
click at [96, 299] on input "40" at bounding box center [100, 302] width 20 height 15
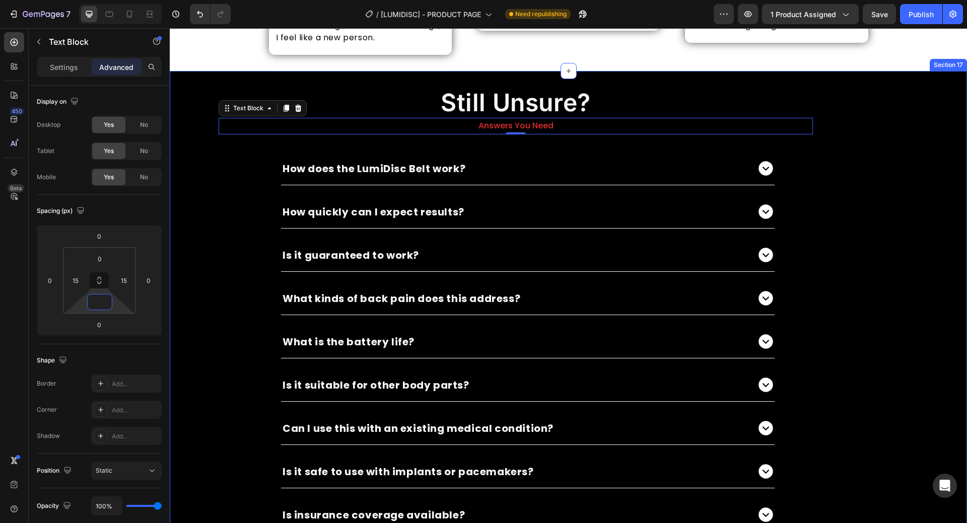
click at [934, 190] on div "Still Unsure? Heading Answers You Need Text Block 0 How does the LumiDisc Belt …" at bounding box center [568, 313] width 797 height 452
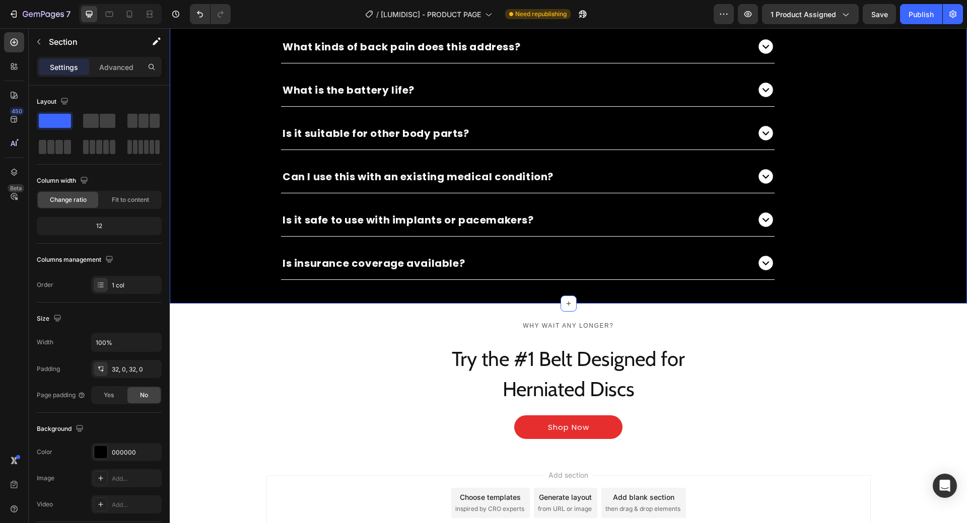
scroll to position [4962, 0]
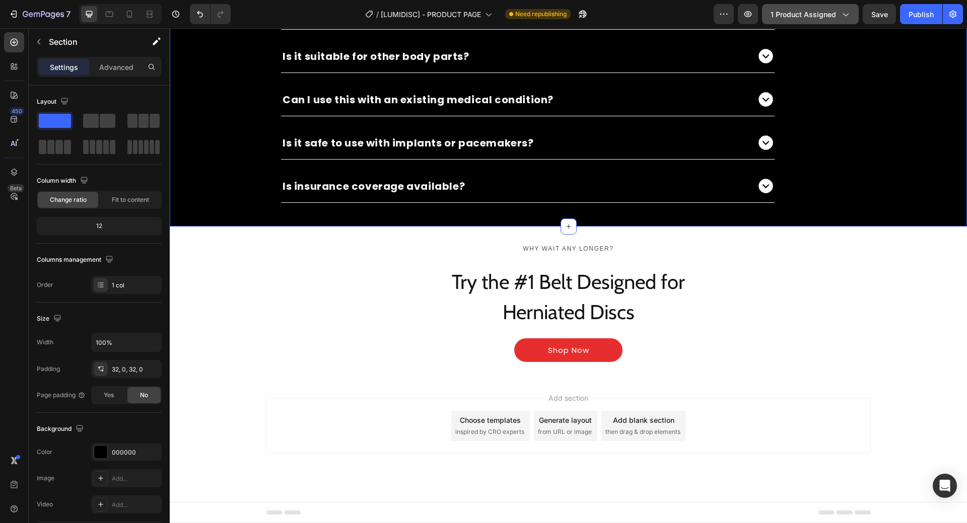
click at [921, 14] on div "Publish" at bounding box center [920, 14] width 25 height 11
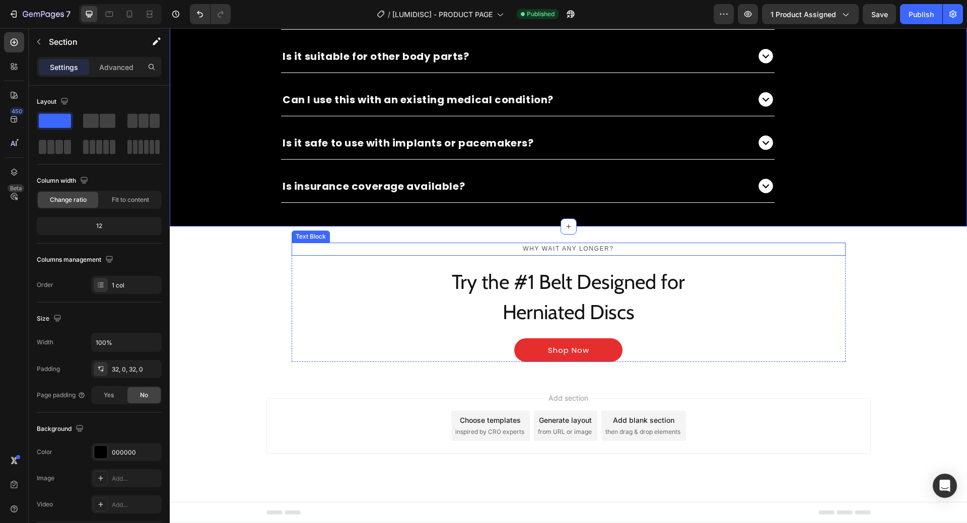
click at [599, 244] on p "Why wait any longer?" at bounding box center [569, 249] width 552 height 11
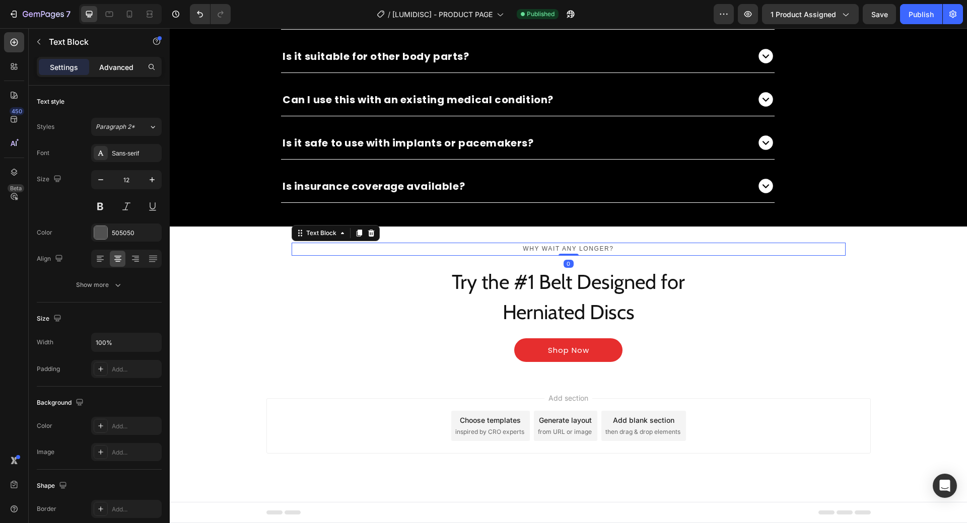
click at [124, 70] on p "Advanced" at bounding box center [116, 67] width 34 height 11
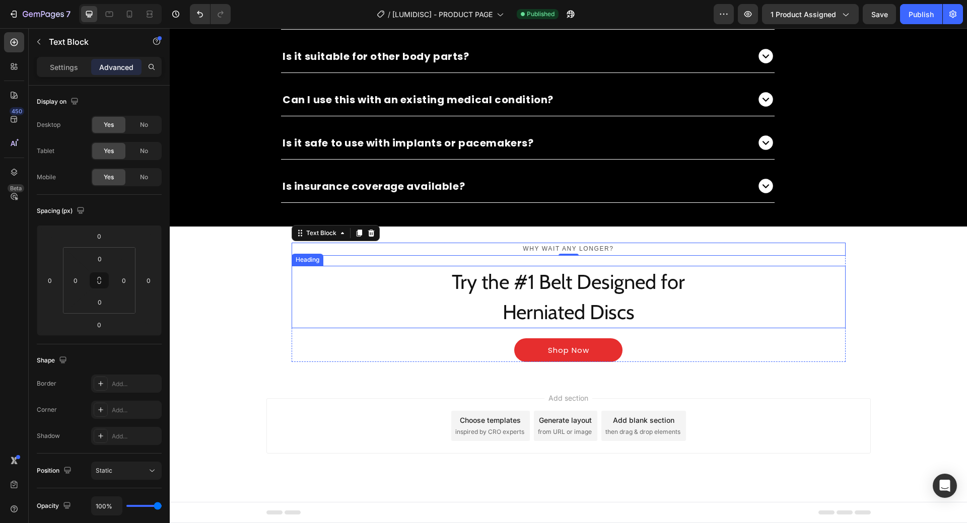
click at [630, 271] on h2 "Try the #1 Belt Designed for Herniated Discs" at bounding box center [569, 297] width 554 height 62
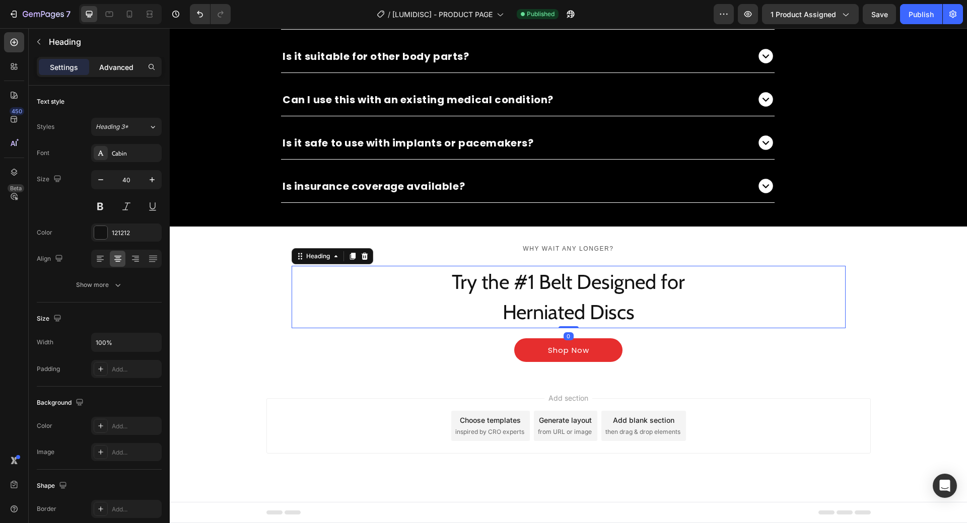
click at [106, 64] on p "Advanced" at bounding box center [116, 67] width 34 height 11
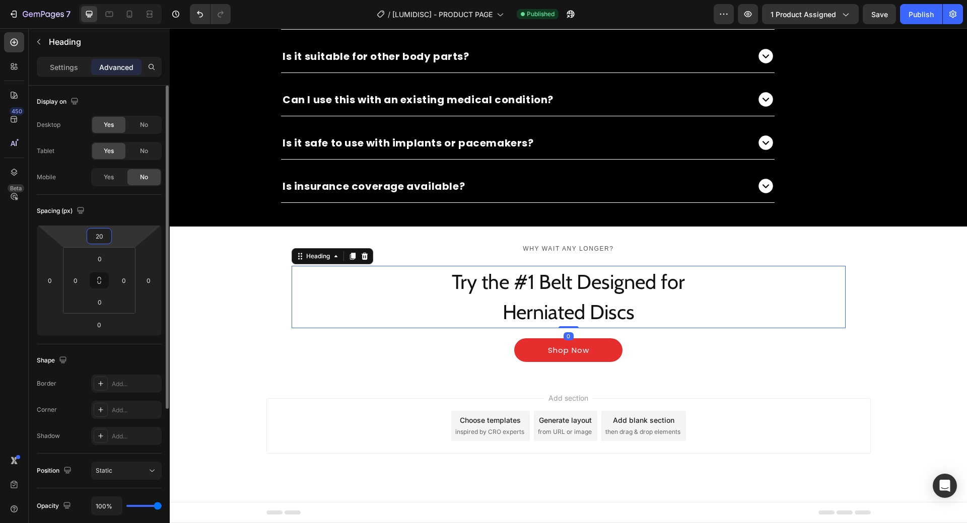
click at [102, 231] on input "20" at bounding box center [99, 236] width 20 height 15
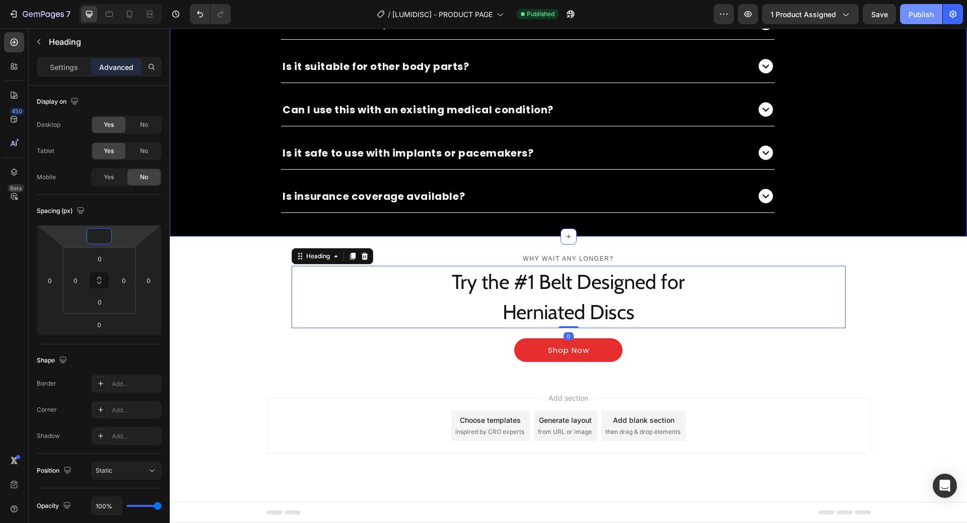
type input "0"
click at [919, 16] on div "Publish" at bounding box center [920, 14] width 25 height 11
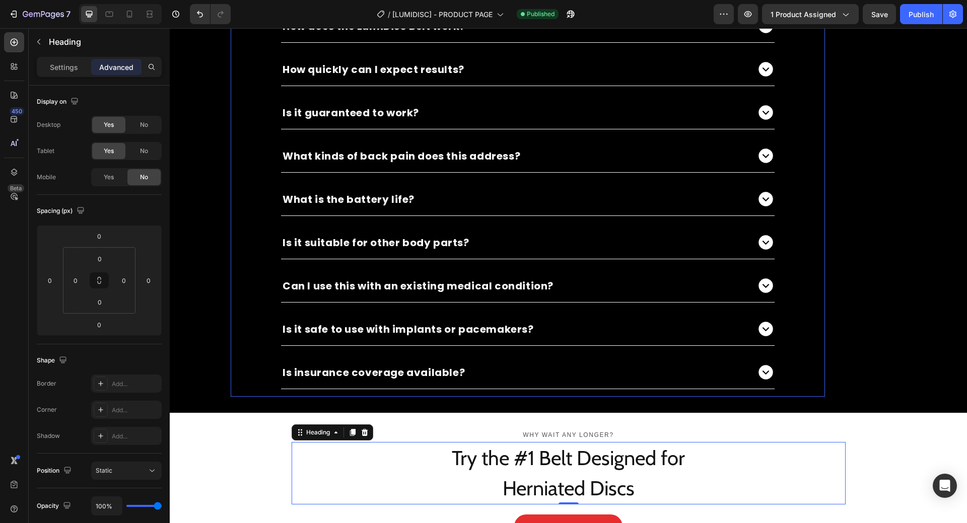
scroll to position [4750, 0]
